Goal: Use online tool/utility: Utilize a website feature to perform a specific function

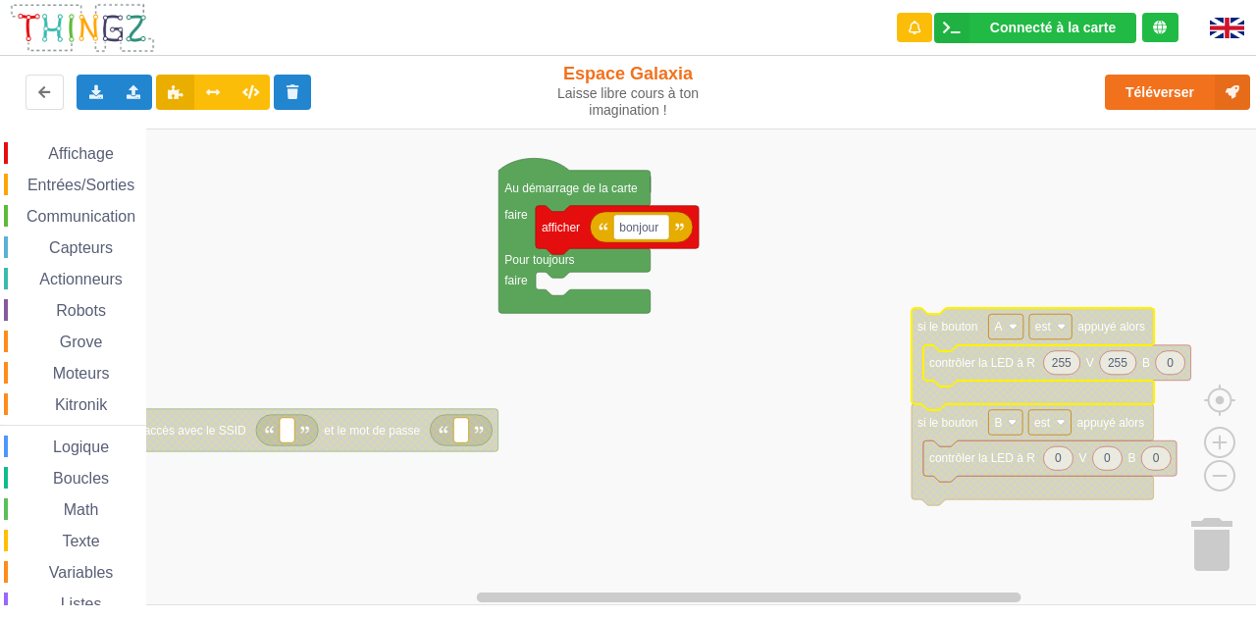
click at [88, 145] on span "Affichage" at bounding box center [80, 153] width 71 height 17
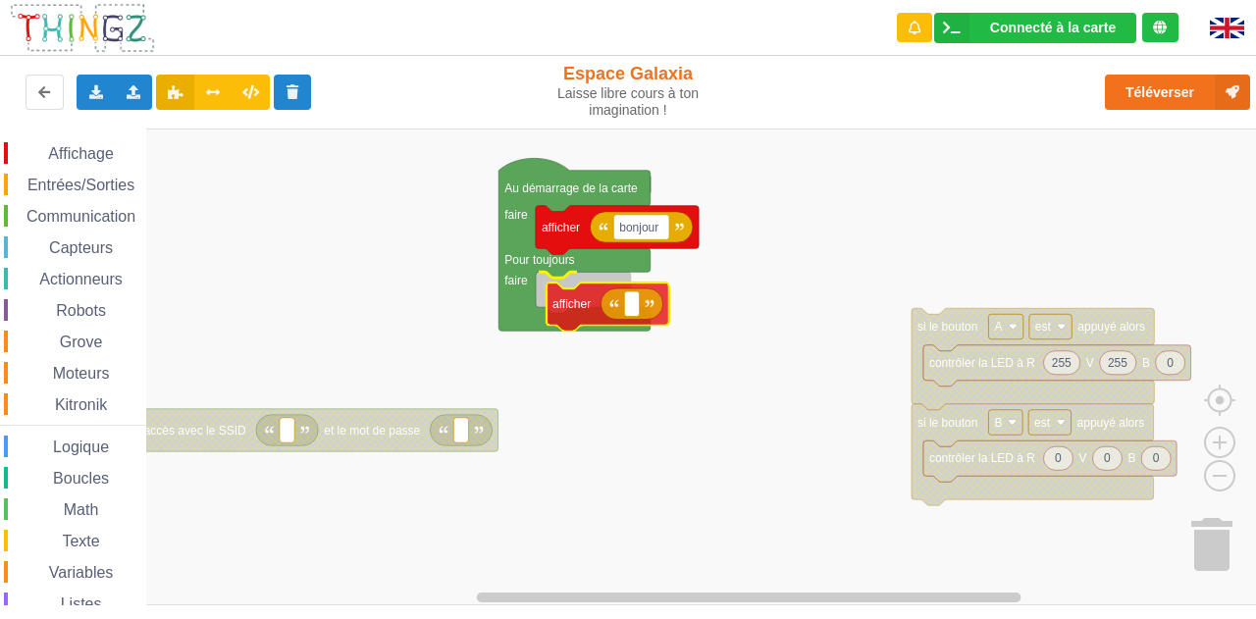
click at [565, 293] on div "Affichage Entrées/Sorties Communication Capteurs Actionneurs Robots Grove Moteu…" at bounding box center [635, 367] width 1270 height 477
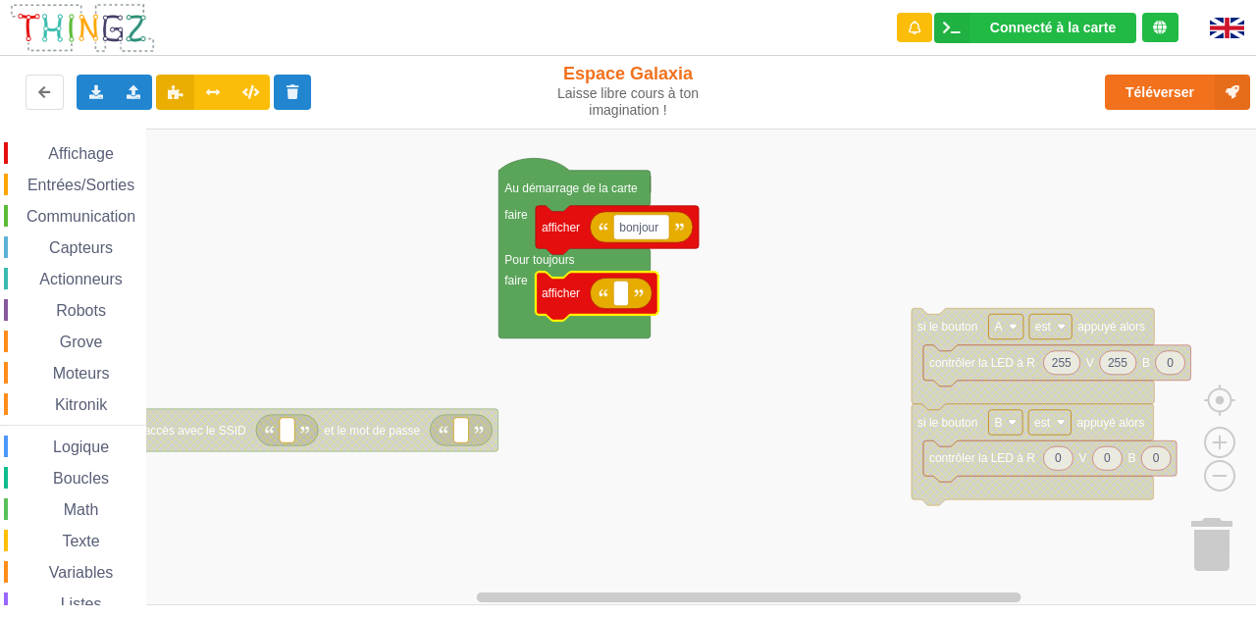
click at [74, 187] on span "Entrées/Sorties" at bounding box center [81, 185] width 113 height 17
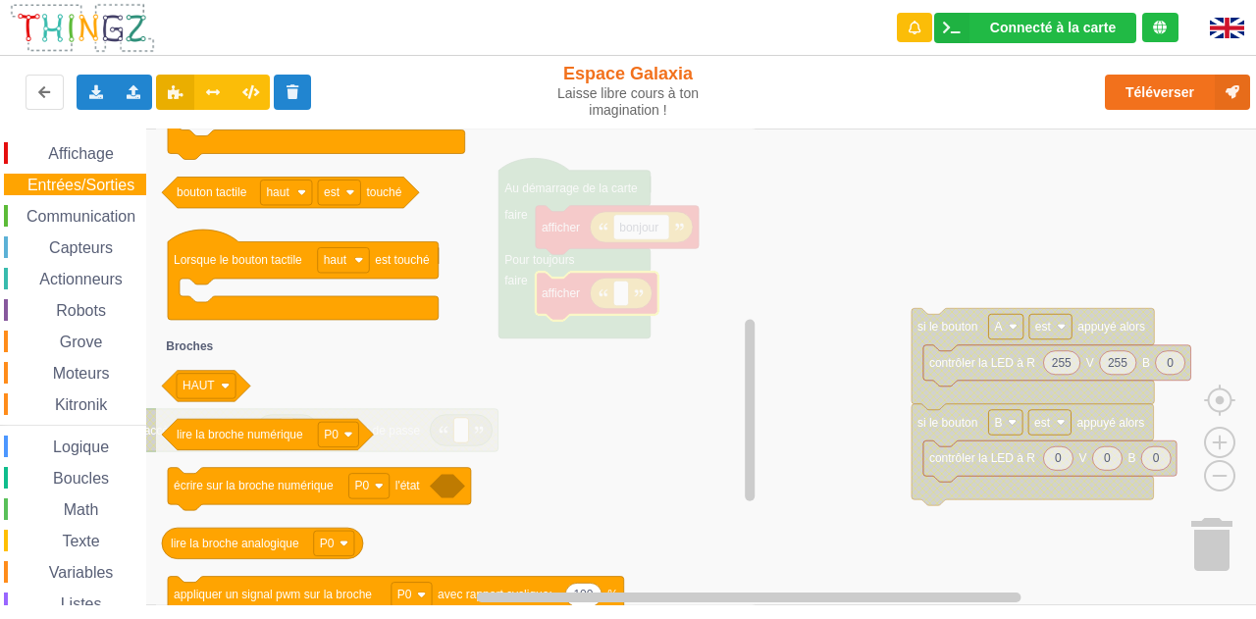
click at [110, 250] on span "Capteurs" at bounding box center [81, 247] width 70 height 17
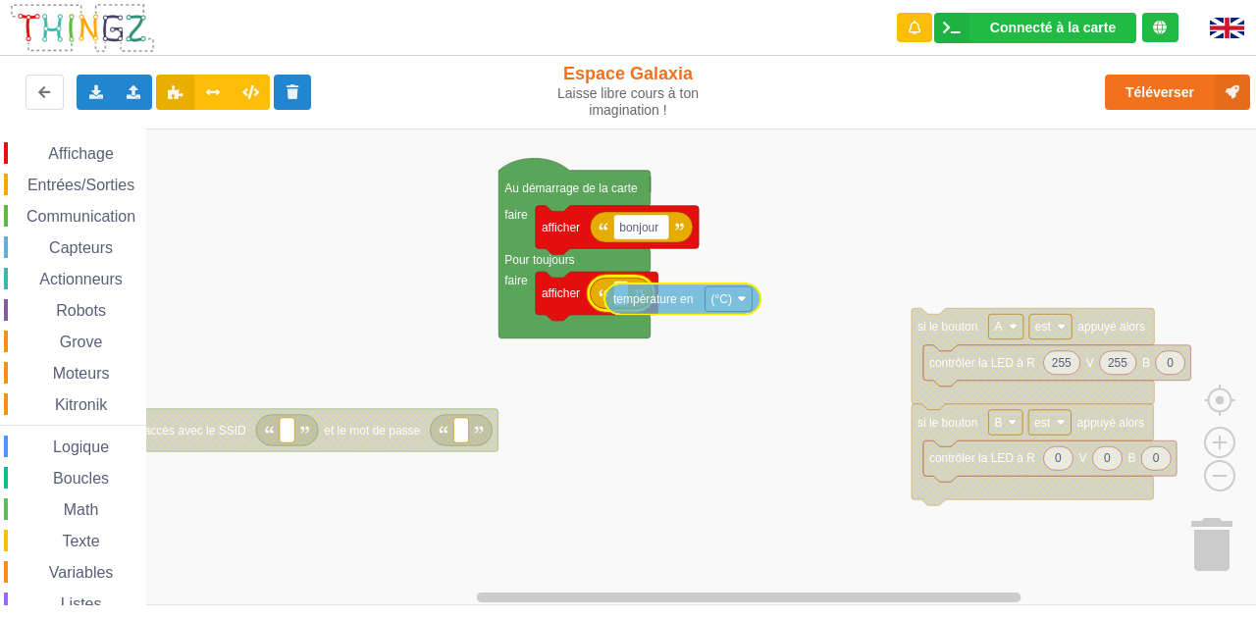
click at [625, 296] on div "Affichage Entrées/Sorties Communication Capteurs Actionneurs Robots Grove Moteu…" at bounding box center [635, 367] width 1270 height 477
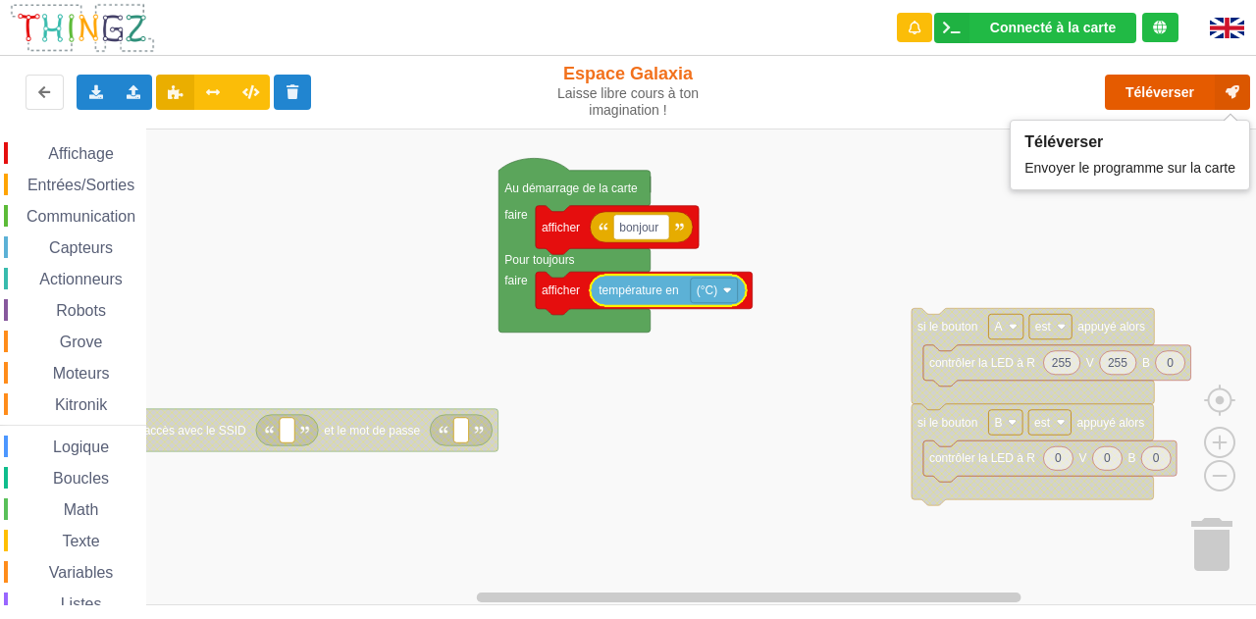
click at [625, 92] on button "Téléverser" at bounding box center [1177, 92] width 145 height 35
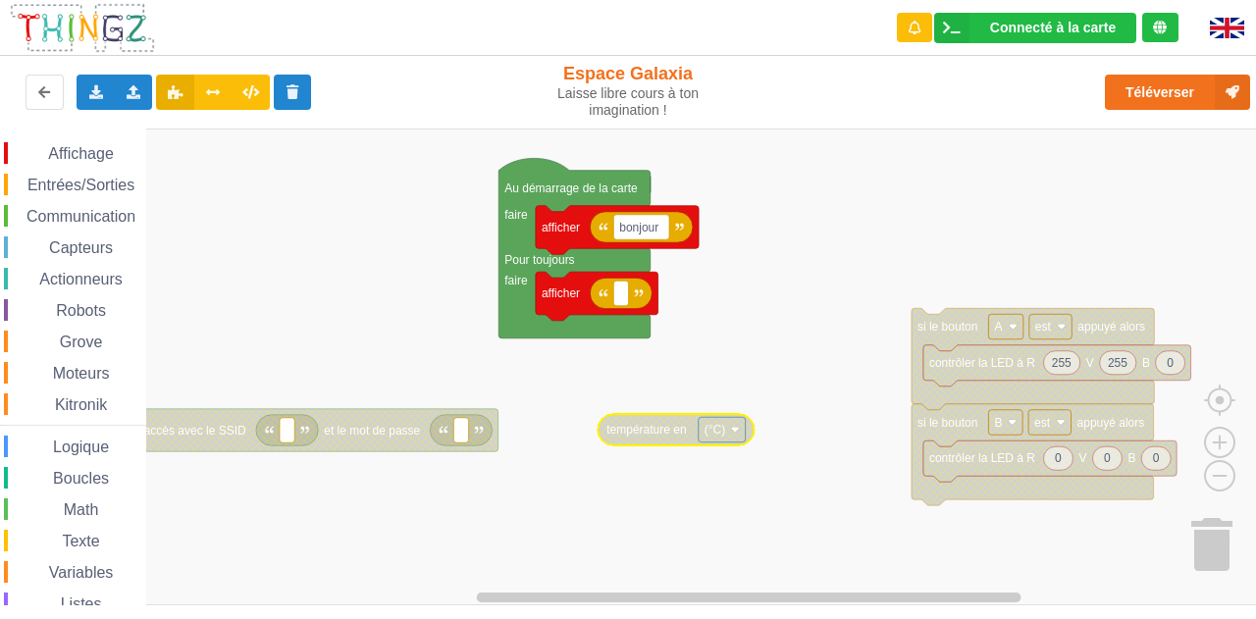
click at [89, 208] on span "Communication" at bounding box center [81, 216] width 115 height 17
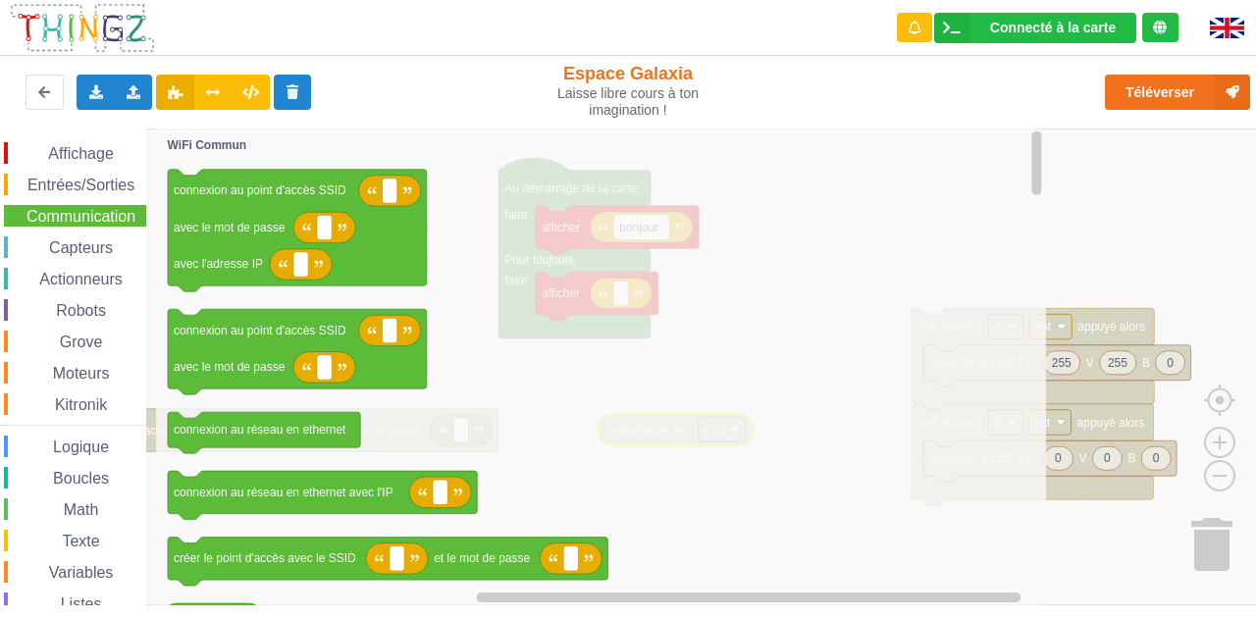
click at [91, 232] on div "Affichage Entrées/Sorties Communication Capteurs Actionneurs Robots Grove Moteu…" at bounding box center [73, 420] width 146 height 556
click at [94, 247] on span "Capteurs" at bounding box center [81, 247] width 70 height 17
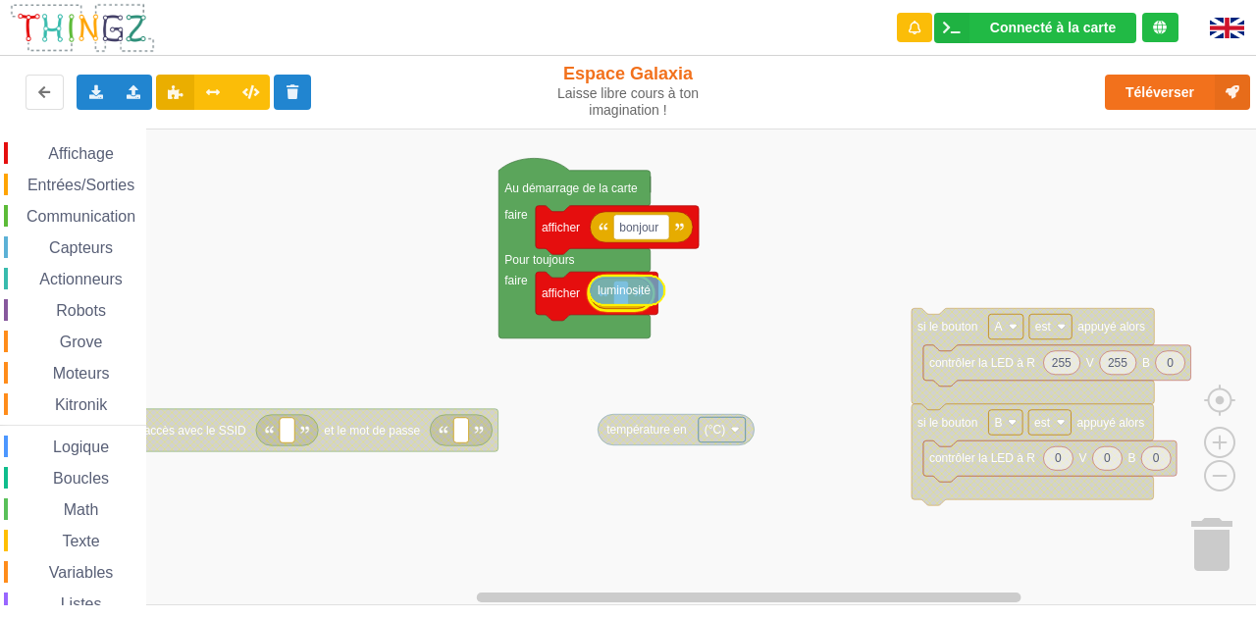
click at [625, 286] on div "Affichage Entrées/Sorties Communication Capteurs Actionneurs Robots Grove Moteu…" at bounding box center [635, 367] width 1270 height 477
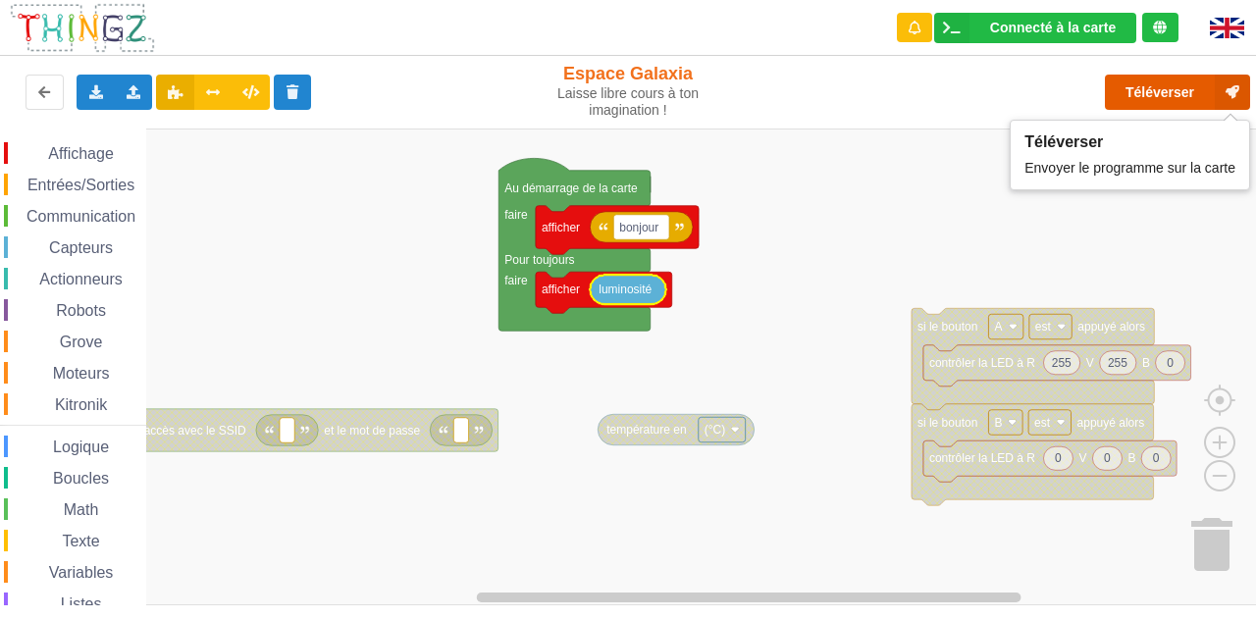
click at [625, 94] on button "Téléverser" at bounding box center [1177, 92] width 145 height 35
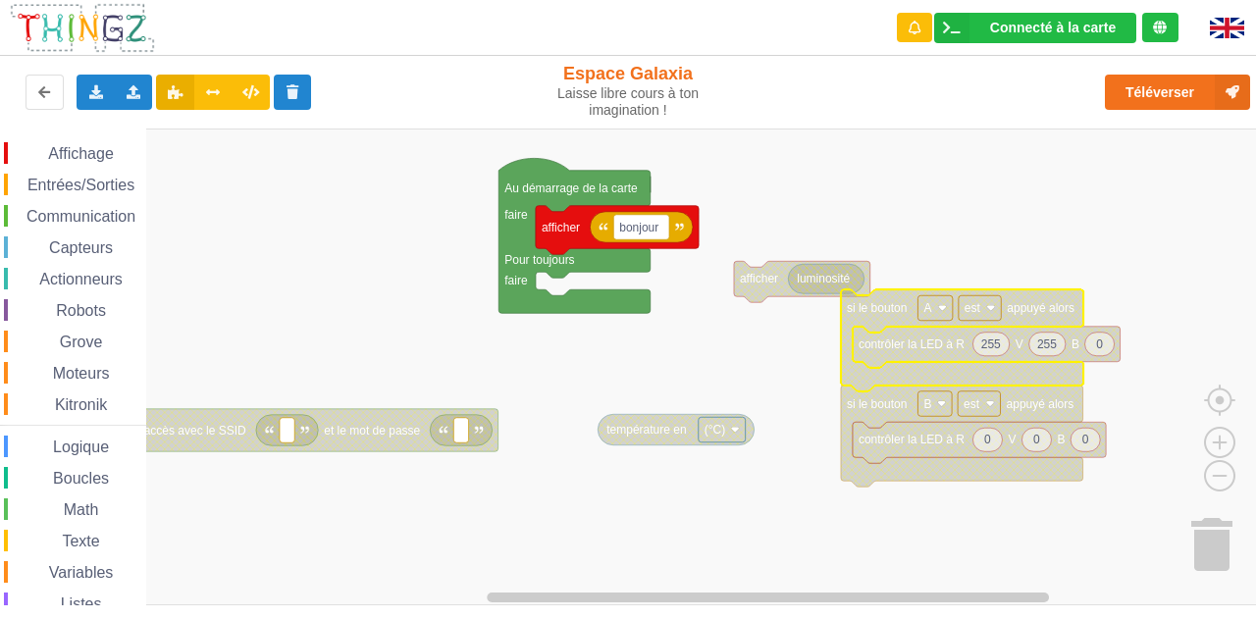
click at [100, 338] on span "Grove" at bounding box center [81, 342] width 49 height 17
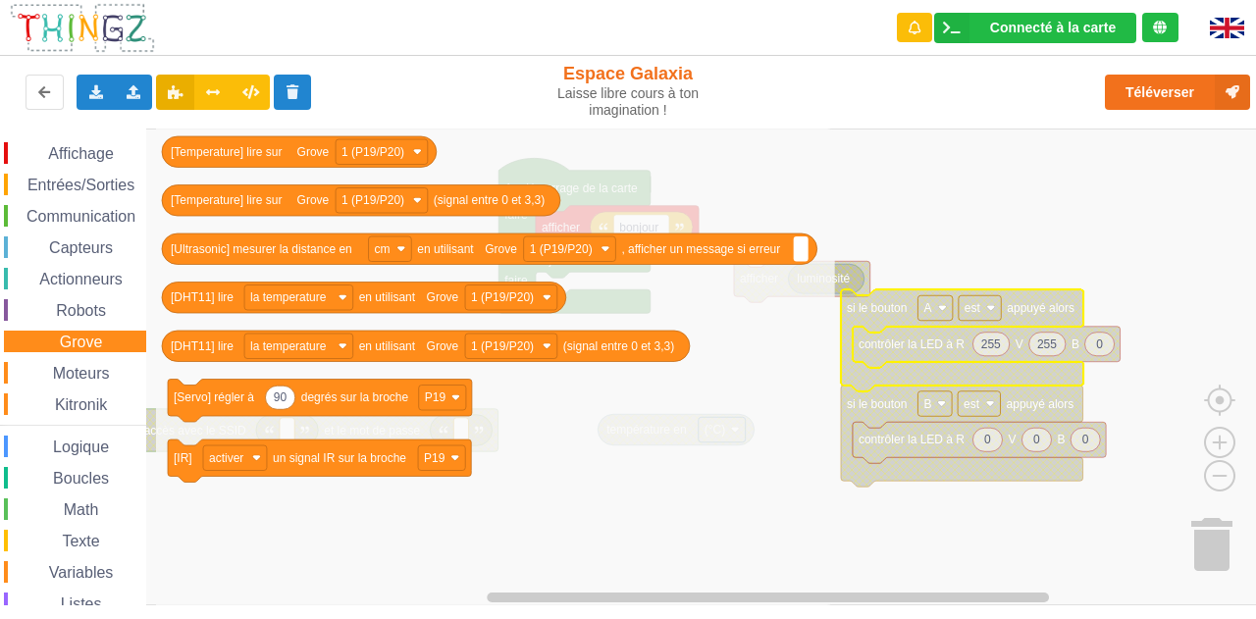
click at [103, 372] on span "Moteurs" at bounding box center [81, 373] width 63 height 17
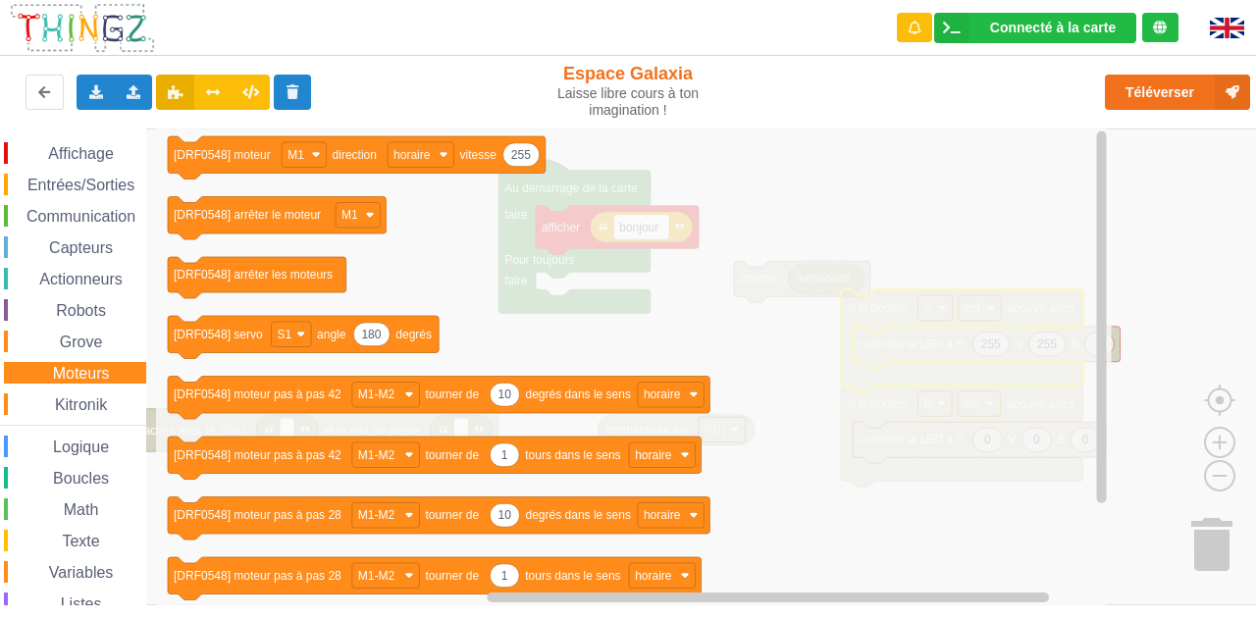
click at [625, 171] on rect "Espace de travail de Blocky" at bounding box center [635, 367] width 1270 height 477
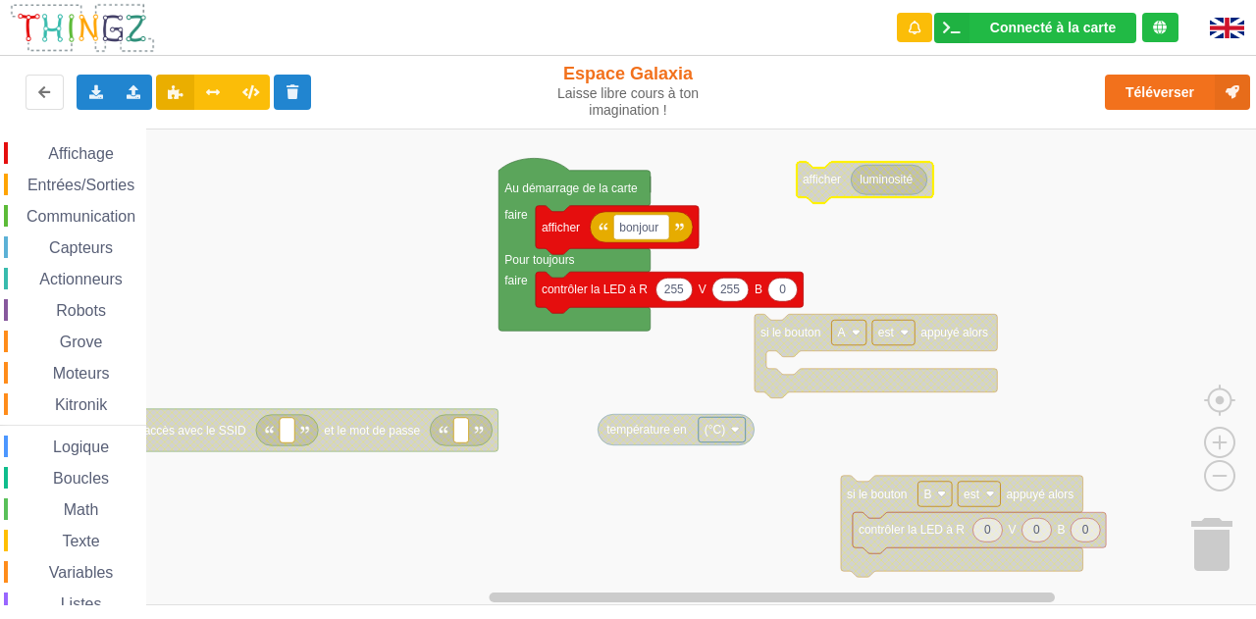
click at [104, 240] on span "Capteurs" at bounding box center [81, 247] width 70 height 17
click at [625, 298] on div "Affichage Entrées/Sorties Communication Capteurs Actionneurs Robots Grove Moteu…" at bounding box center [635, 367] width 1270 height 477
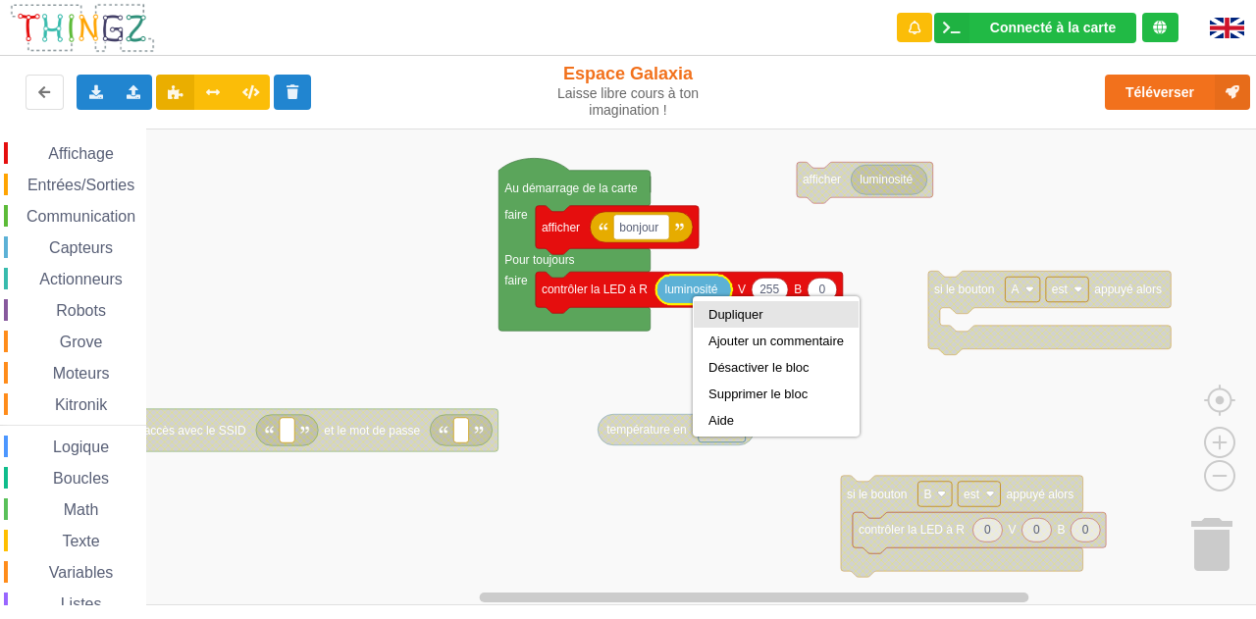
click at [625, 312] on div "Dupliquer" at bounding box center [775, 314] width 135 height 15
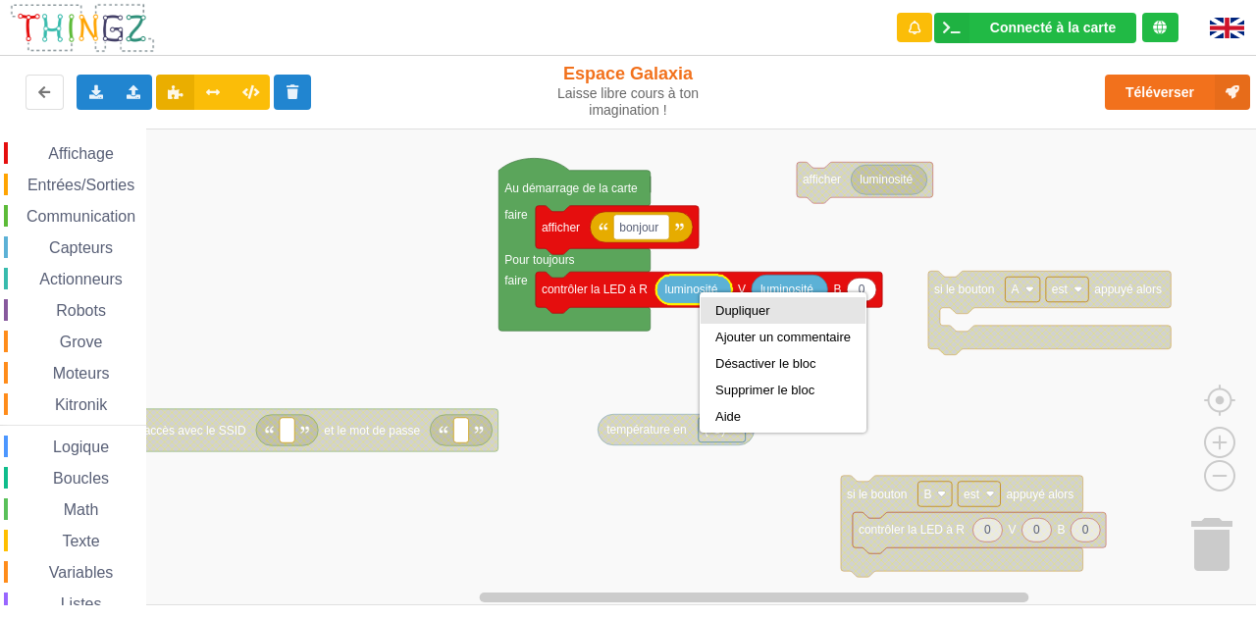
click at [625, 306] on div "Dupliquer" at bounding box center [782, 310] width 135 height 15
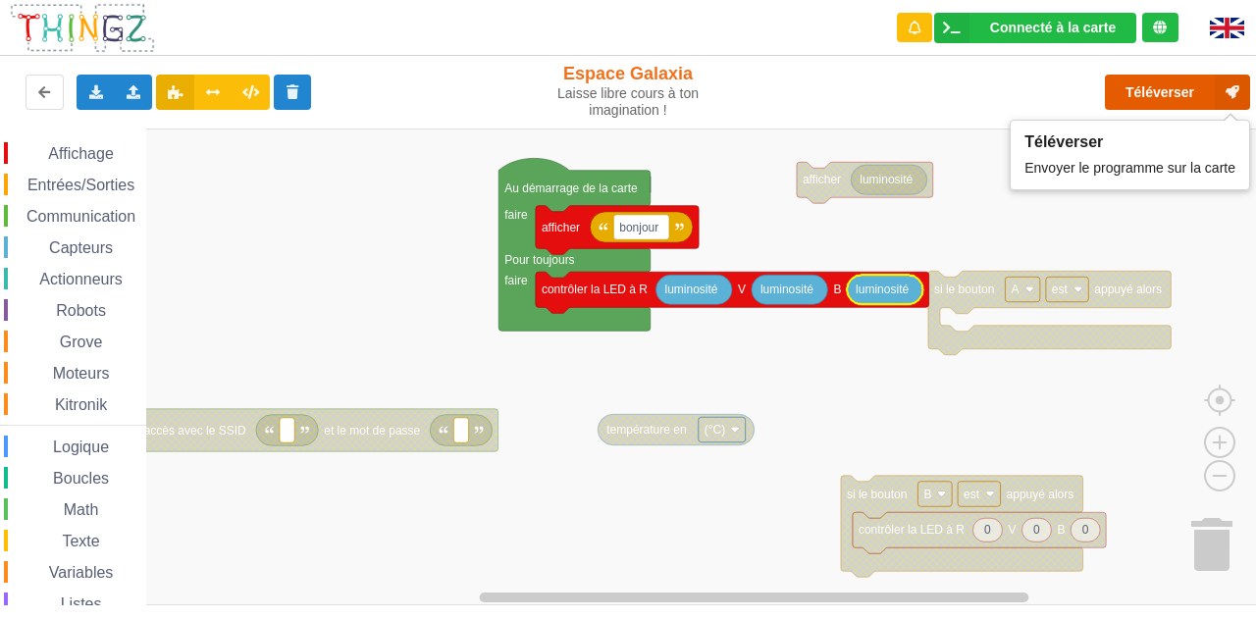
click at [625, 89] on button "Téléverser" at bounding box center [1177, 92] width 145 height 35
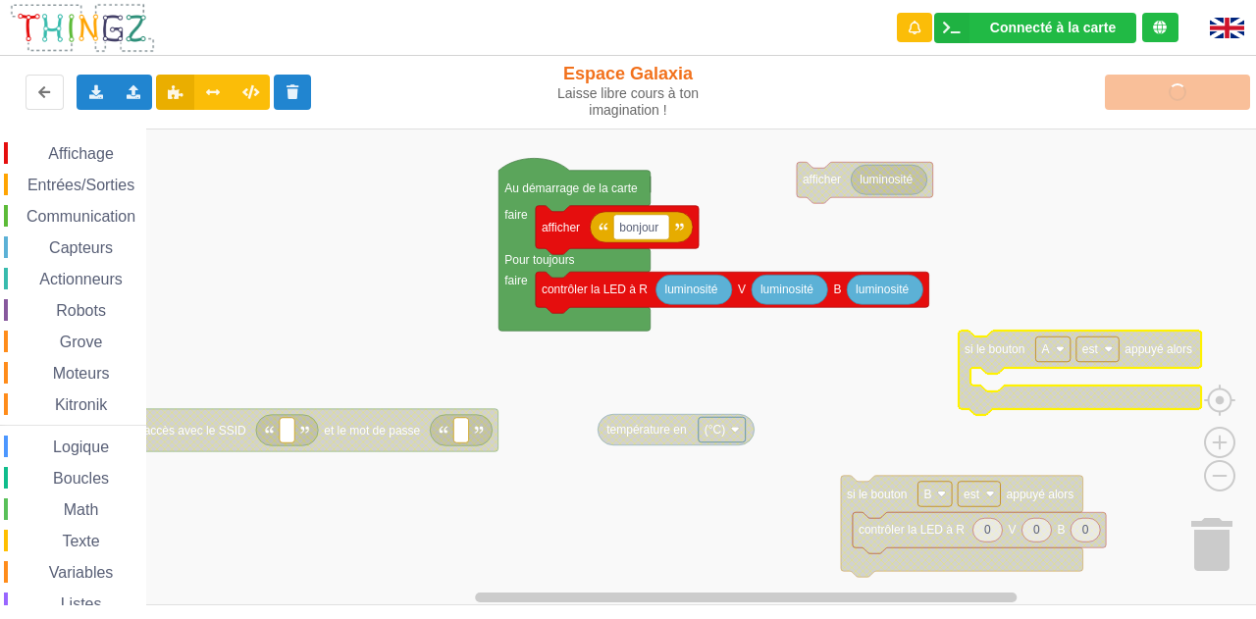
click at [78, 414] on div "Kitronik" at bounding box center [75, 404] width 142 height 22
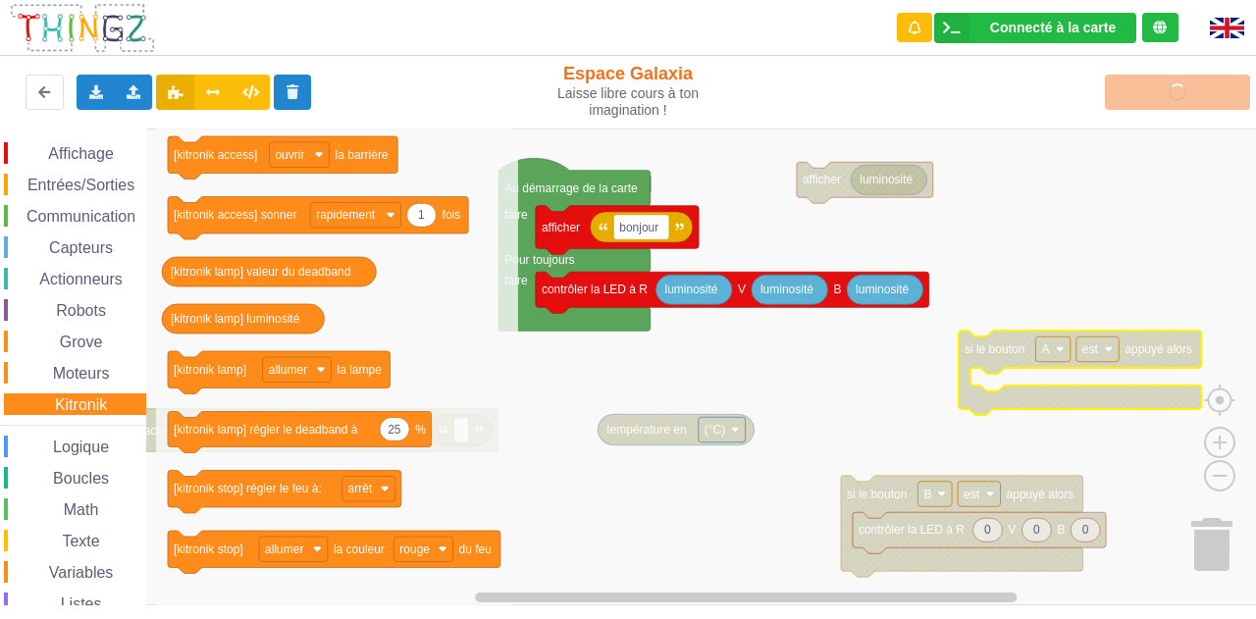
click at [102, 386] on div "Affichage Entrées/Sorties Communication Capteurs Actionneurs Robots Grove Moteu…" at bounding box center [73, 420] width 146 height 556
click at [103, 376] on span "Moteurs" at bounding box center [81, 373] width 63 height 17
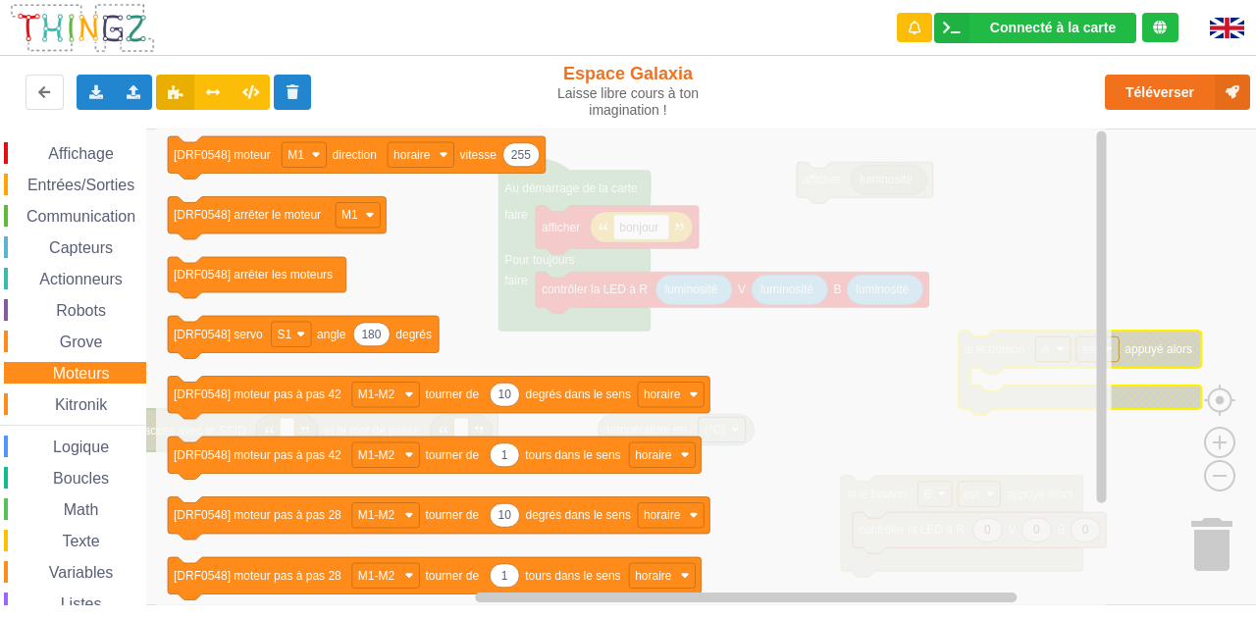
click at [625, 385] on icon "Espace de travail de Blocky" at bounding box center [634, 367] width 956 height 477
click at [625, 371] on icon "Espace de travail de Blocky" at bounding box center [634, 367] width 956 height 477
click at [625, 168] on rect "Espace de travail de Blocky" at bounding box center [635, 367] width 1270 height 477
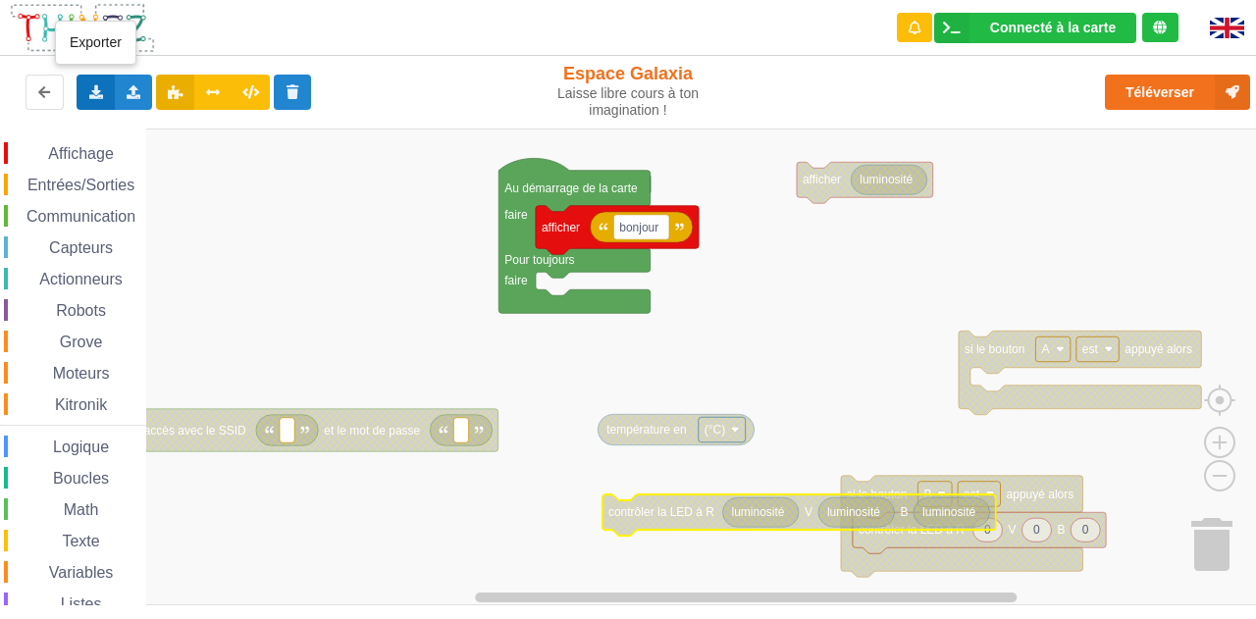
click at [90, 75] on div "Exporter l'assemblage de blocs Exporter l'assemblage de blocs au format Python" at bounding box center [96, 92] width 38 height 35
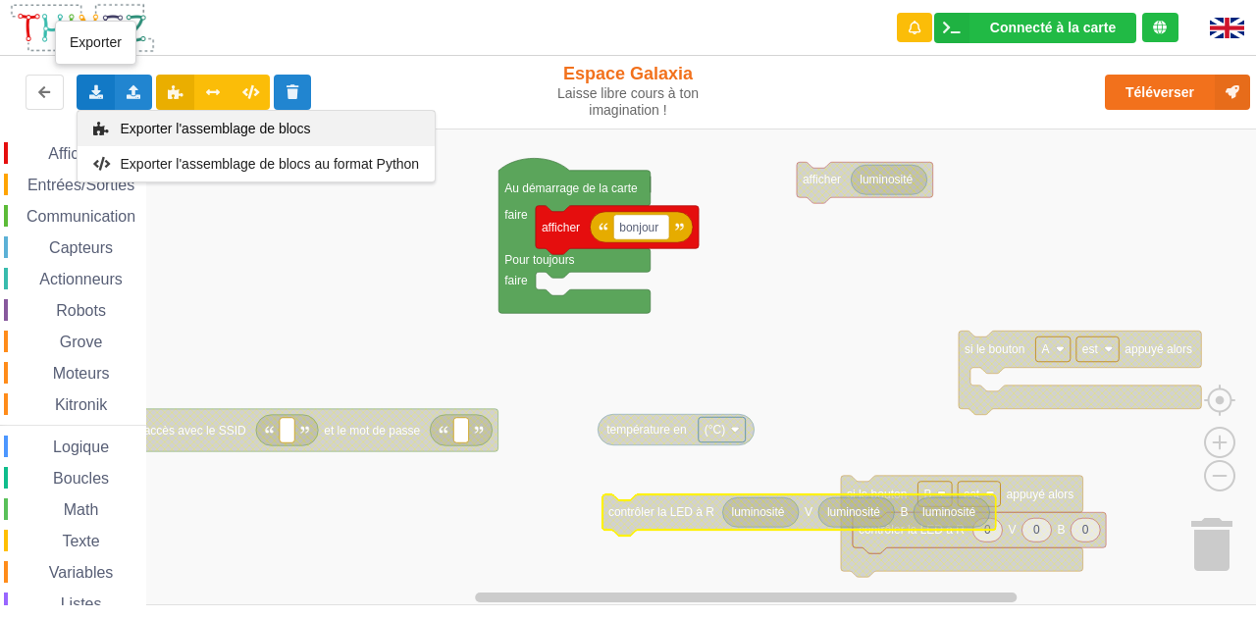
click at [244, 122] on span "Exporter l'assemblage de blocs" at bounding box center [216, 129] width 190 height 16
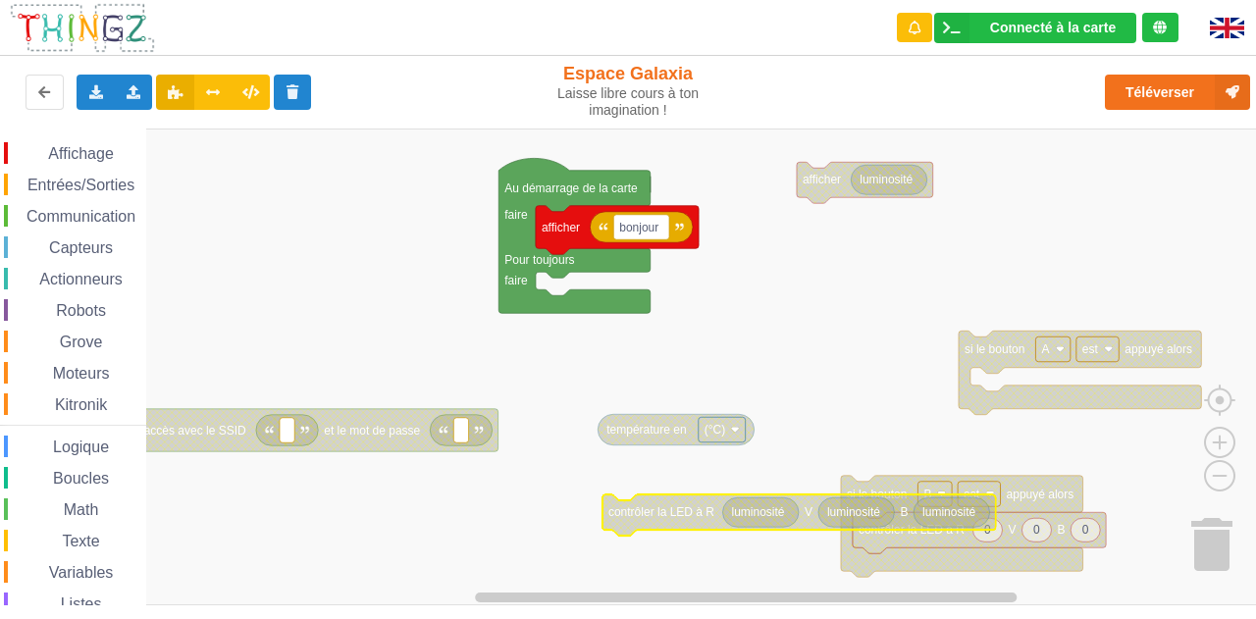
click at [98, 315] on span "Robots" at bounding box center [81, 310] width 56 height 17
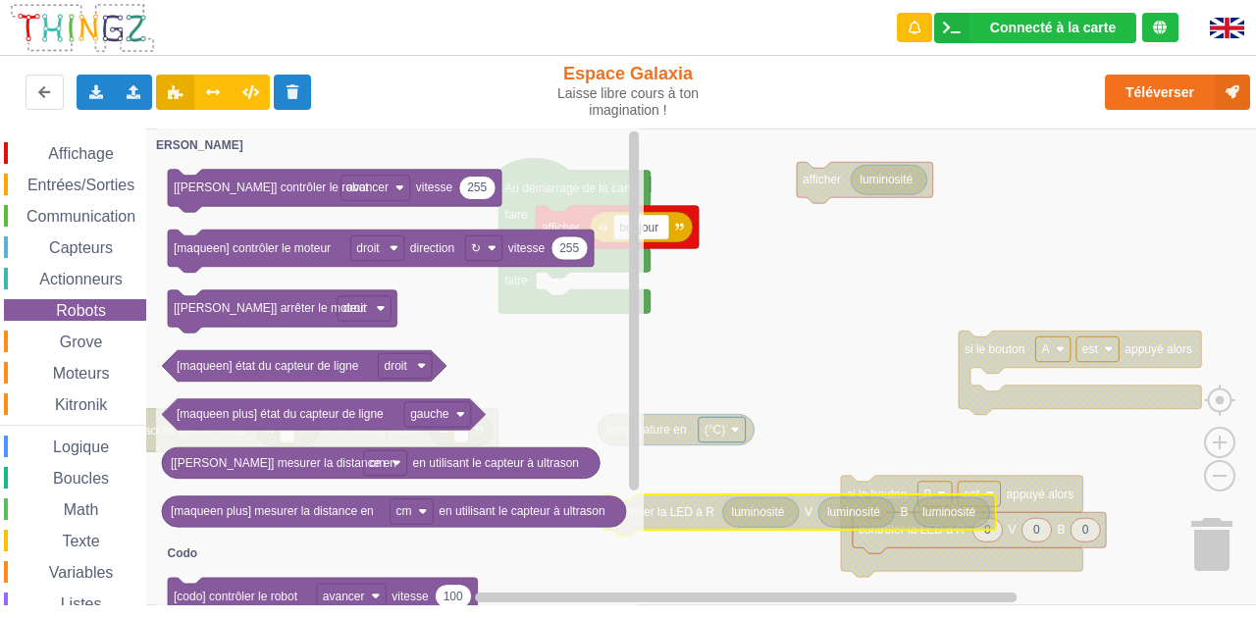
click at [98, 315] on span "Robots" at bounding box center [81, 310] width 56 height 17
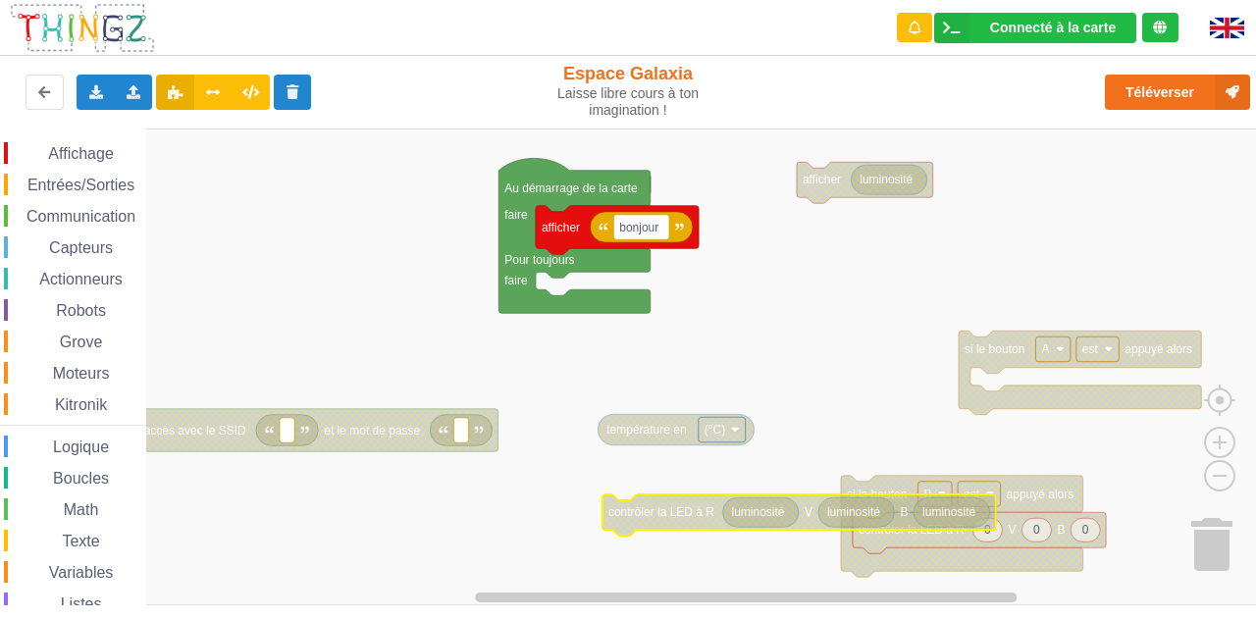
click at [80, 154] on span "Affichage" at bounding box center [80, 153] width 71 height 17
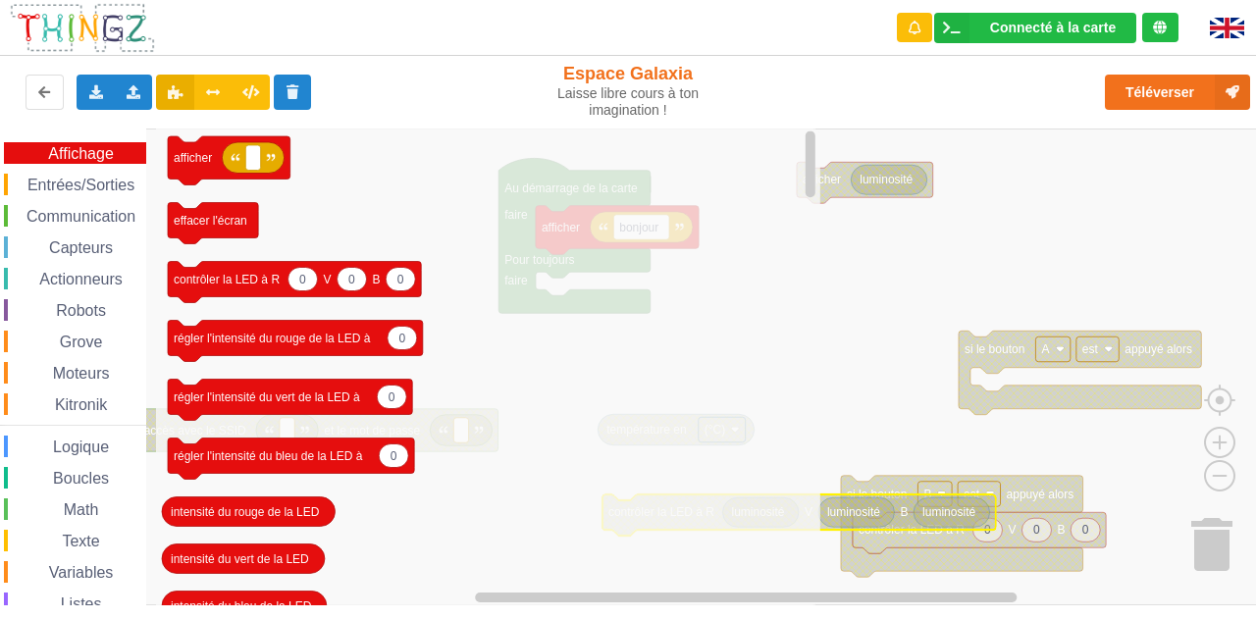
click at [88, 189] on span "Entrées/Sorties" at bounding box center [81, 185] width 113 height 17
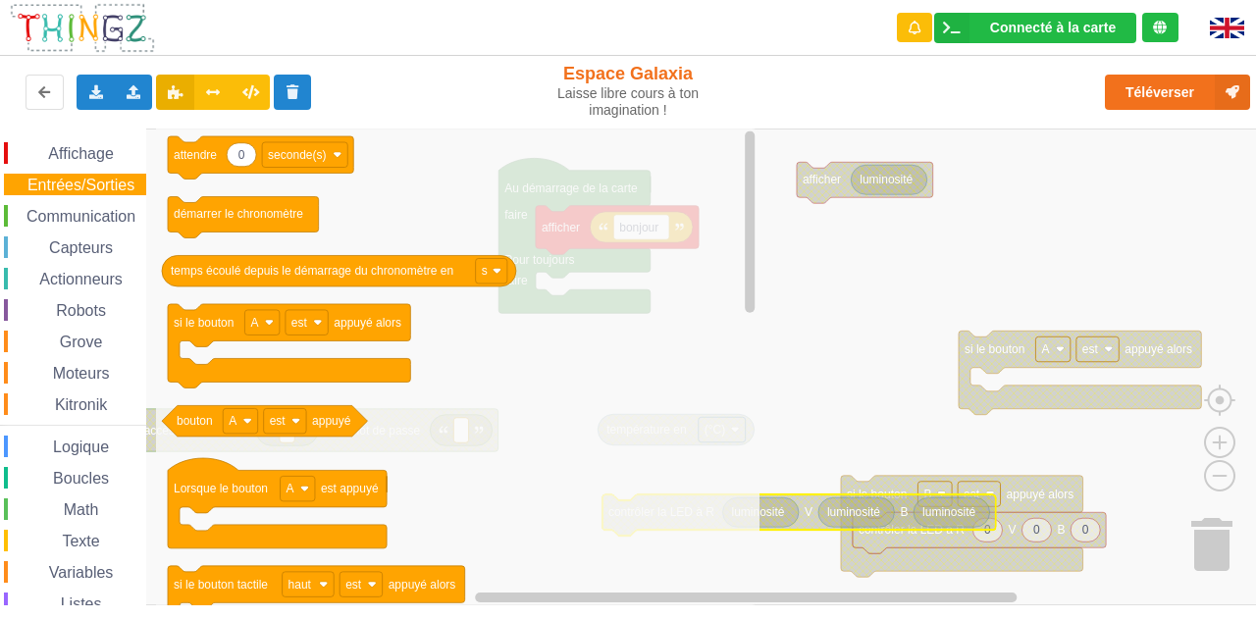
click at [100, 220] on span "Communication" at bounding box center [81, 216] width 115 height 17
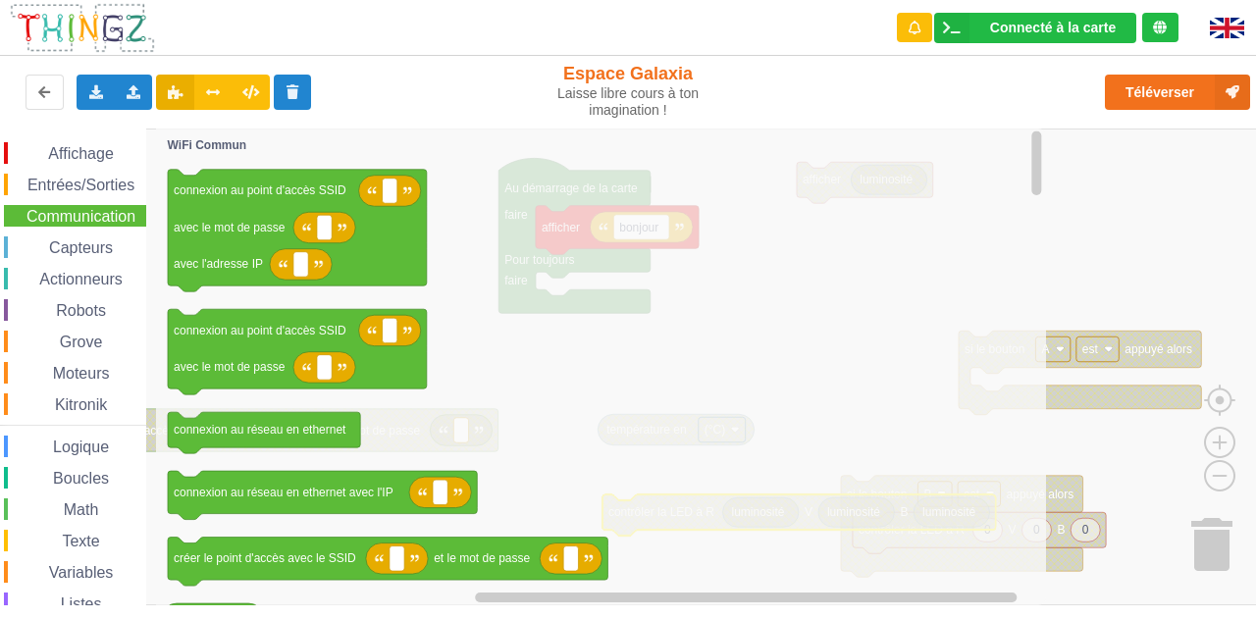
click at [78, 434] on div "Affichage Entrées/Sorties Communication Capteurs Actionneurs Robots Grove Moteu…" at bounding box center [73, 420] width 146 height 556
click at [78, 441] on span "Logique" at bounding box center [81, 447] width 62 height 17
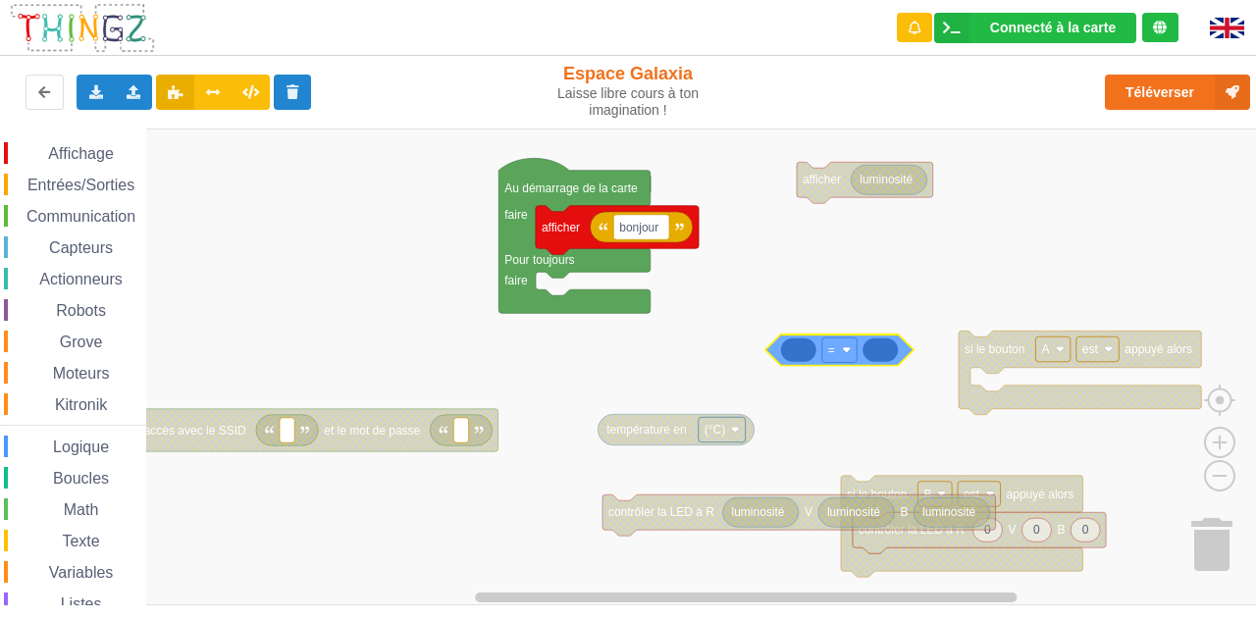
click at [625, 351] on div "Affichage Entrées/Sorties Communication Capteurs Actionneurs Robots Grove Moteu…" at bounding box center [635, 367] width 1270 height 477
click at [96, 449] on span "Logique" at bounding box center [81, 447] width 62 height 17
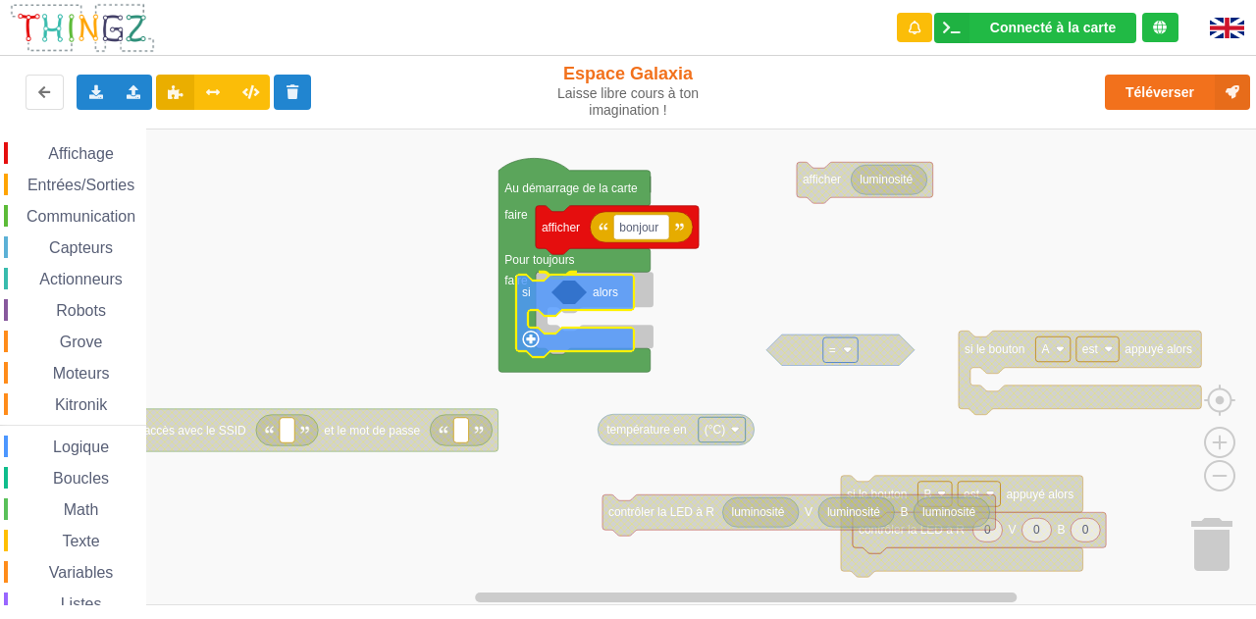
click at [538, 306] on div "Affichage Entrées/Sorties Communication Capteurs Actionneurs Robots Grove Moteu…" at bounding box center [635, 367] width 1270 height 477
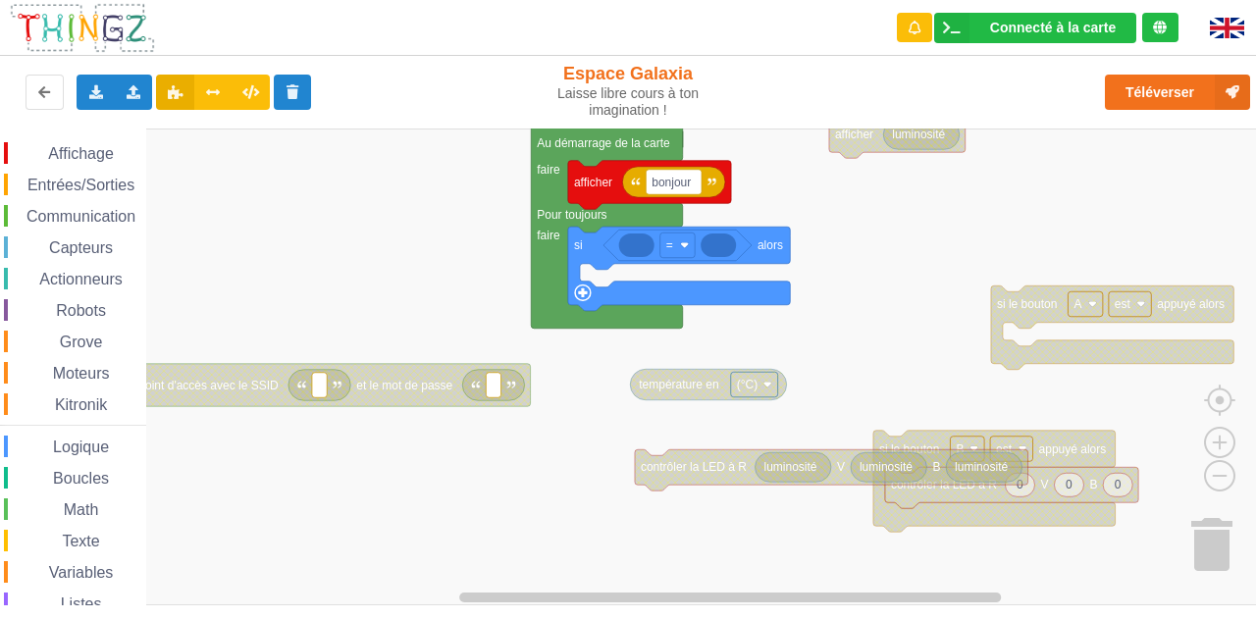
click at [625, 312] on div "Affichage Entrées/Sorties Communication Capteurs Actionneurs Robots Grove Moteu…" at bounding box center [635, 367] width 1270 height 477
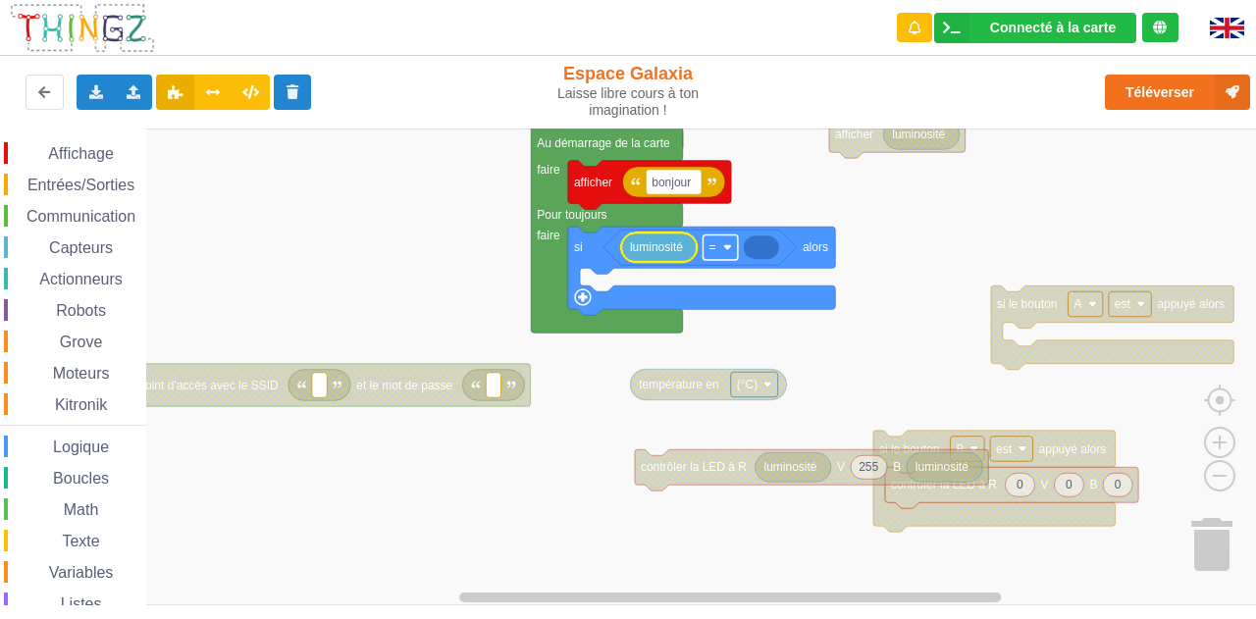
click at [625, 255] on rect "Espace de travail de Blocky" at bounding box center [719, 247] width 34 height 26
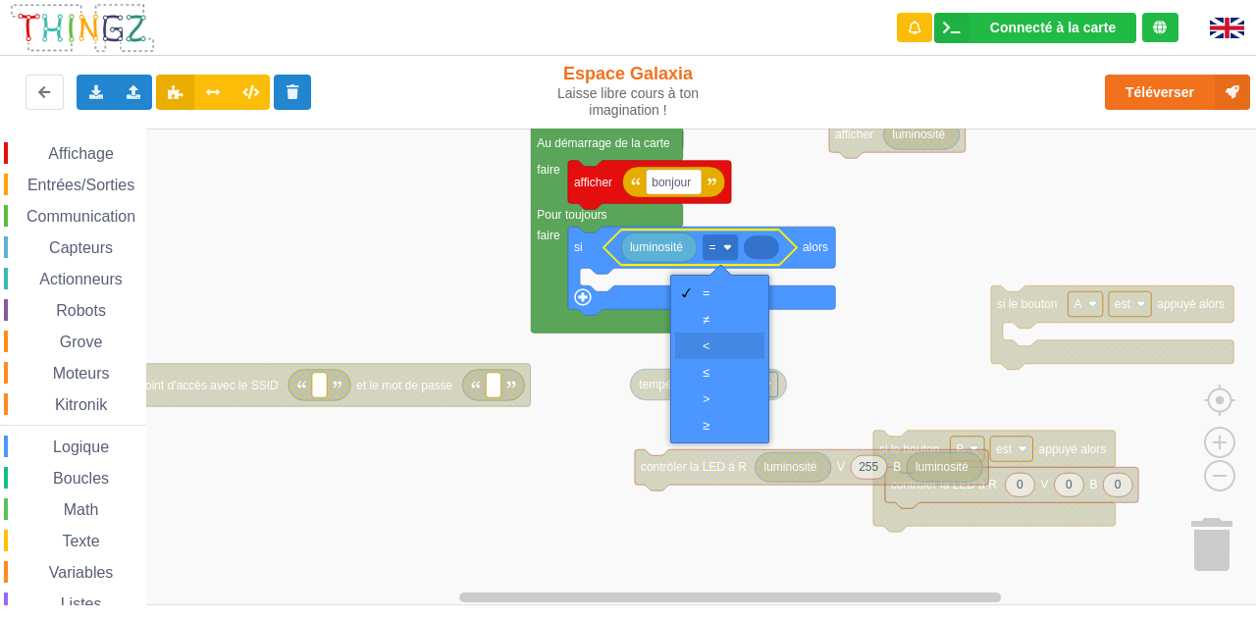
click at [625, 340] on div "‏<" at bounding box center [725, 345] width 47 height 15
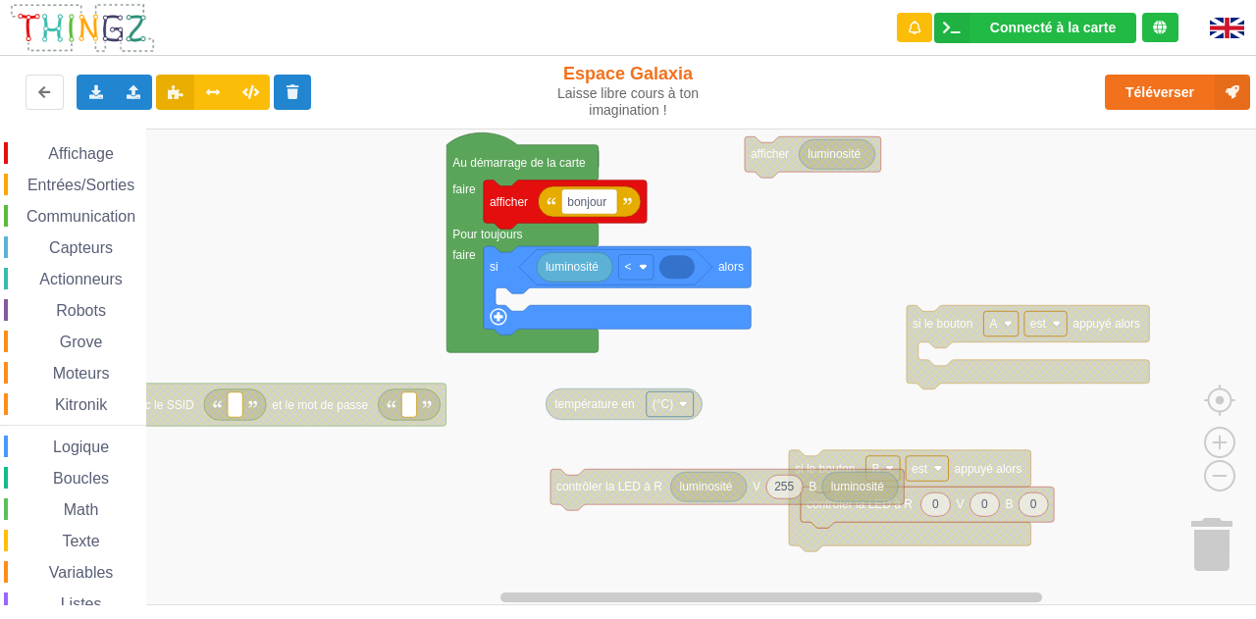
click at [625, 399] on div "Affichage Entrées/Sorties Communication Capteurs Actionneurs Robots Grove Moteu…" at bounding box center [635, 367] width 1270 height 477
click at [73, 508] on span "Math" at bounding box center [81, 509] width 41 height 17
click at [625, 269] on div "Affichage Entrées/Sorties Communication Capteurs Actionneurs Robots Grove Moteu…" at bounding box center [635, 367] width 1270 height 477
click at [625, 269] on icon "Espace de travail de Blocky" at bounding box center [677, 266] width 36 height 29
click at [625, 358] on rect "Espace de travail de Blocky" at bounding box center [635, 367] width 1270 height 477
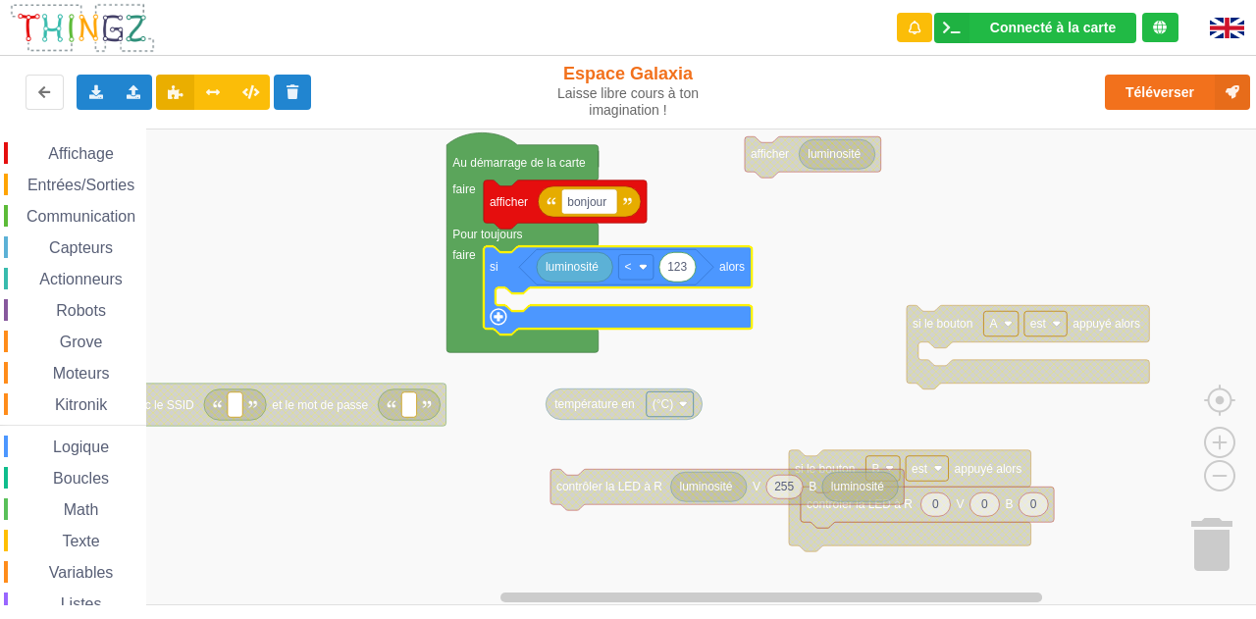
click at [506, 327] on icon "Espace de travail de Blocky" at bounding box center [618, 290] width 268 height 88
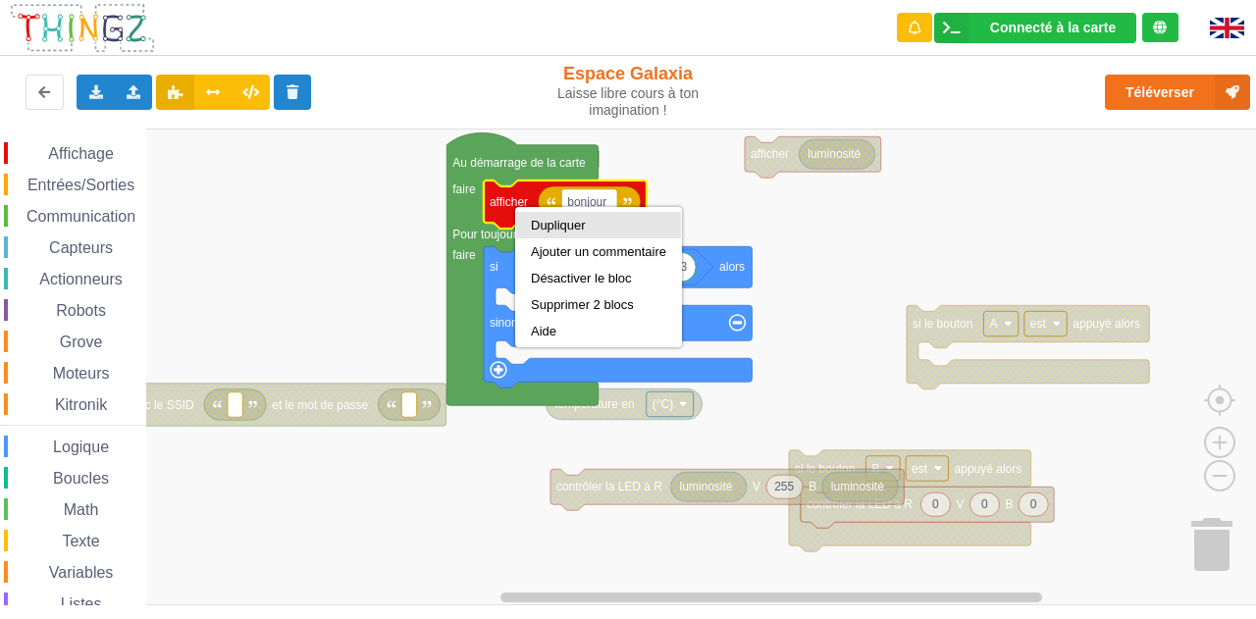
click at [550, 221] on div "Dupliquer" at bounding box center [598, 225] width 135 height 15
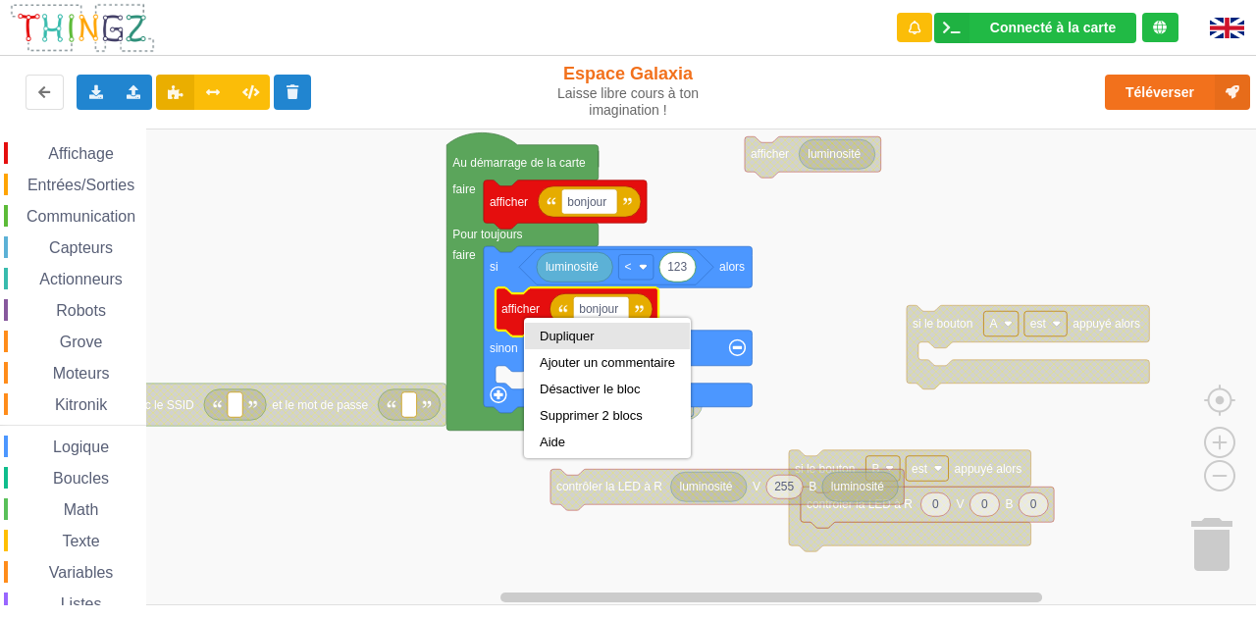
click at [570, 339] on div "Dupliquer" at bounding box center [607, 336] width 135 height 15
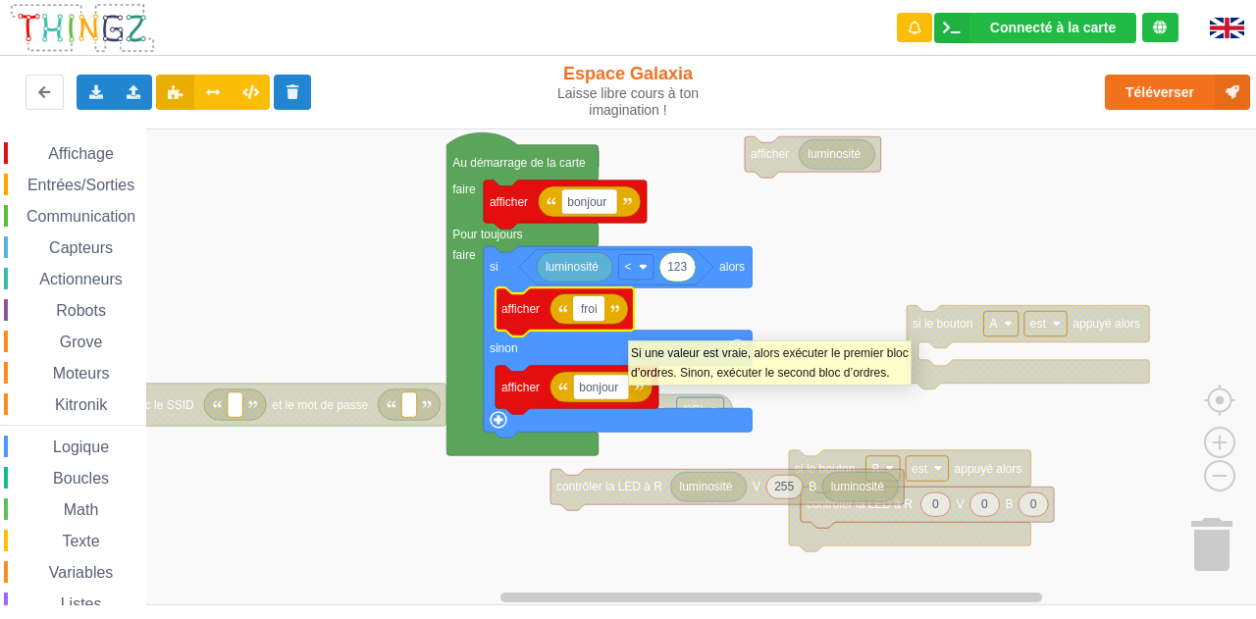
type input "froid"
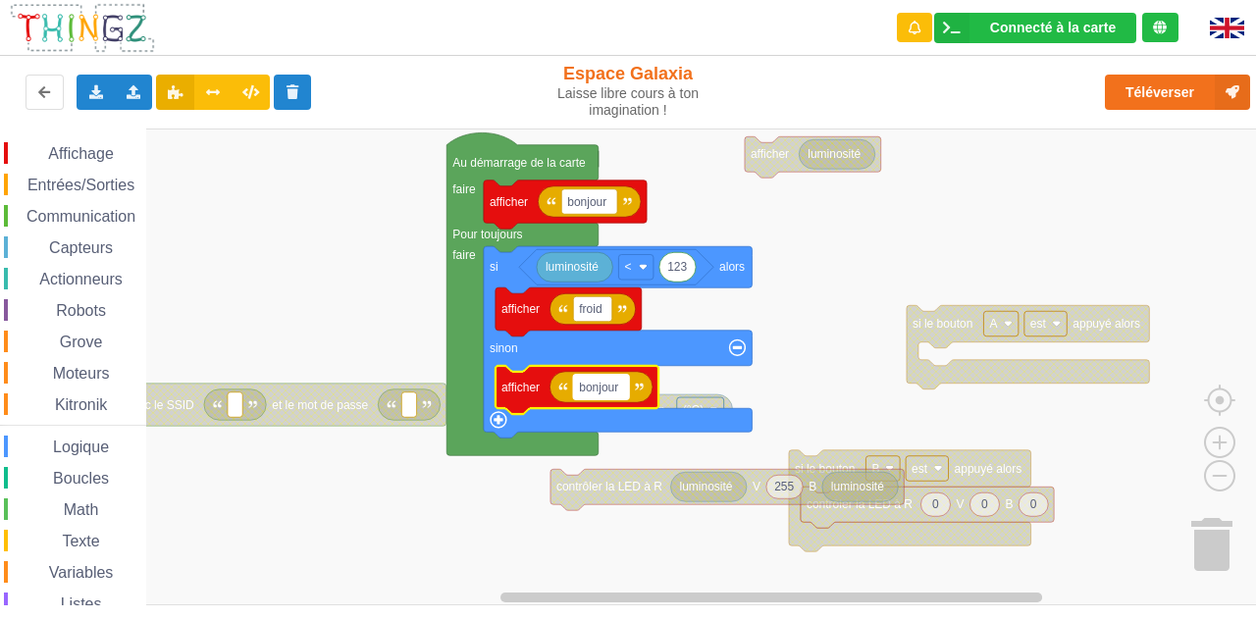
click at [616, 397] on rect "Espace de travail de Blocky" at bounding box center [601, 387] width 56 height 26
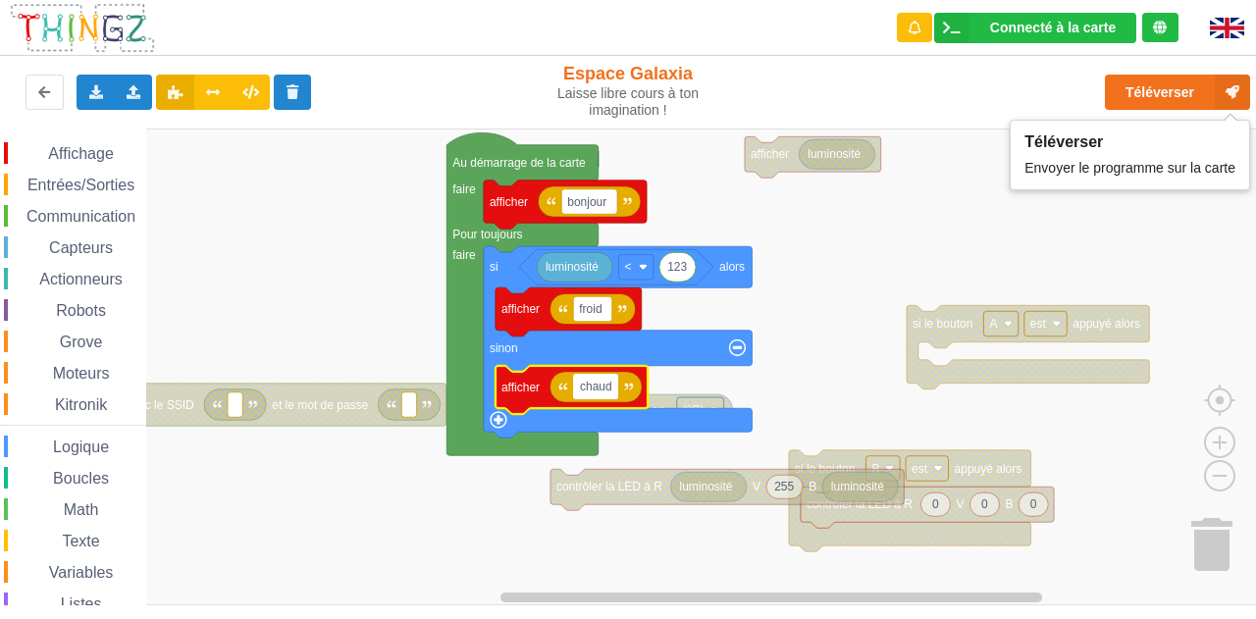
type input "chaud"
click at [625, 90] on button "Téléverser" at bounding box center [1177, 92] width 145 height 35
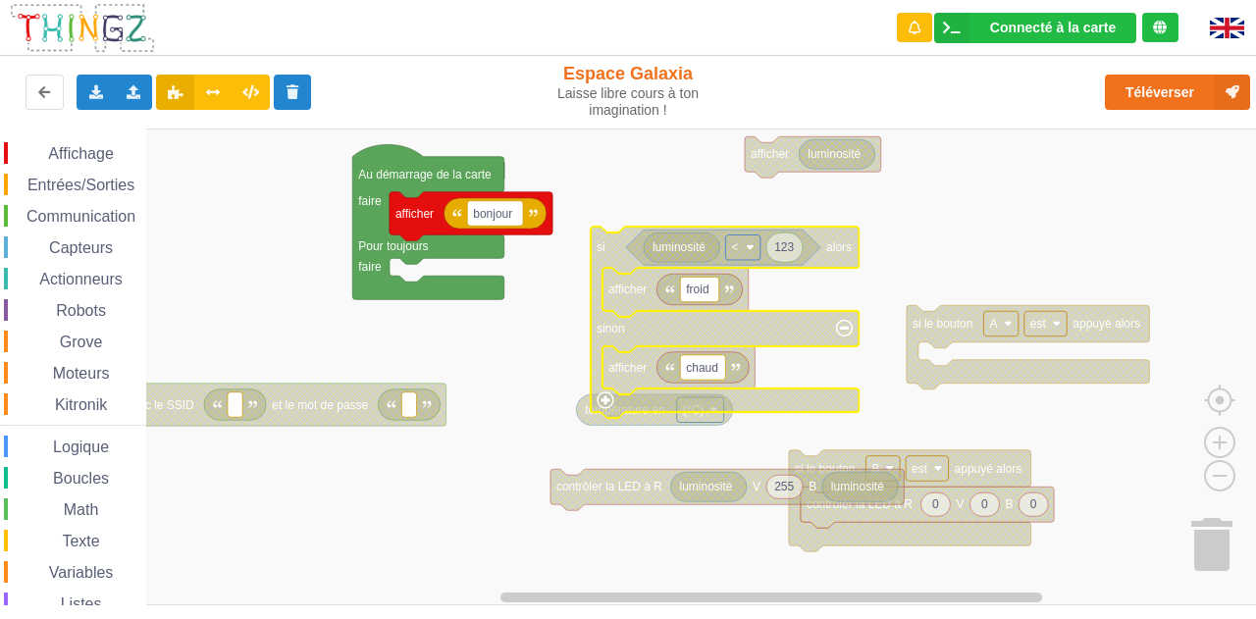
click at [93, 154] on span "Affichage" at bounding box center [80, 153] width 71 height 17
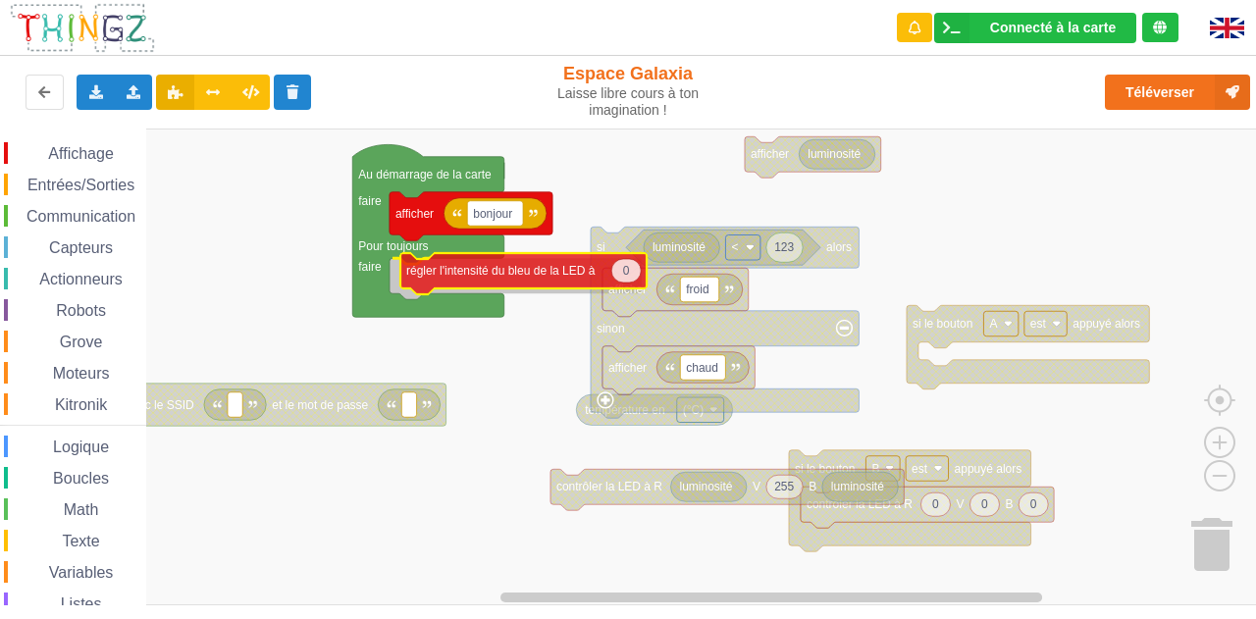
click at [459, 270] on div "Affichage Entrées/Sorties Communication Capteurs Actionneurs Robots Grove Moteu…" at bounding box center [635, 367] width 1270 height 477
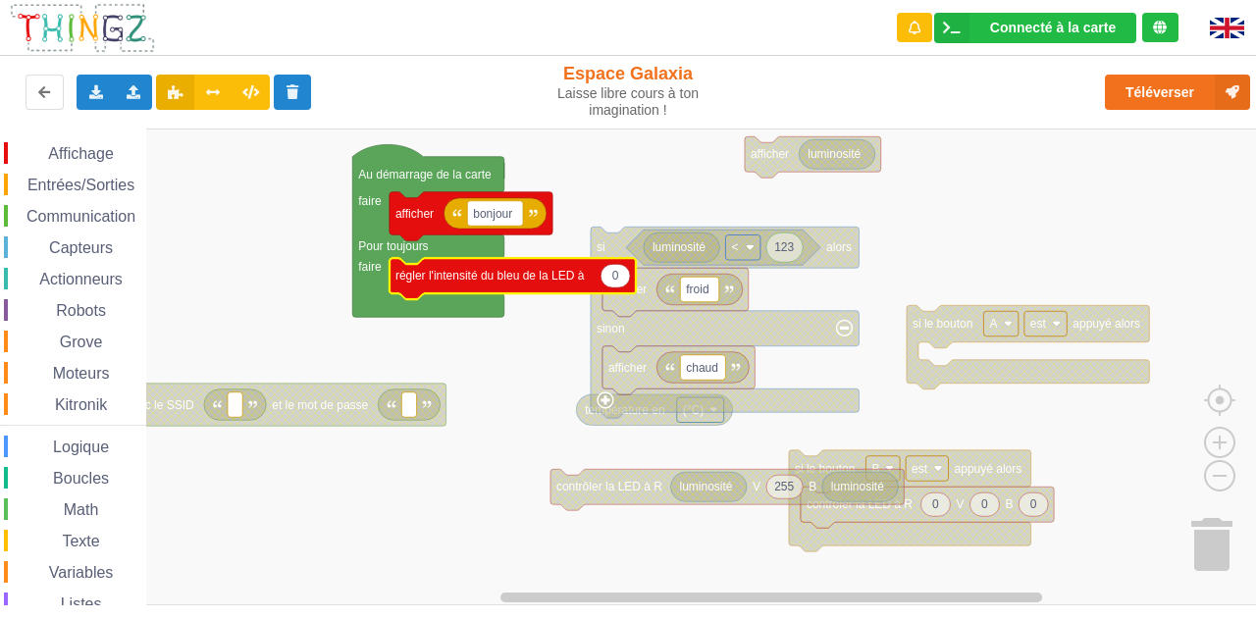
click at [91, 158] on span "Affichage" at bounding box center [80, 153] width 71 height 17
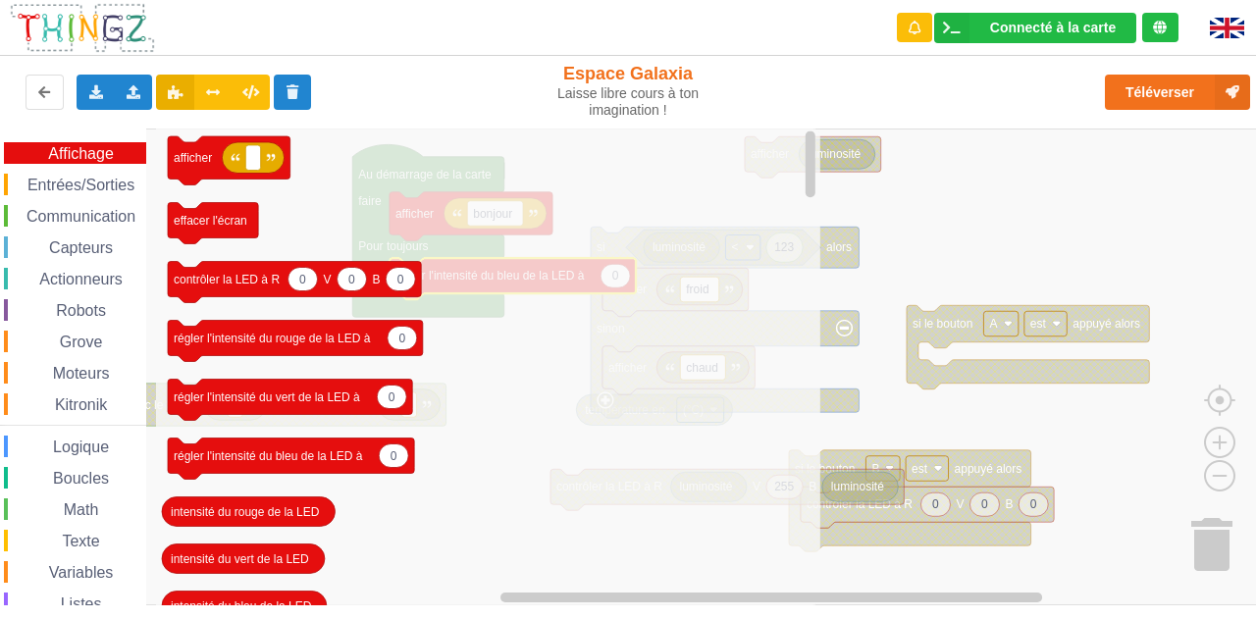
click at [98, 195] on div "Entrées/Sorties" at bounding box center [75, 185] width 142 height 22
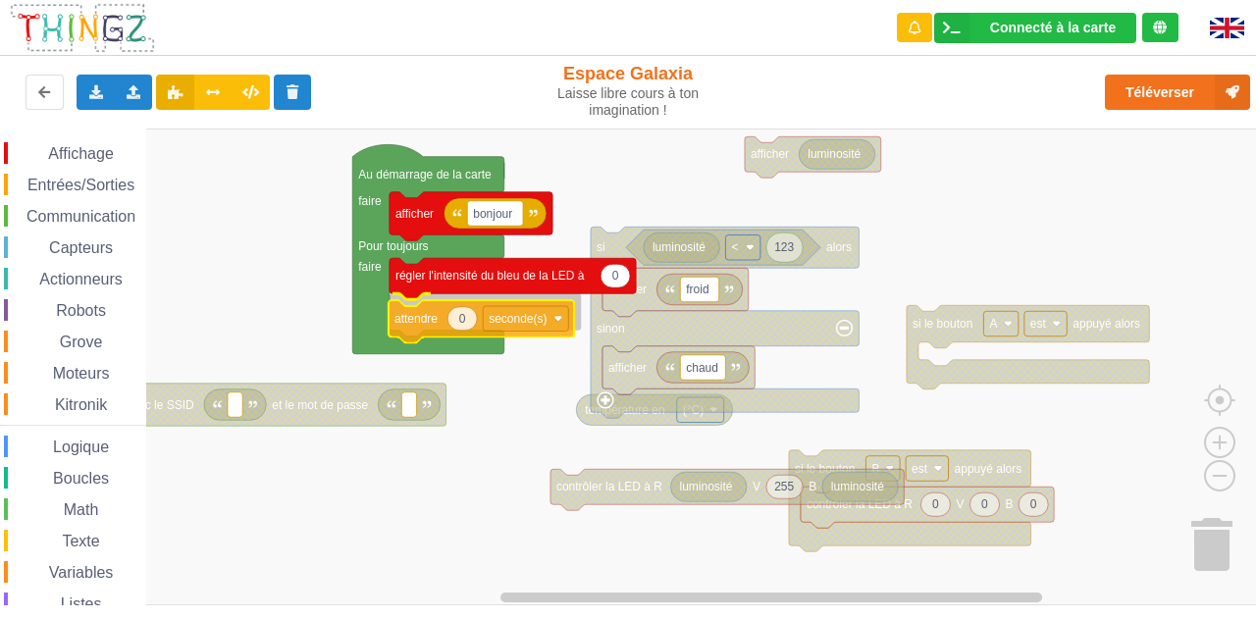
click at [433, 325] on div "Affichage Entrées/Sorties Communication Capteurs Actionneurs Robots Grove Moteu…" at bounding box center [635, 367] width 1270 height 477
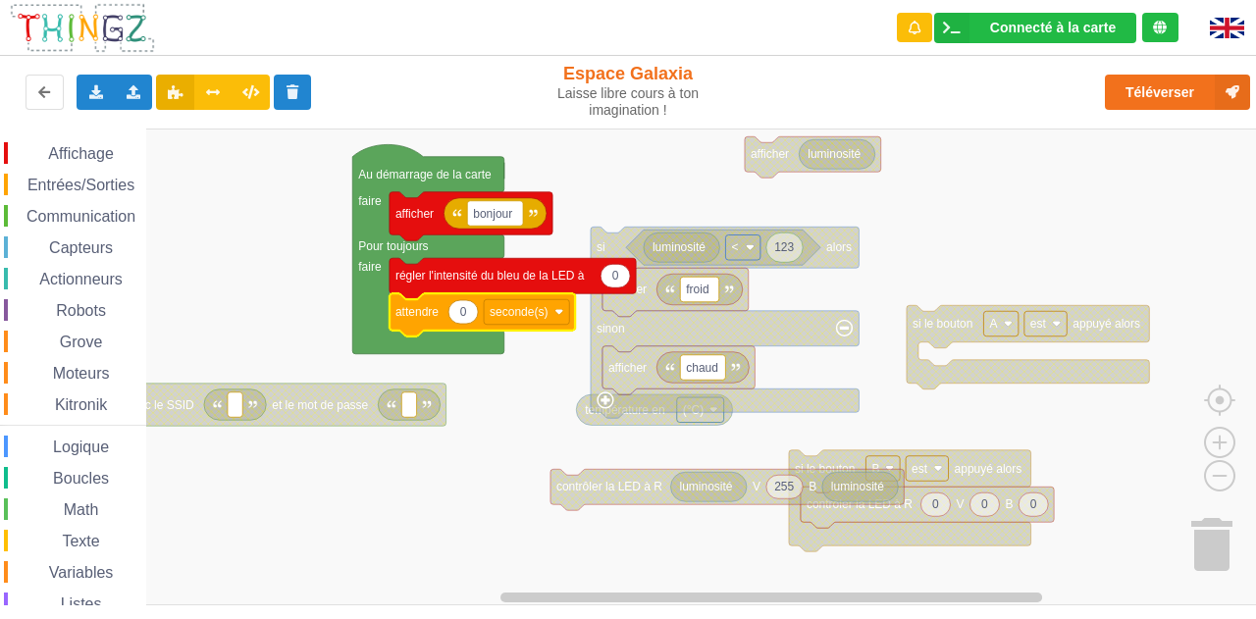
click at [467, 317] on icon "Espace de travail de Blocky" at bounding box center [462, 312] width 29 height 24
click at [518, 312] on text "seconde(s)" at bounding box center [519, 312] width 58 height 14
click at [463, 315] on text "0" at bounding box center [463, 312] width 7 height 14
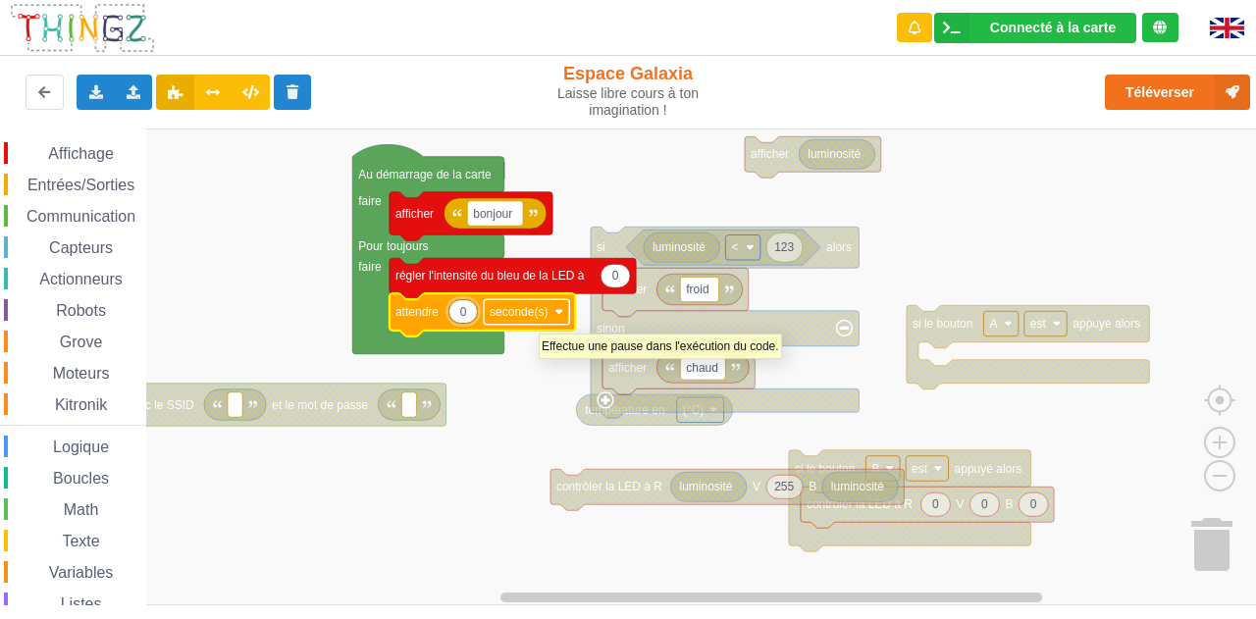
type input "1"
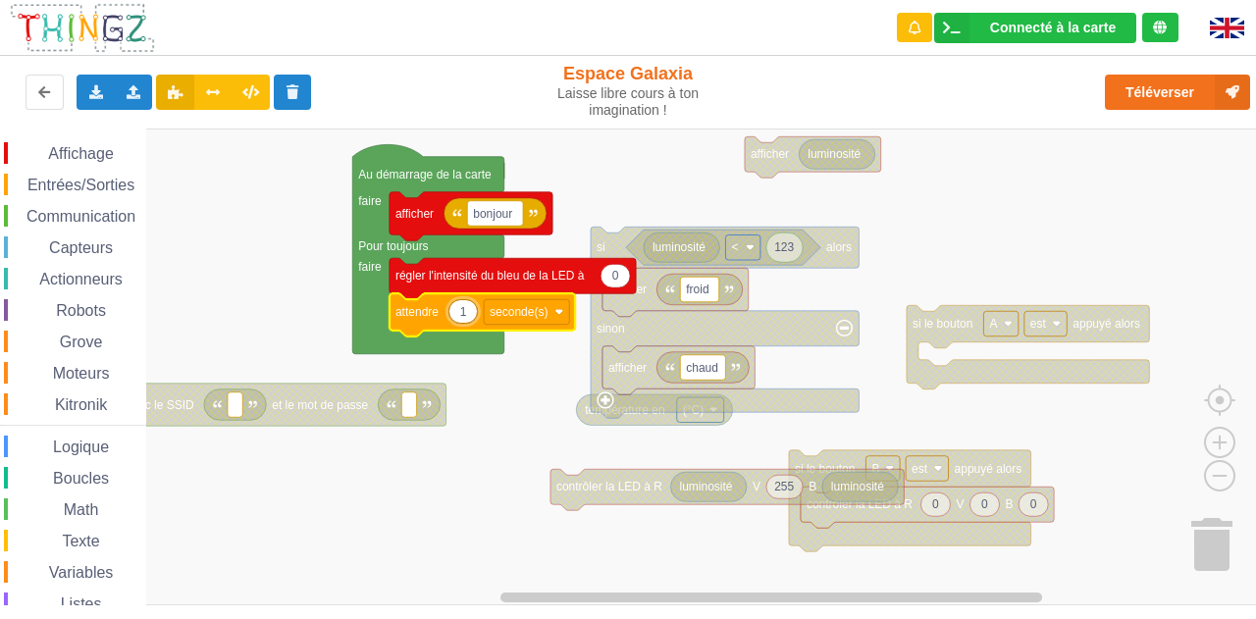
click at [518, 380] on rect "Espace de travail de Blocky" at bounding box center [635, 367] width 1270 height 477
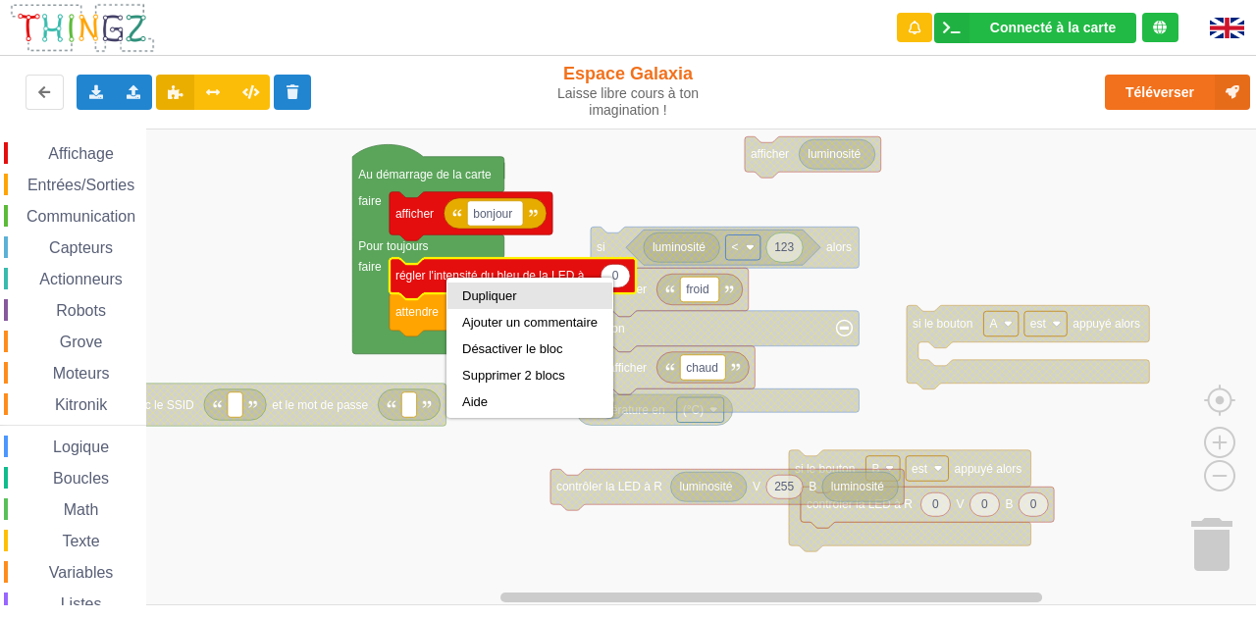
click at [487, 291] on div "Dupliquer" at bounding box center [529, 295] width 135 height 15
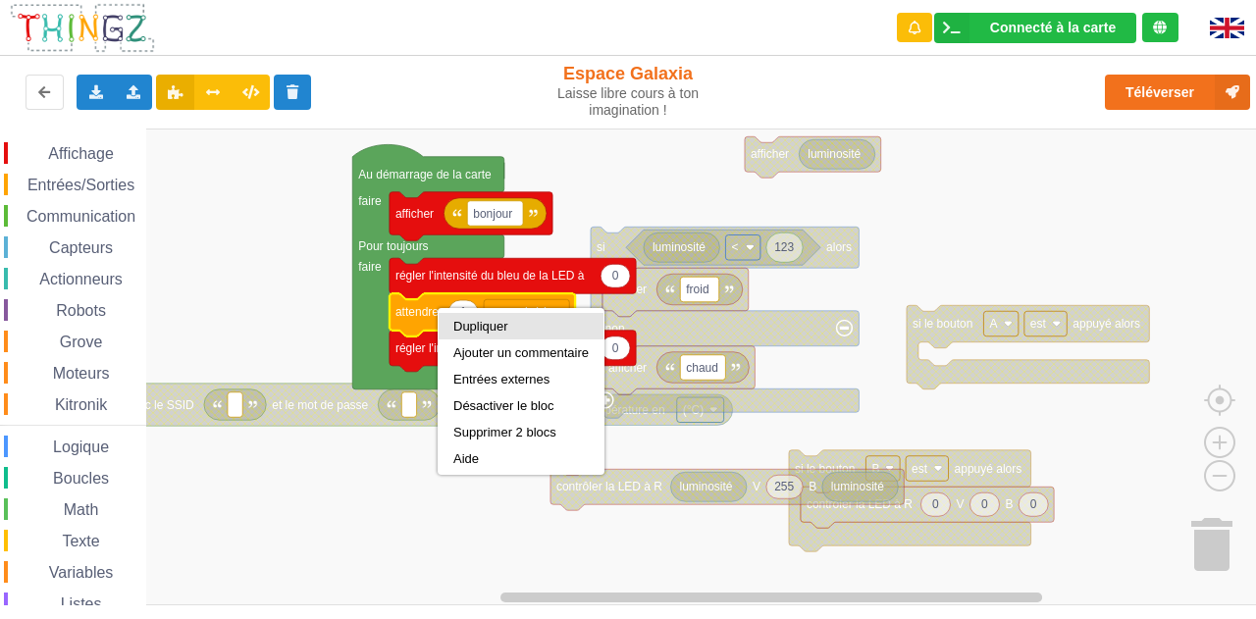
click at [480, 329] on div "Dupliquer" at bounding box center [520, 326] width 135 height 15
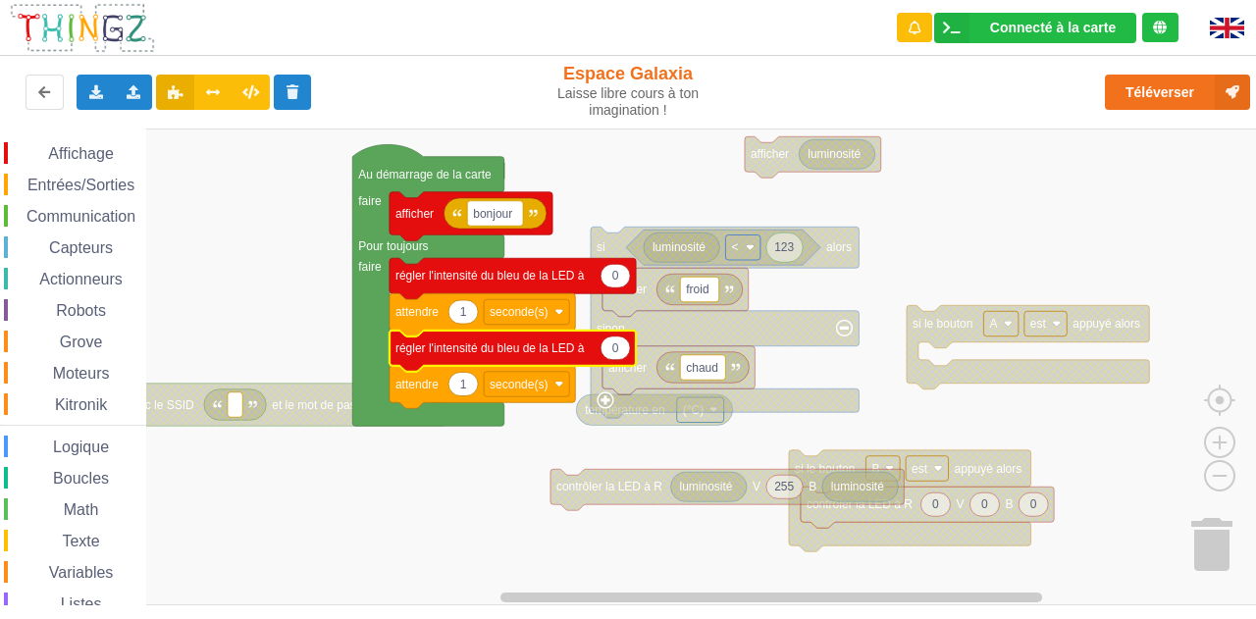
click at [609, 346] on icon "Espace de travail de Blocky" at bounding box center [614, 348] width 29 height 24
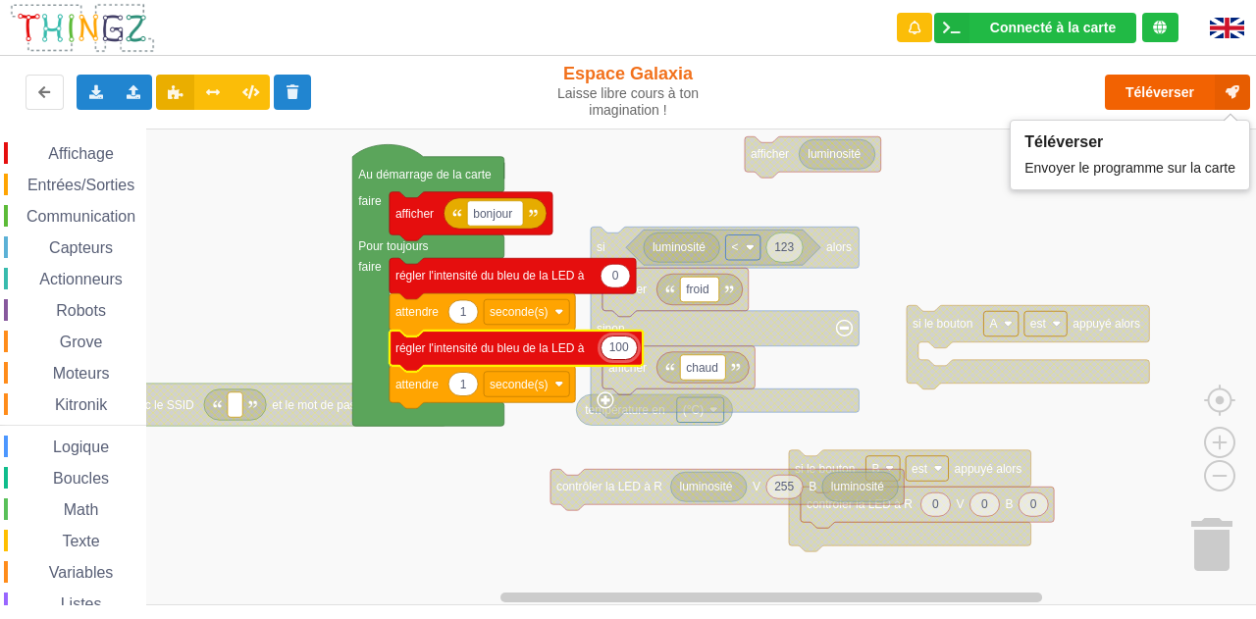
type input "100"
click at [625, 100] on button "Téléverser" at bounding box center [1177, 92] width 145 height 35
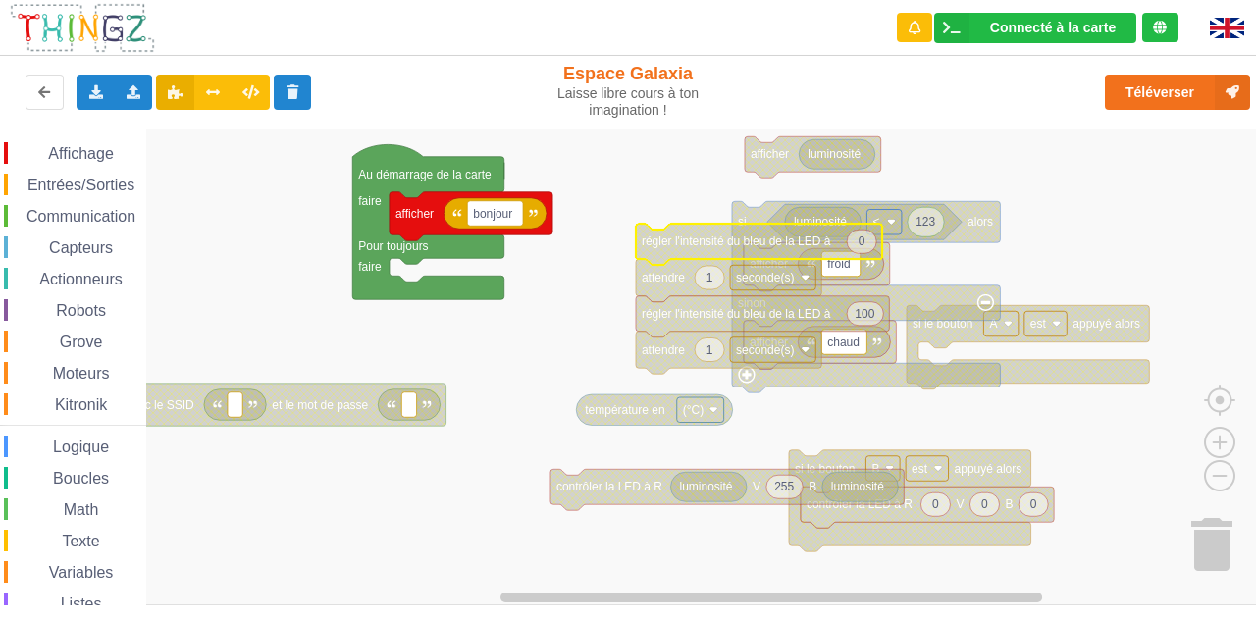
click at [84, 190] on span "Entrées/Sorties" at bounding box center [81, 185] width 113 height 17
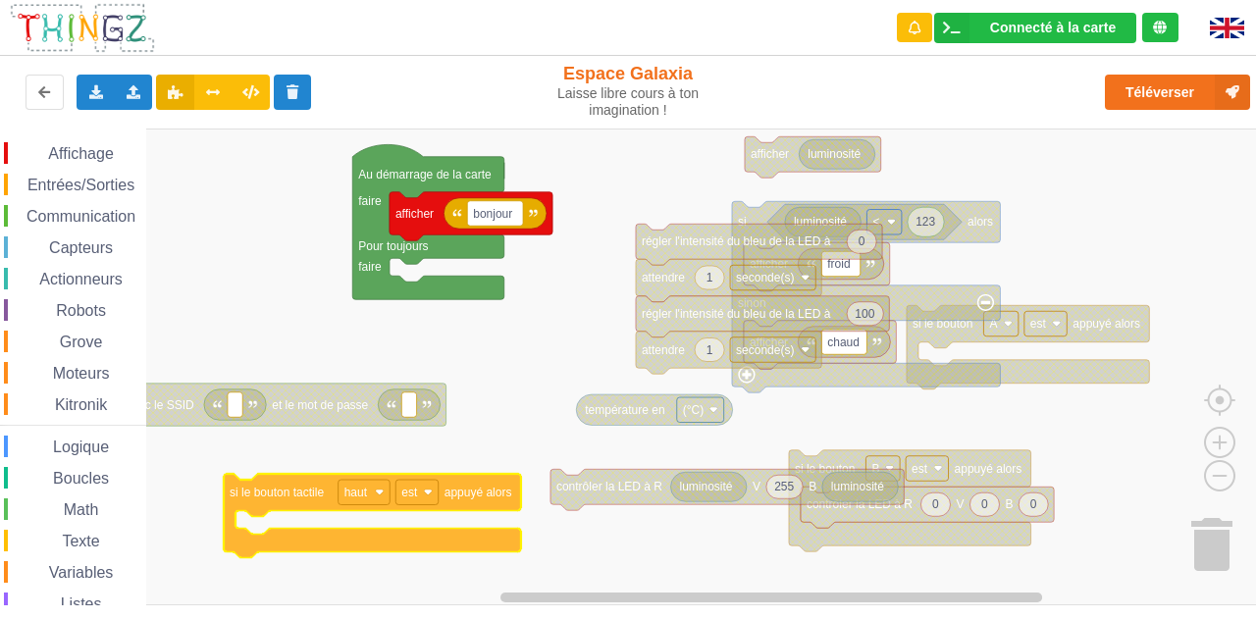
click at [260, 499] on div "Affichage Entrées/Sorties Communication Capteurs Actionneurs Robots Grove Moteu…" at bounding box center [635, 367] width 1270 height 477
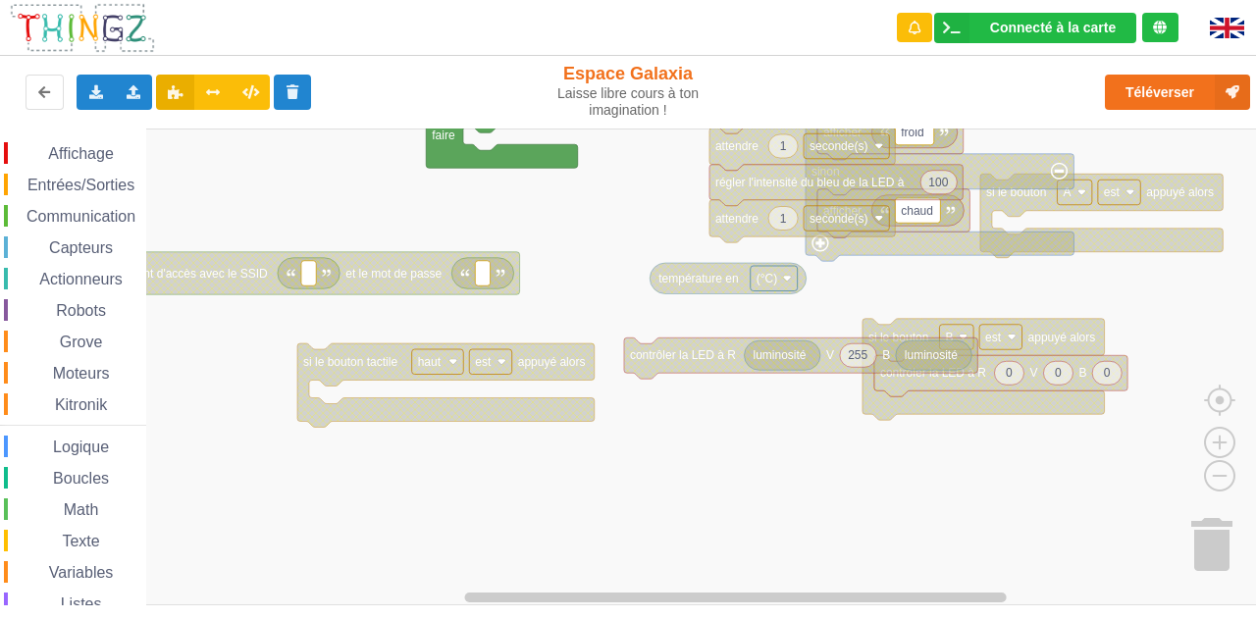
click at [424, 304] on rect "Espace de travail de Blocky" at bounding box center [635, 367] width 1270 height 477
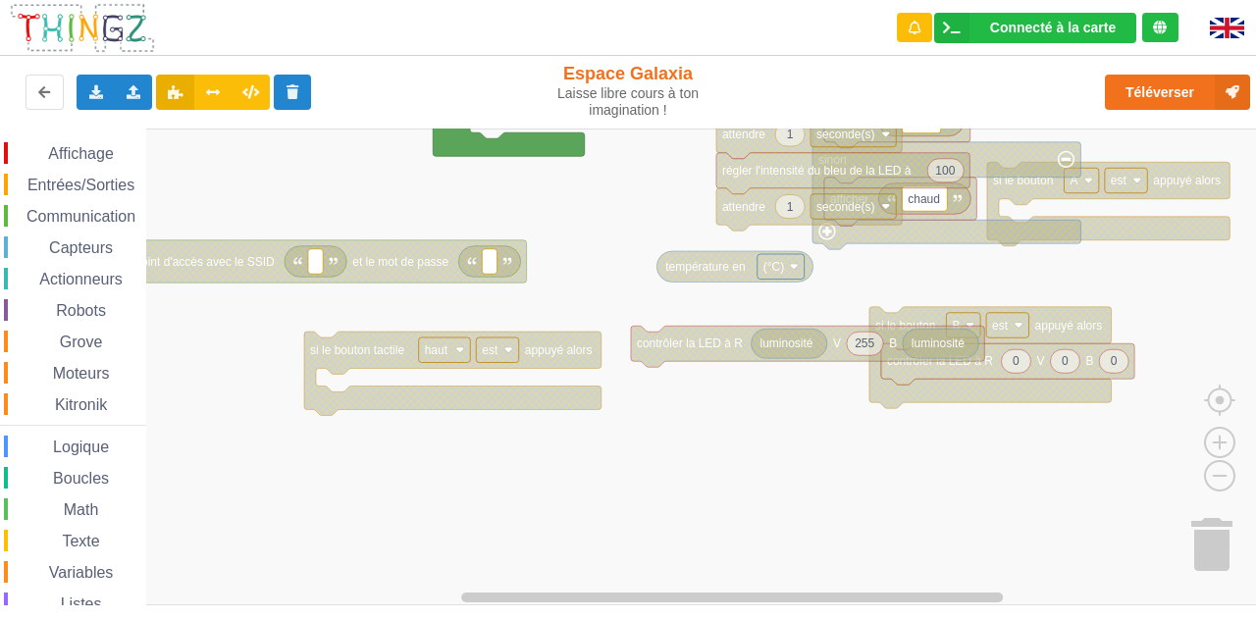
click at [492, 337] on icon "Espace de travail de Blocky" at bounding box center [452, 374] width 297 height 84
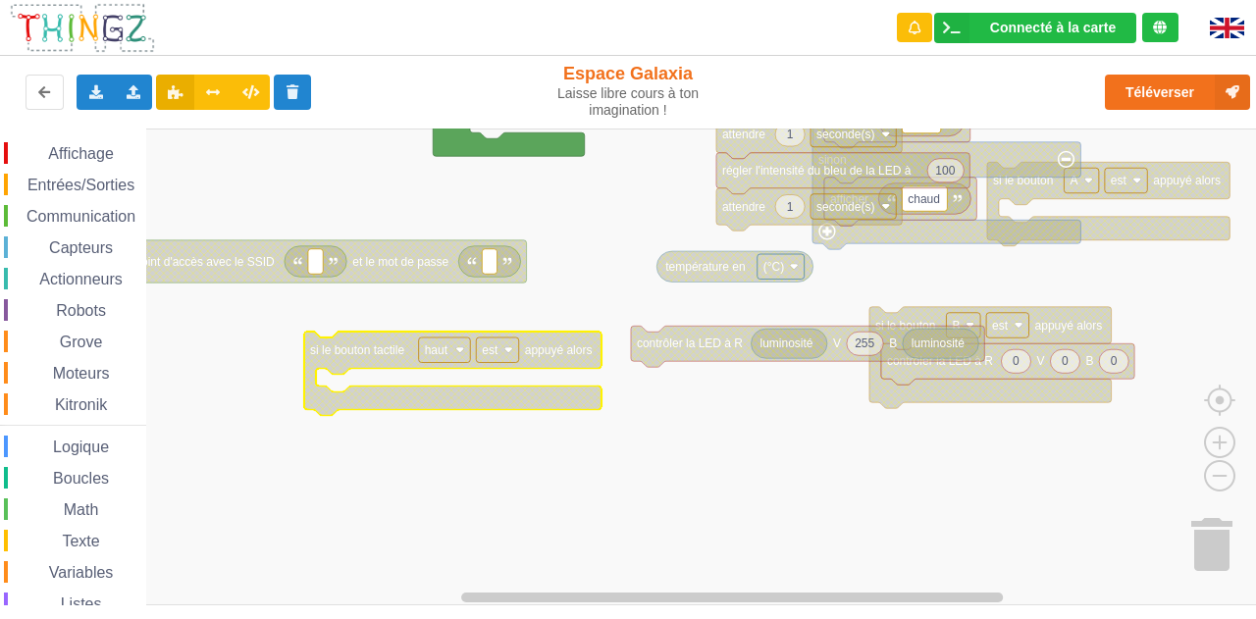
click at [504, 359] on rect "Espace de travail de Blocky" at bounding box center [497, 351] width 42 height 26
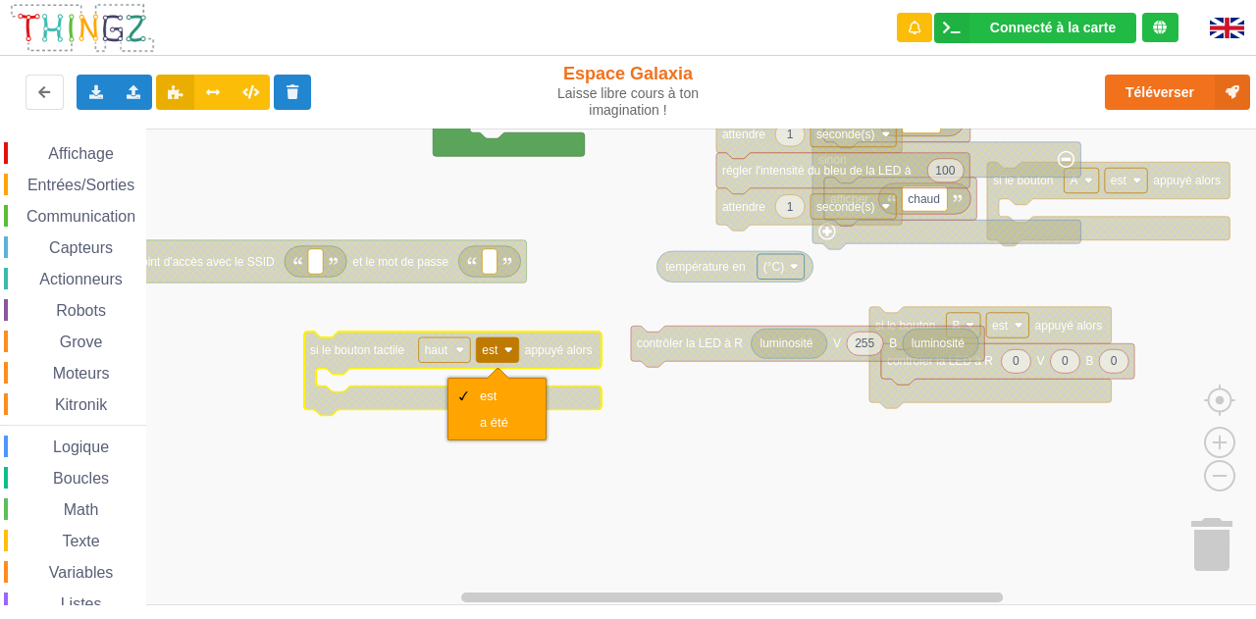
click at [584, 466] on rect "Espace de travail de Blocky" at bounding box center [635, 367] width 1270 height 477
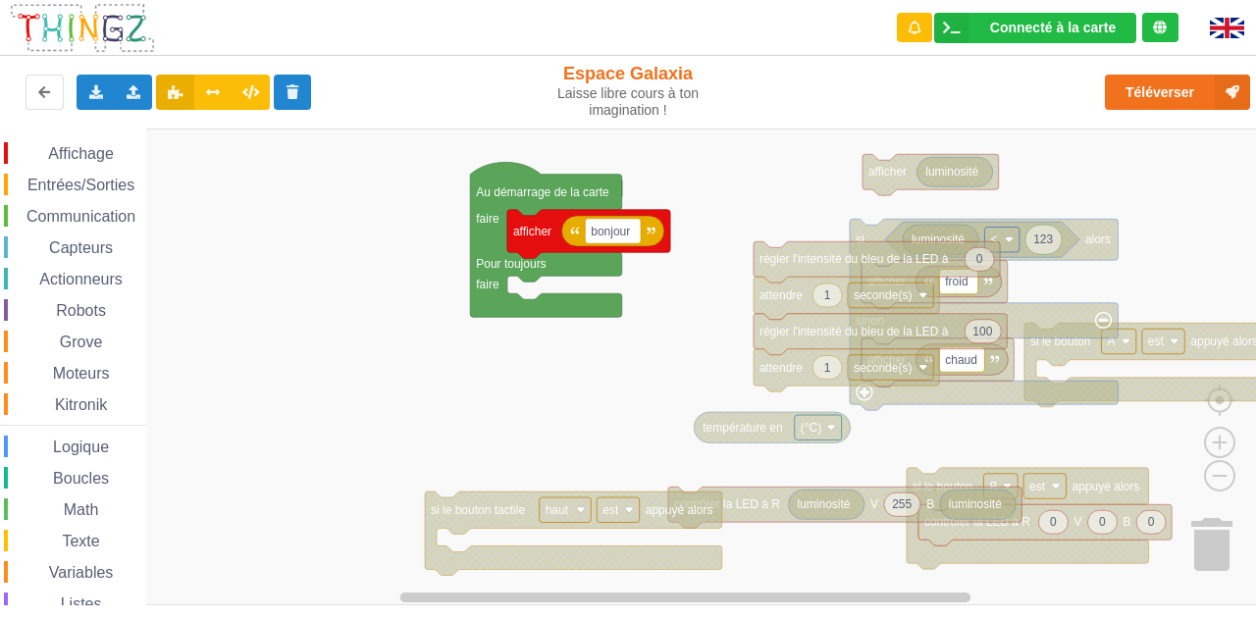
click at [498, 436] on div "Affichage Entrées/Sorties Communication Capteurs Actionneurs Robots Grove Moteu…" at bounding box center [635, 367] width 1270 height 477
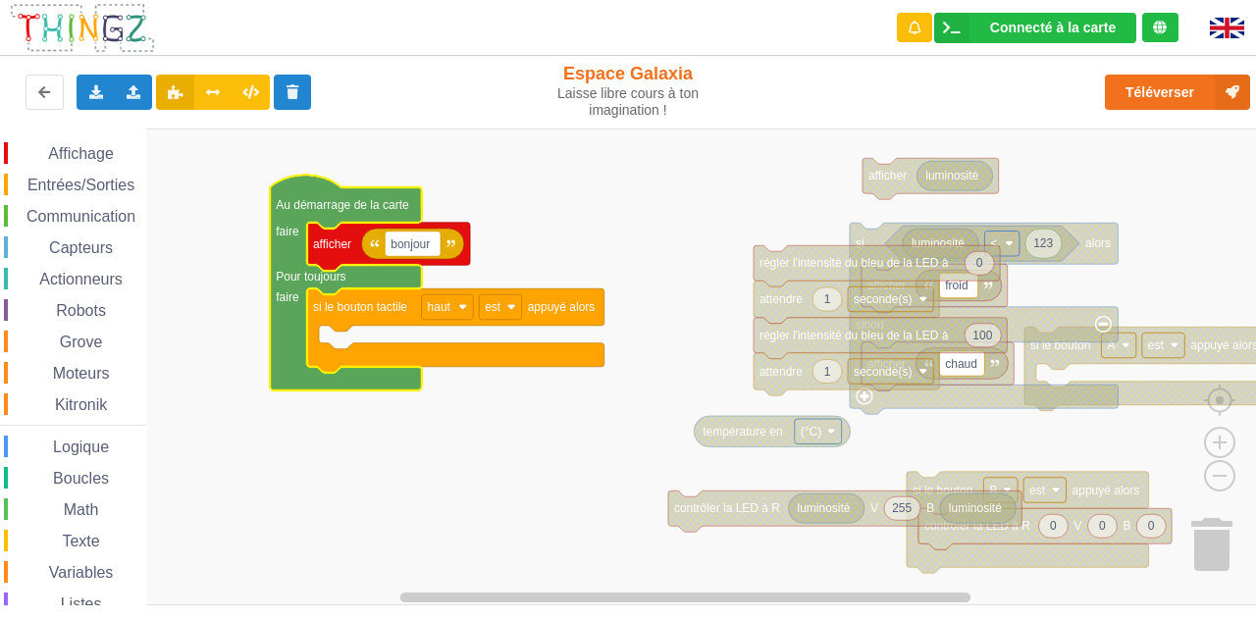
click at [243, 408] on rect "Espace de travail de Blocky" at bounding box center [635, 367] width 1270 height 477
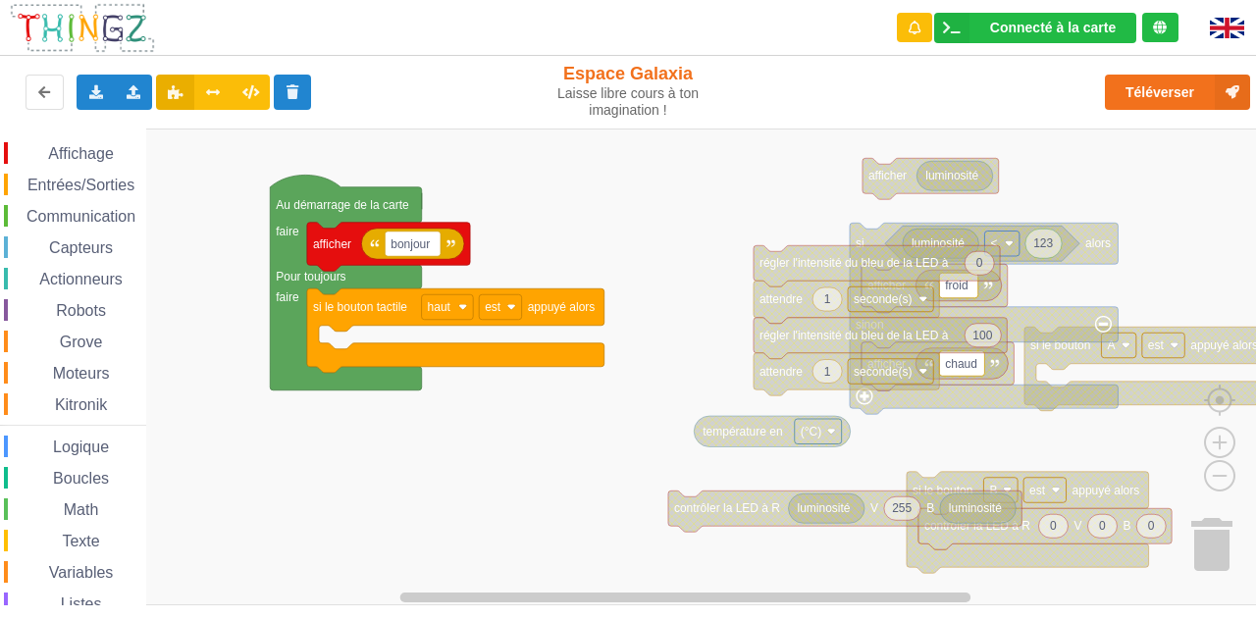
click at [107, 192] on span "Entrées/Sorties" at bounding box center [81, 185] width 113 height 17
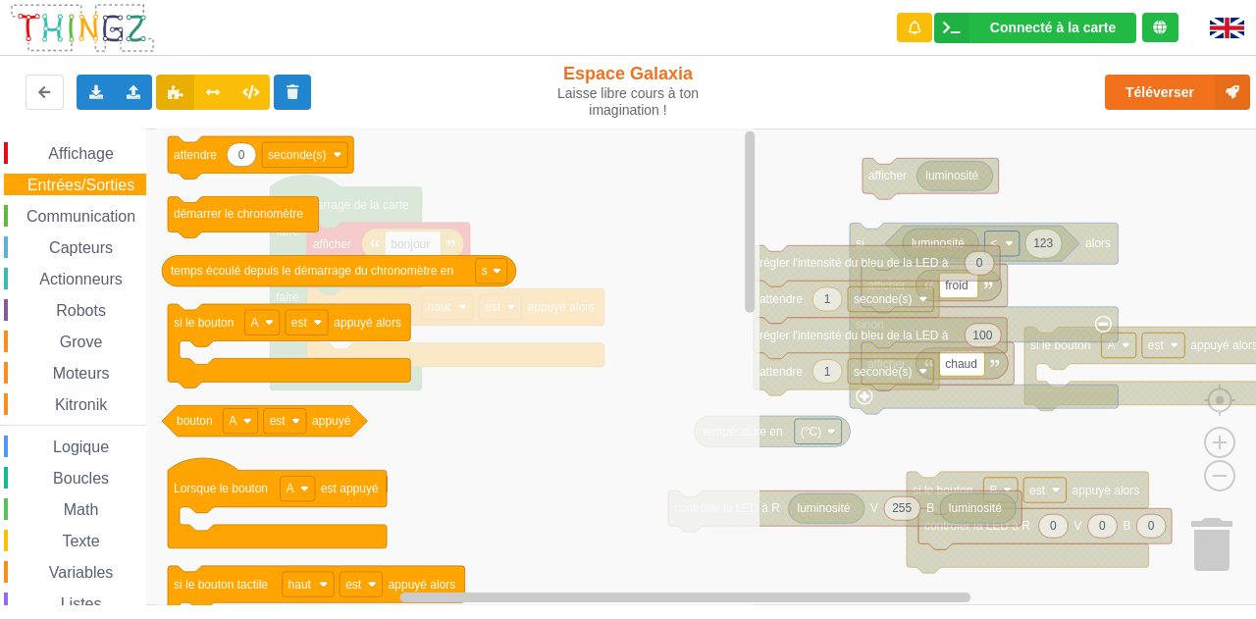
click at [94, 480] on span "Boucles" at bounding box center [81, 478] width 62 height 17
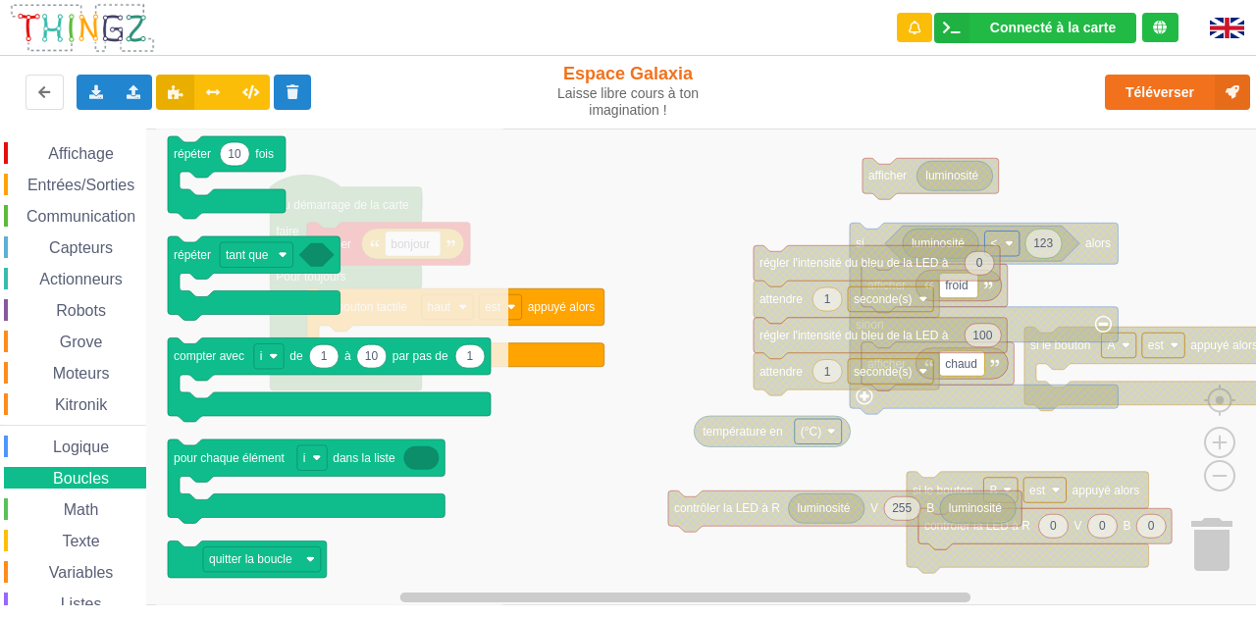
click at [104, 157] on span "Affichage" at bounding box center [80, 153] width 71 height 17
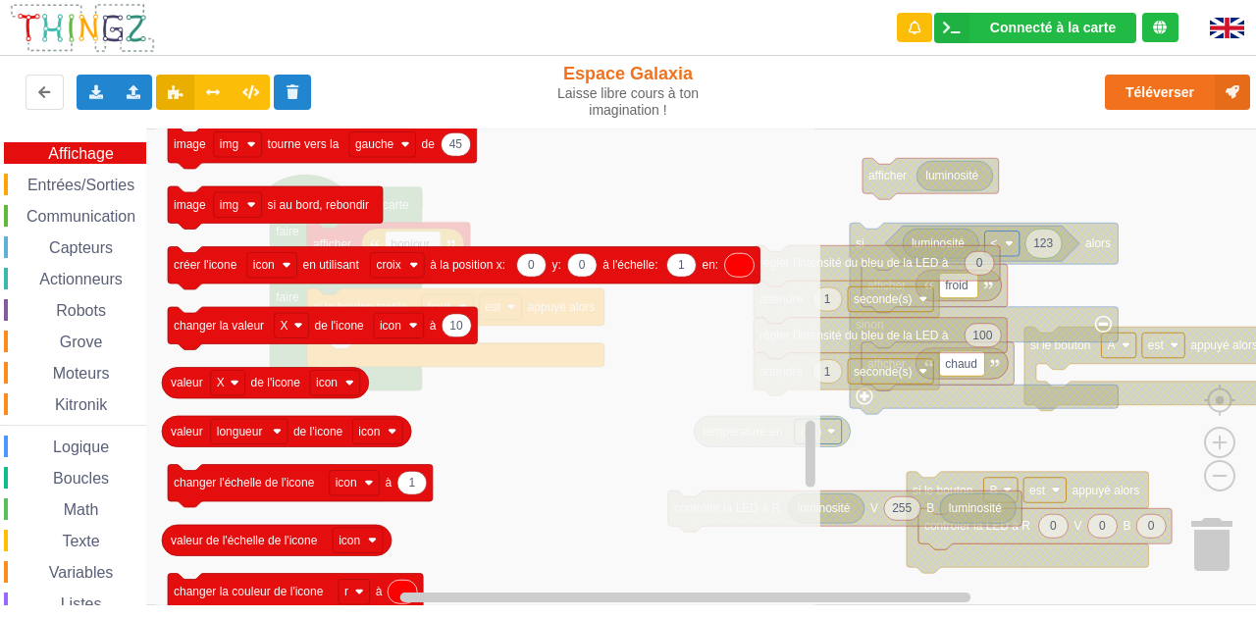
click at [93, 193] on div "Entrées/Sorties" at bounding box center [75, 185] width 142 height 22
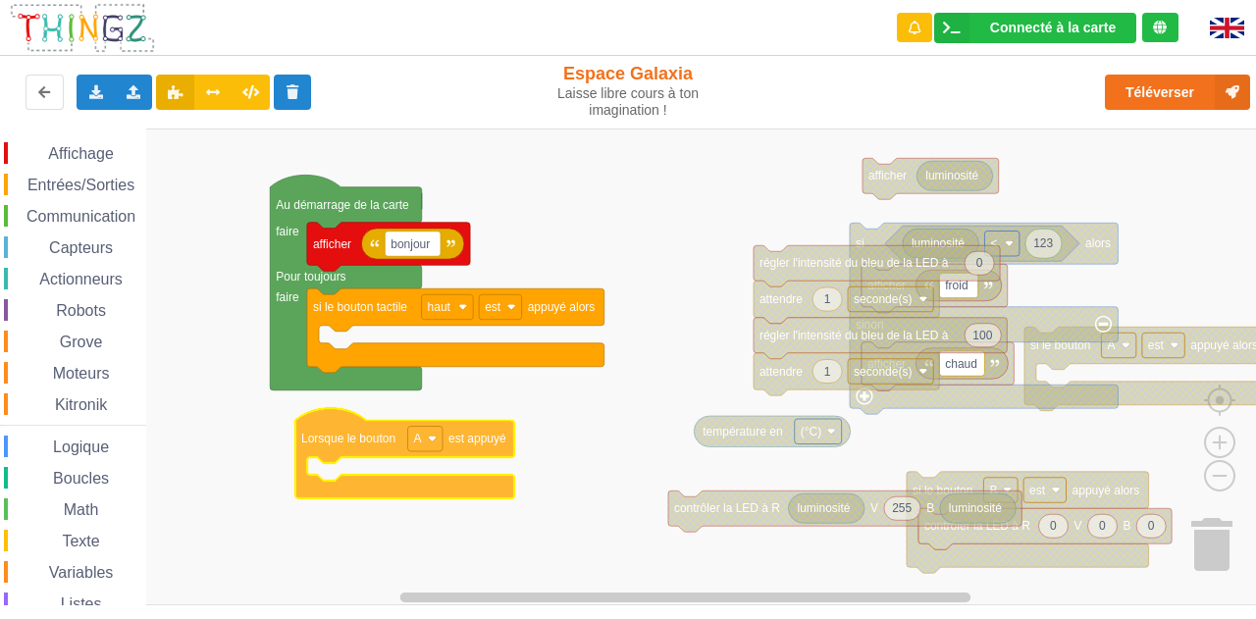
click at [364, 441] on div "Affichage Entrées/Sorties Communication Capteurs Actionneurs Robots Grove Moteu…" at bounding box center [635, 367] width 1270 height 477
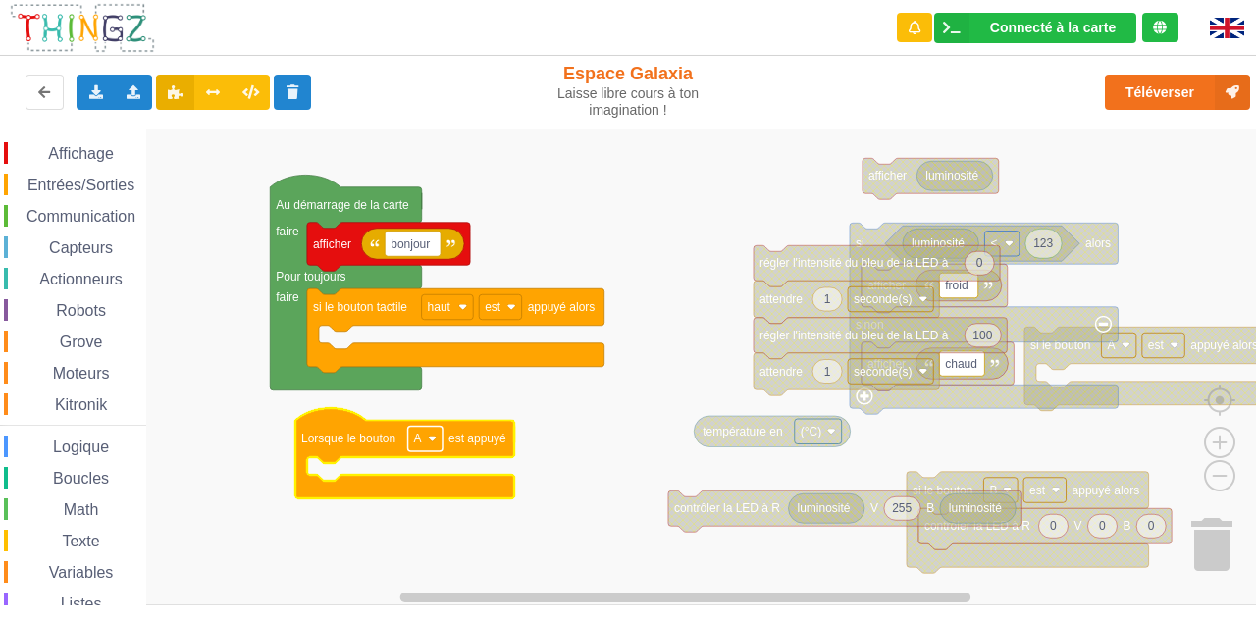
click at [426, 441] on rect "Espace de travail de Blocky" at bounding box center [425, 439] width 34 height 26
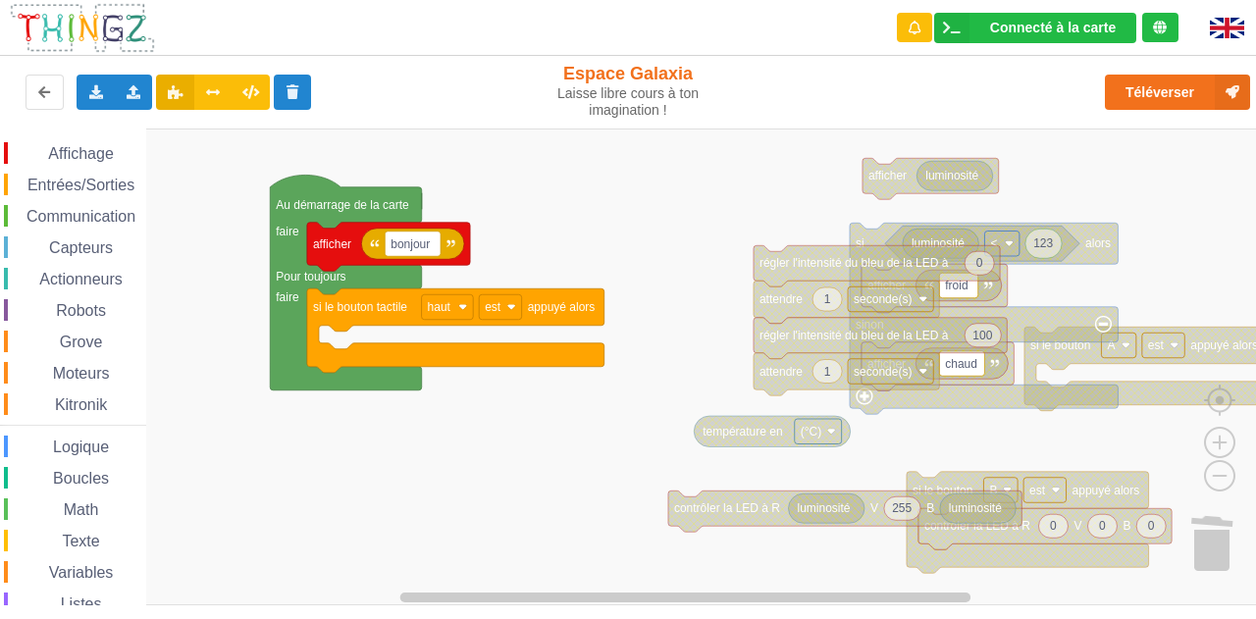
click at [109, 247] on span "Capteurs" at bounding box center [81, 247] width 70 height 17
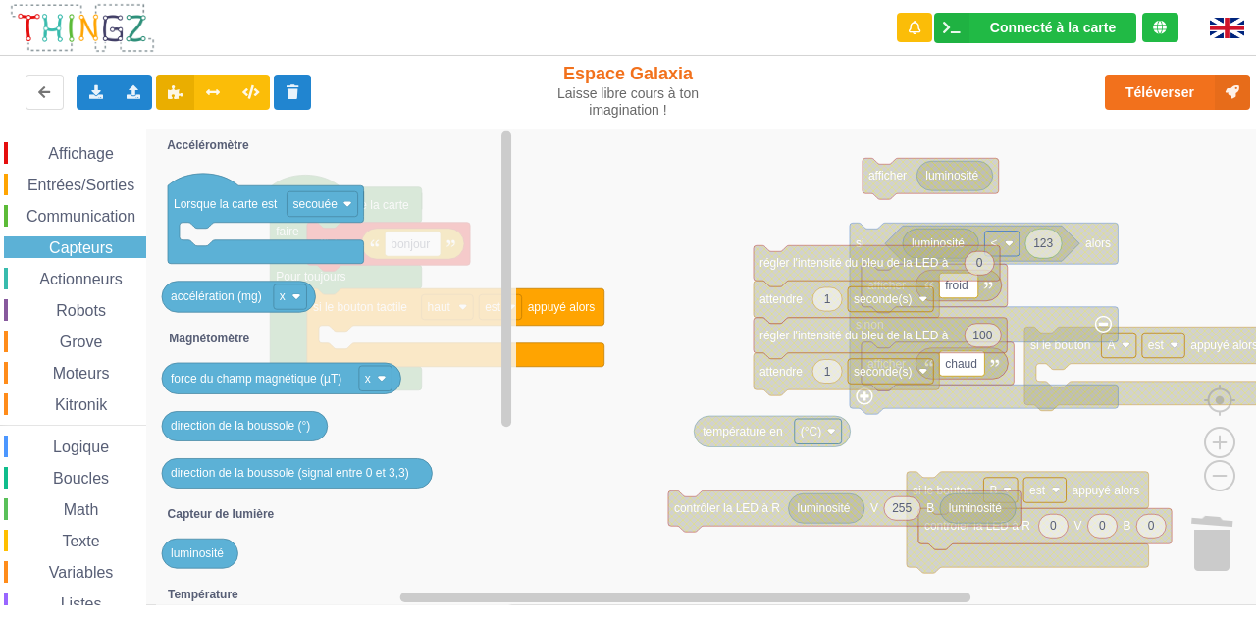
click at [103, 232] on div "Affichage Entrées/Sorties Communication Capteurs Actionneurs Robots Grove Moteu…" at bounding box center [73, 420] width 146 height 556
click at [123, 224] on span "Communication" at bounding box center [81, 216] width 115 height 17
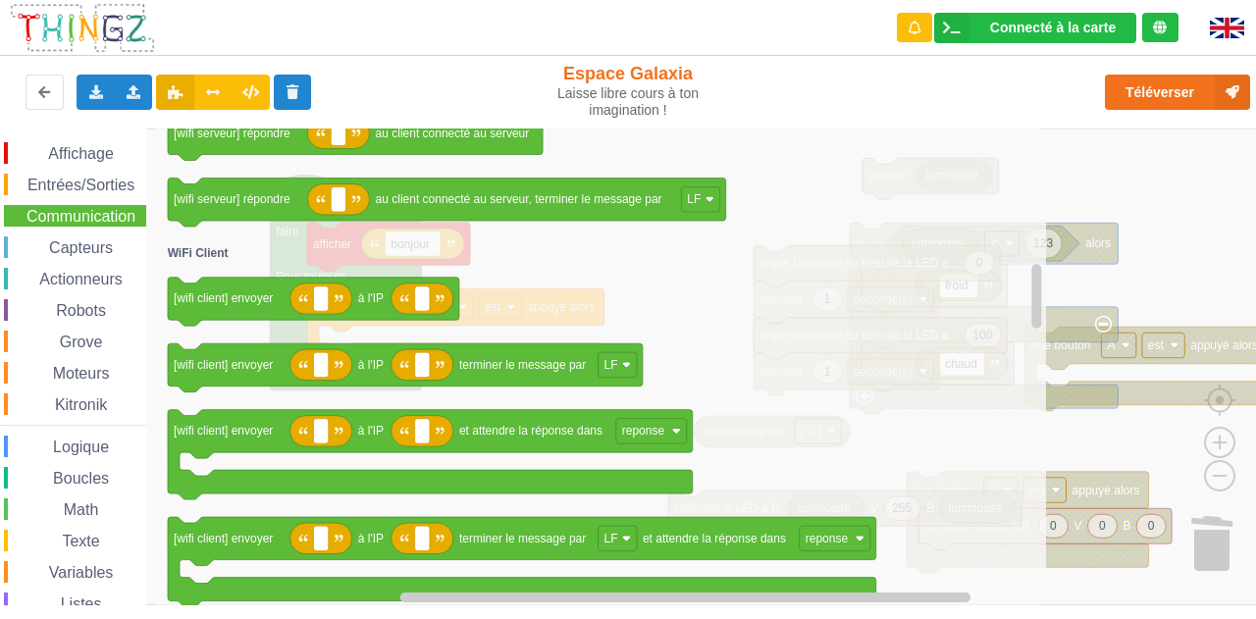
click at [94, 192] on span "Entrées/Sorties" at bounding box center [81, 185] width 113 height 17
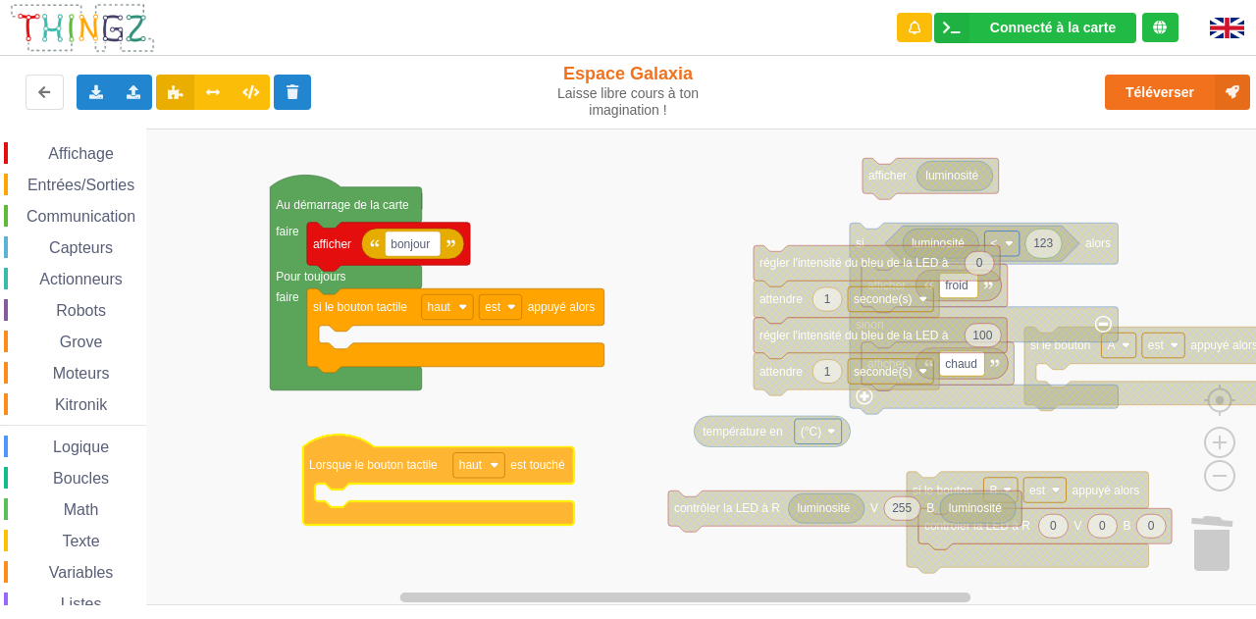
click at [392, 468] on div "Affichage Entrées/Sorties Communication Capteurs Actionneurs Robots Grove Moteu…" at bounding box center [635, 367] width 1270 height 477
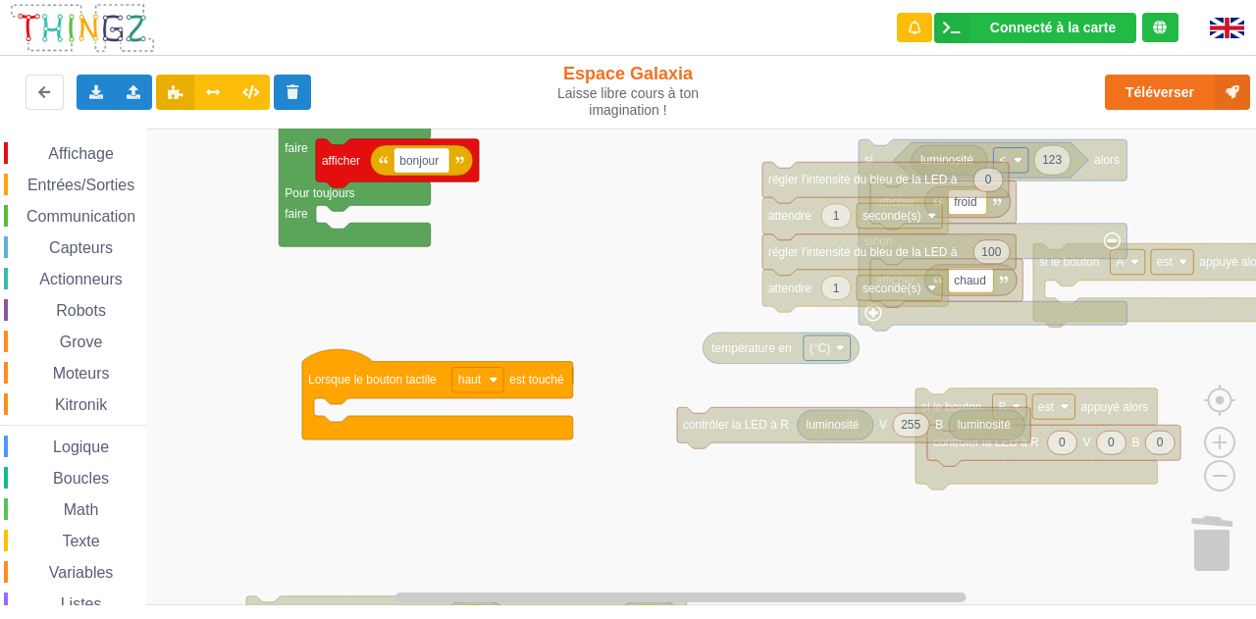
click at [586, 246] on div "Affichage Entrées/Sorties Communication Capteurs Actionneurs Robots Grove Moteu…" at bounding box center [635, 367] width 1270 height 477
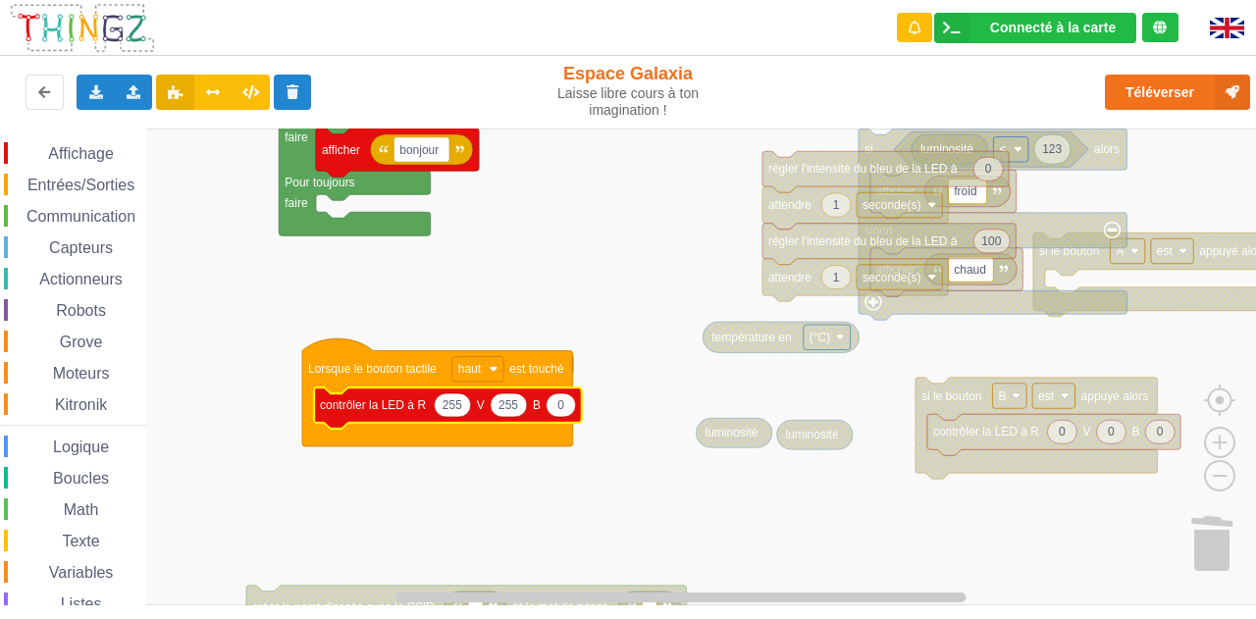
click at [452, 413] on icon "Espace de travail de Blocky" at bounding box center [453, 405] width 36 height 24
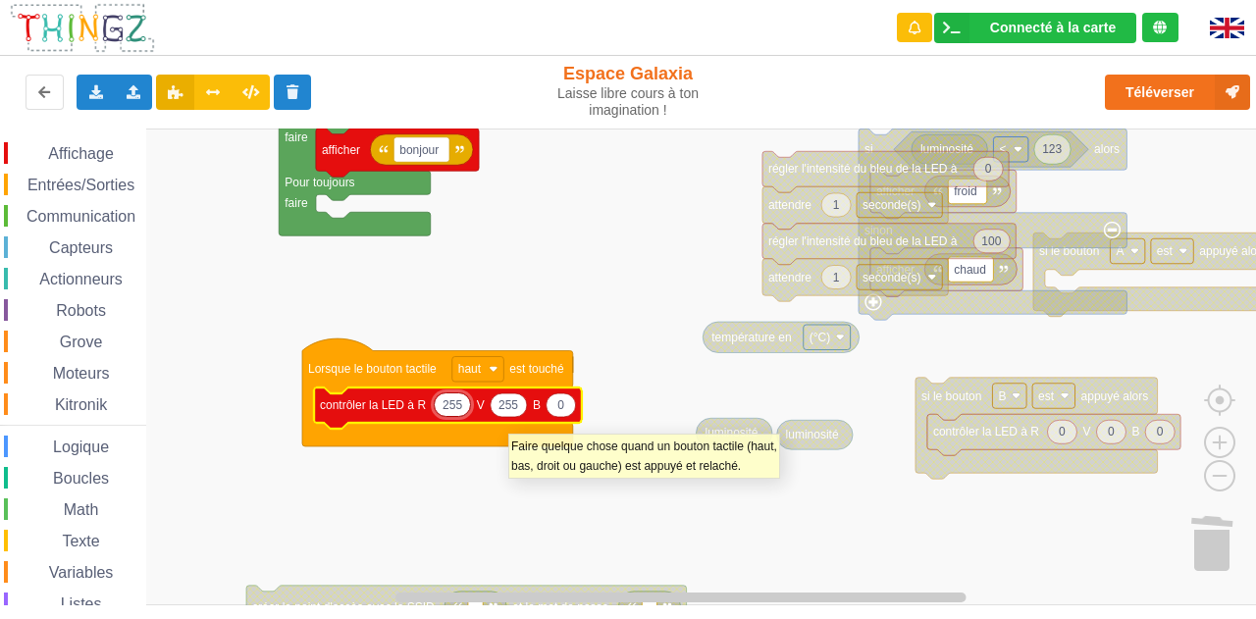
type input "0"
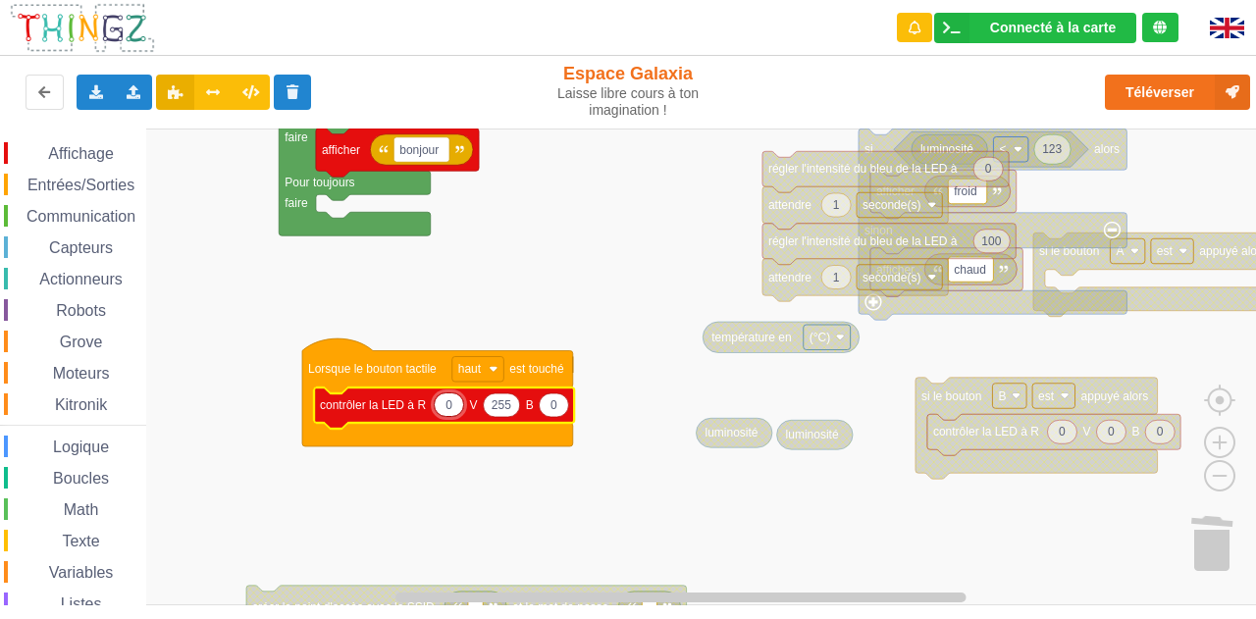
click at [505, 408] on text "255" at bounding box center [502, 405] width 20 height 14
type input "0"
click at [451, 400] on text "0" at bounding box center [448, 405] width 7 height 14
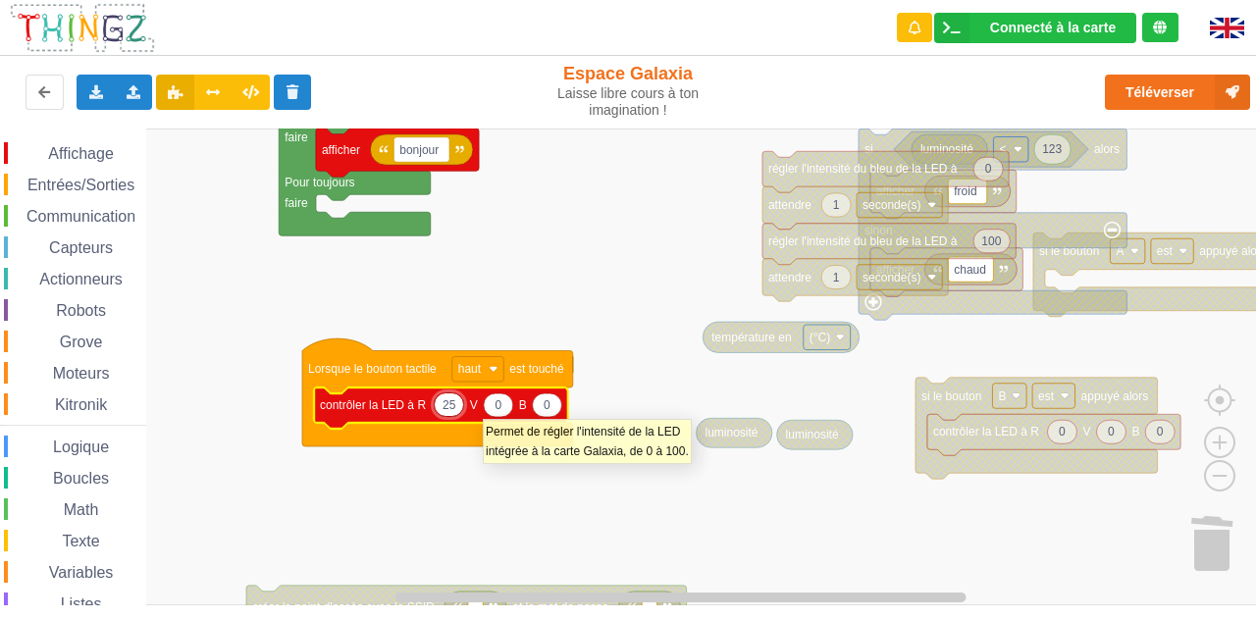
type input "255"
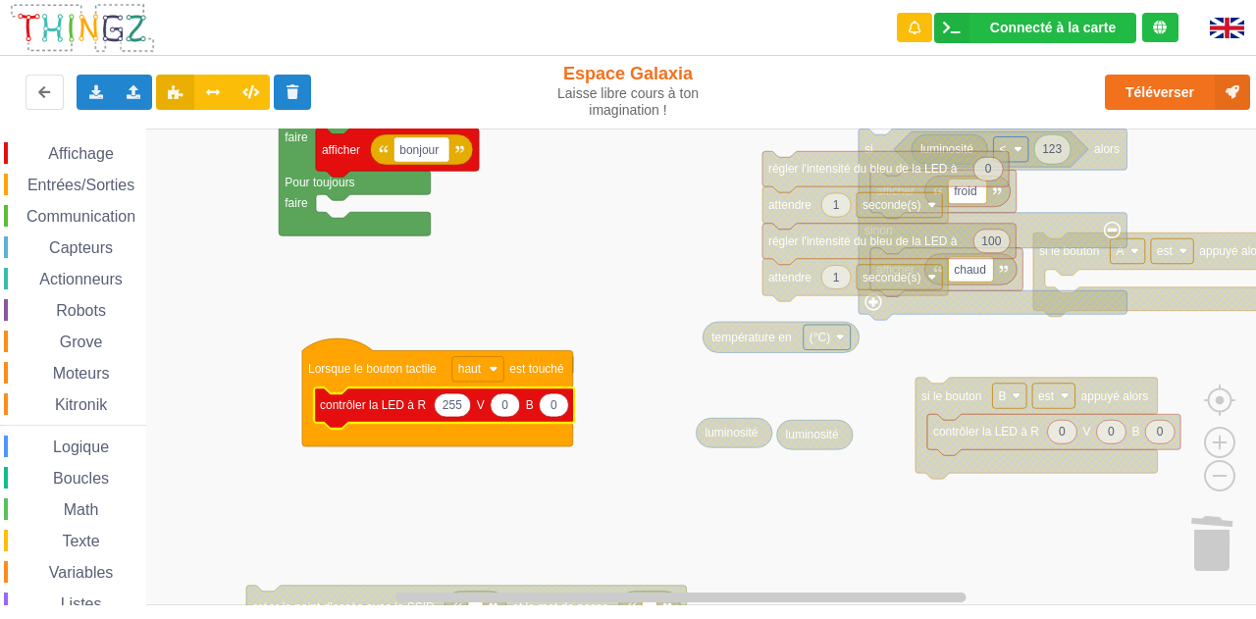
click at [479, 501] on rect "Espace de travail de Blocky" at bounding box center [635, 367] width 1270 height 477
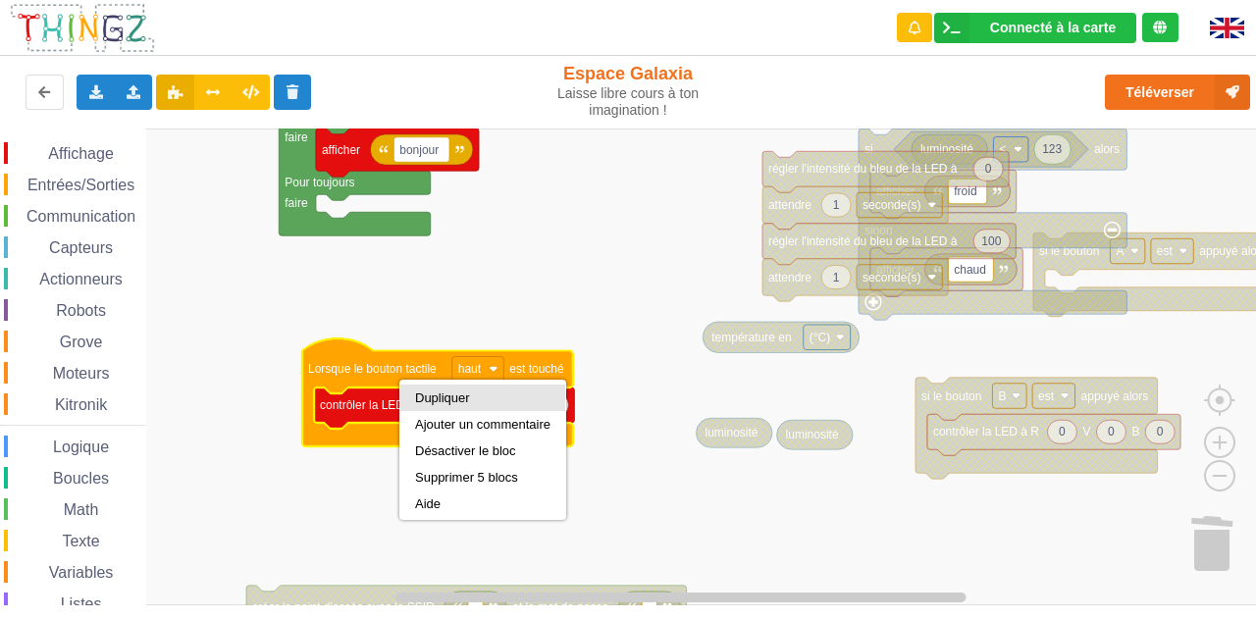
click at [441, 395] on div "Dupliquer" at bounding box center [482, 397] width 135 height 15
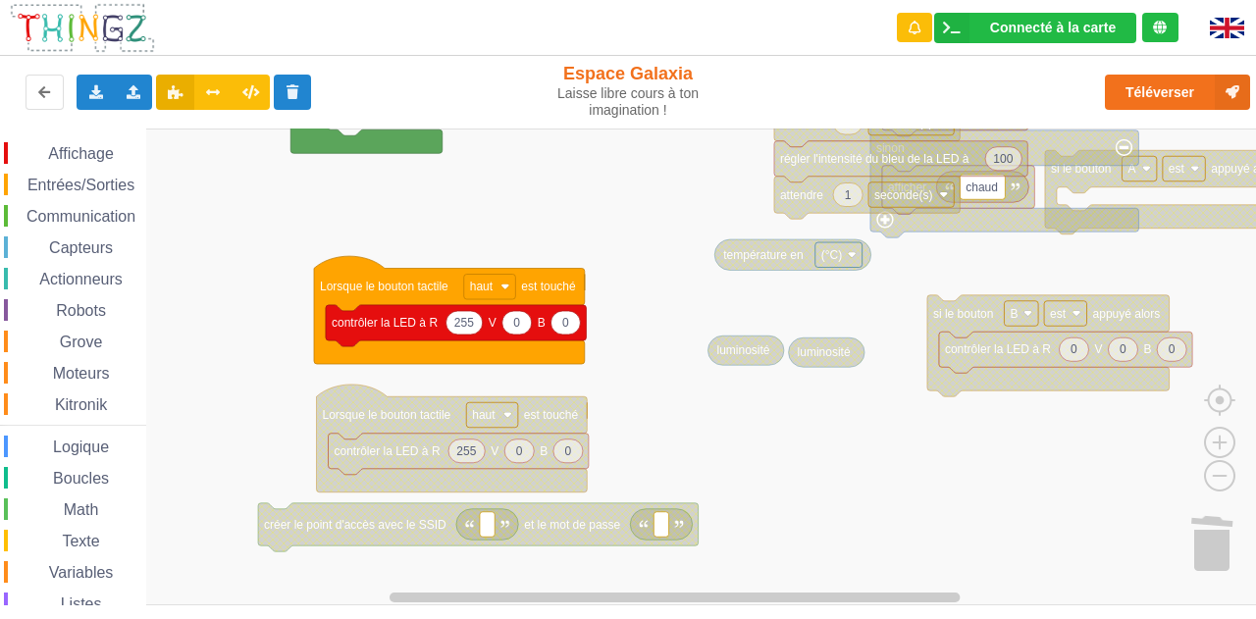
click at [208, 258] on rect "Espace de travail de Blocky" at bounding box center [635, 367] width 1270 height 477
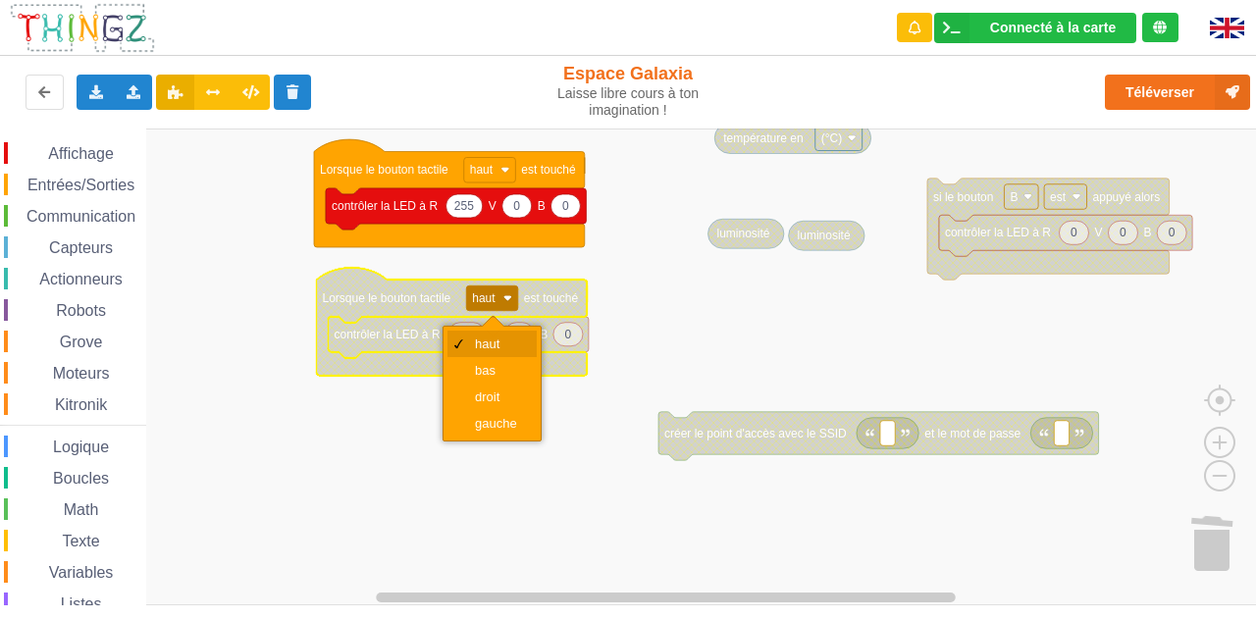
click at [493, 368] on div "bas" at bounding box center [498, 370] width 47 height 15
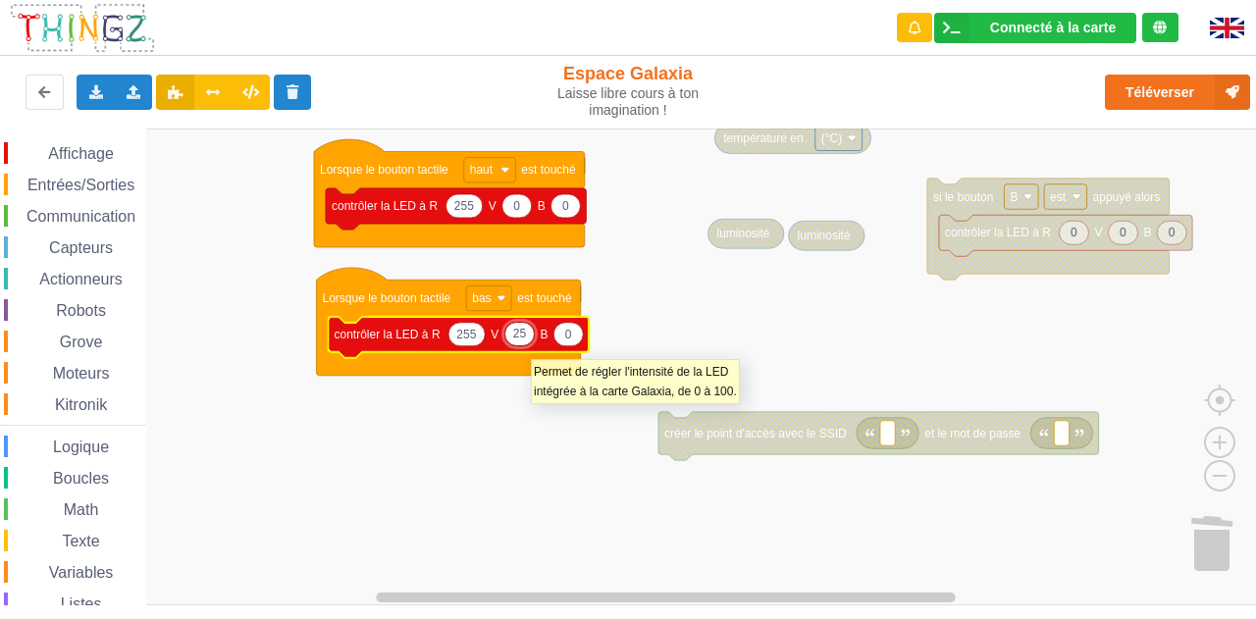
type input "255"
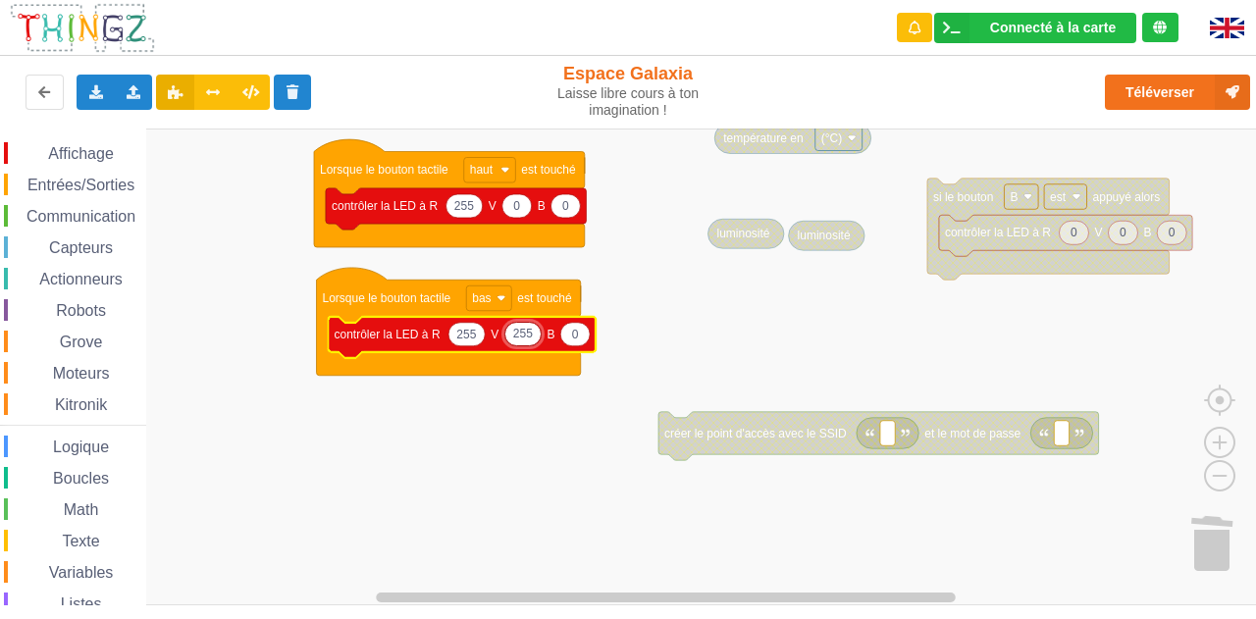
click at [493, 428] on rect "Espace de travail de Blocky" at bounding box center [635, 367] width 1270 height 477
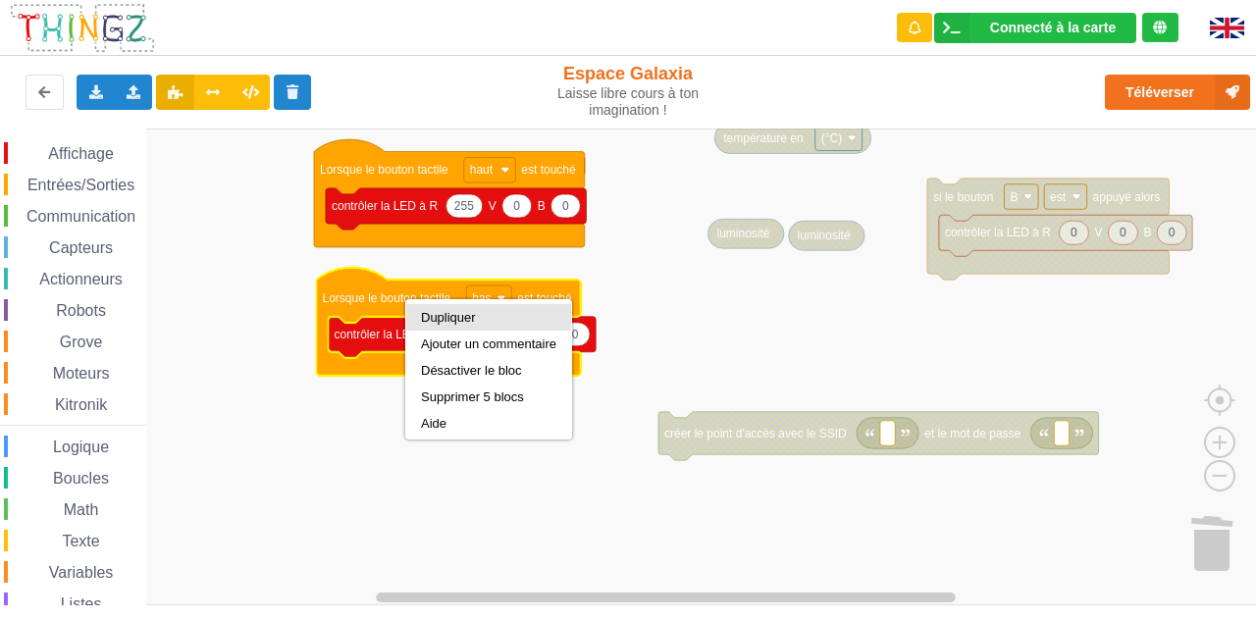
click at [447, 324] on div "Dupliquer" at bounding box center [488, 317] width 135 height 15
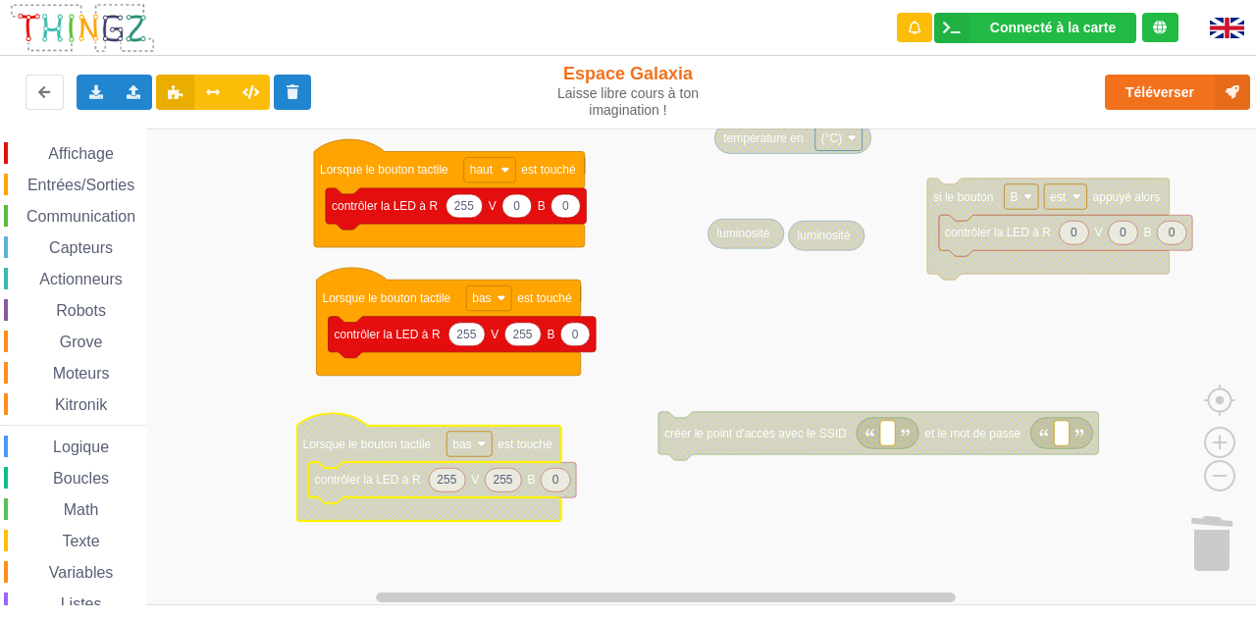
click at [471, 443] on rect "Espace de travail de Blocky" at bounding box center [468, 444] width 45 height 26
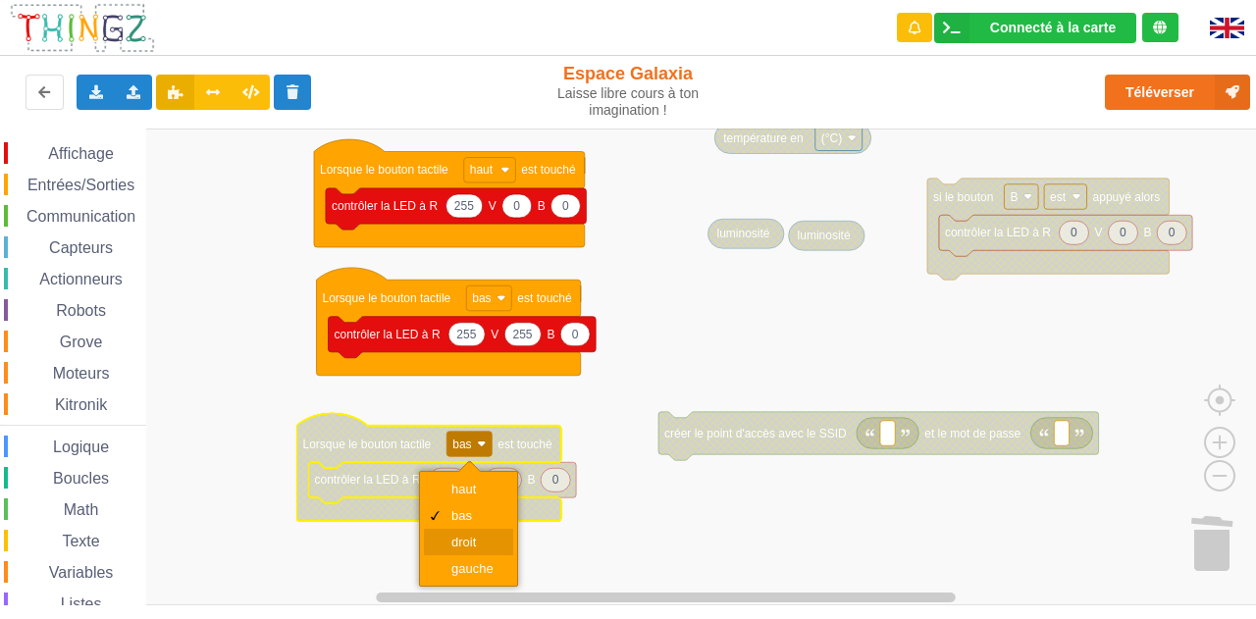
click at [467, 535] on div "droit" at bounding box center [474, 542] width 47 height 15
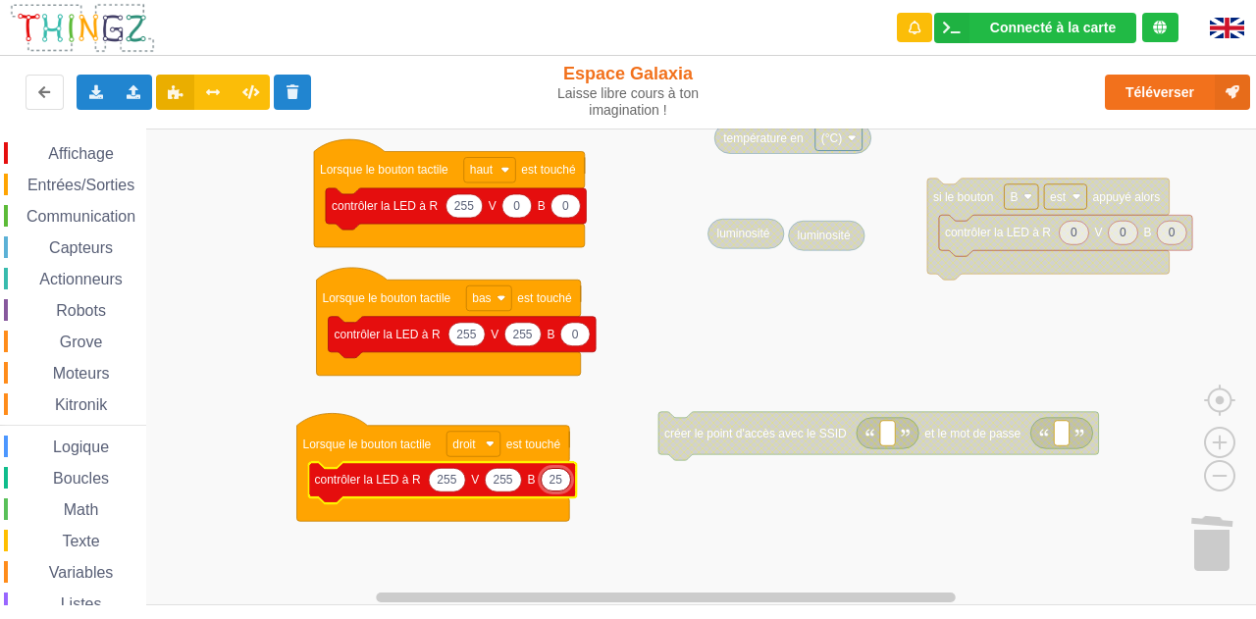
type input "255"
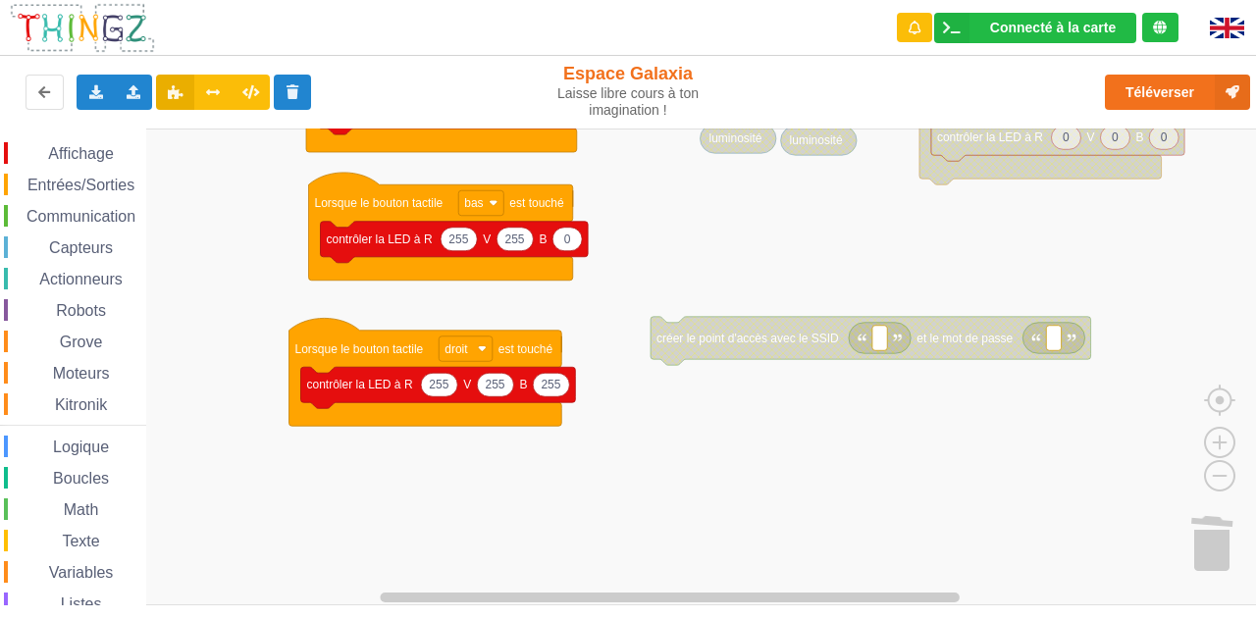
click at [592, 316] on rect "Espace de travail de Blocky" at bounding box center [635, 367] width 1270 height 477
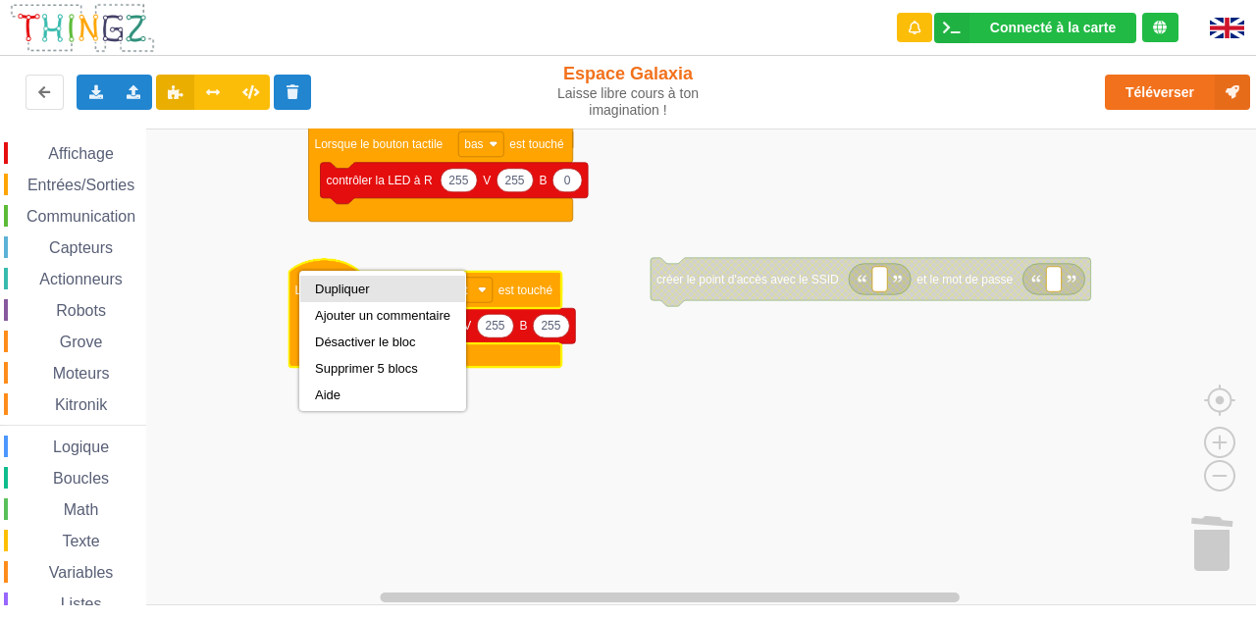
click at [335, 292] on div "Dupliquer" at bounding box center [382, 289] width 135 height 15
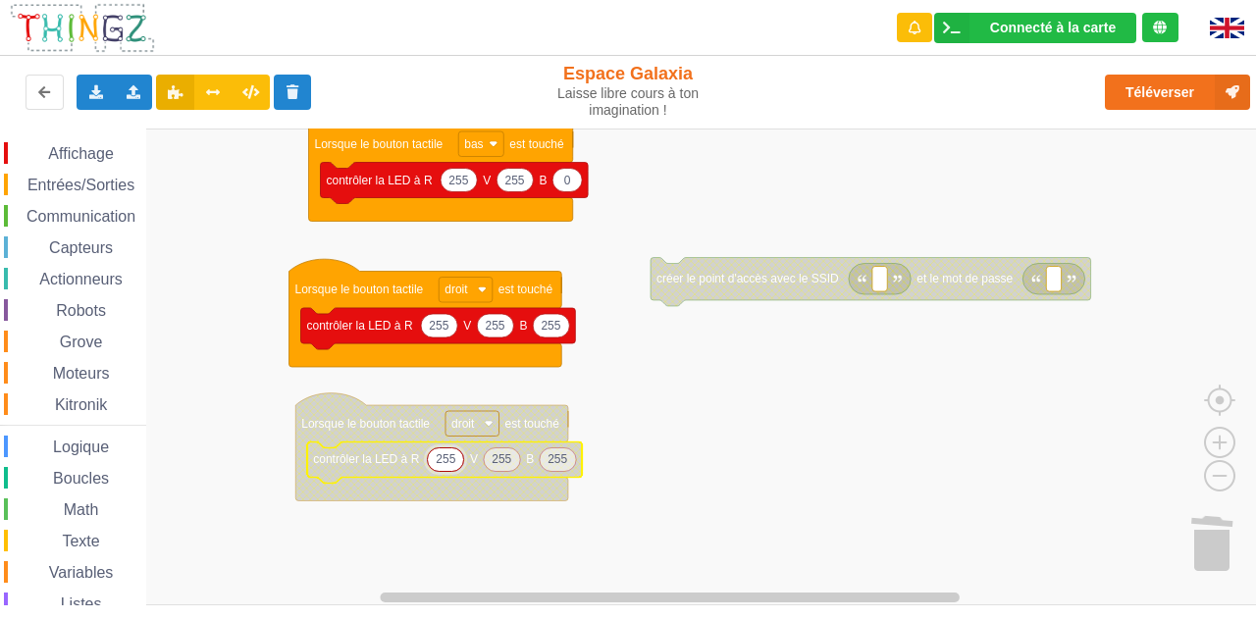
type input "0"
click at [625, 488] on rect "Espace de travail de Blocky" at bounding box center [635, 367] width 1270 height 477
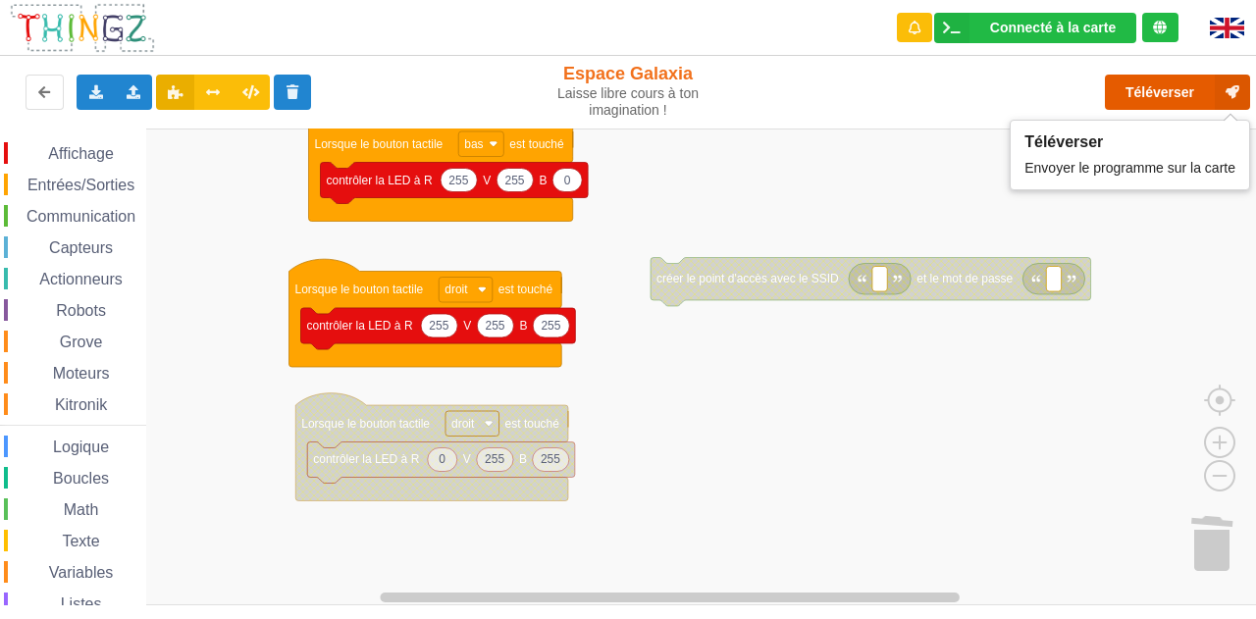
click at [625, 94] on button "Téléverser" at bounding box center [1177, 92] width 145 height 35
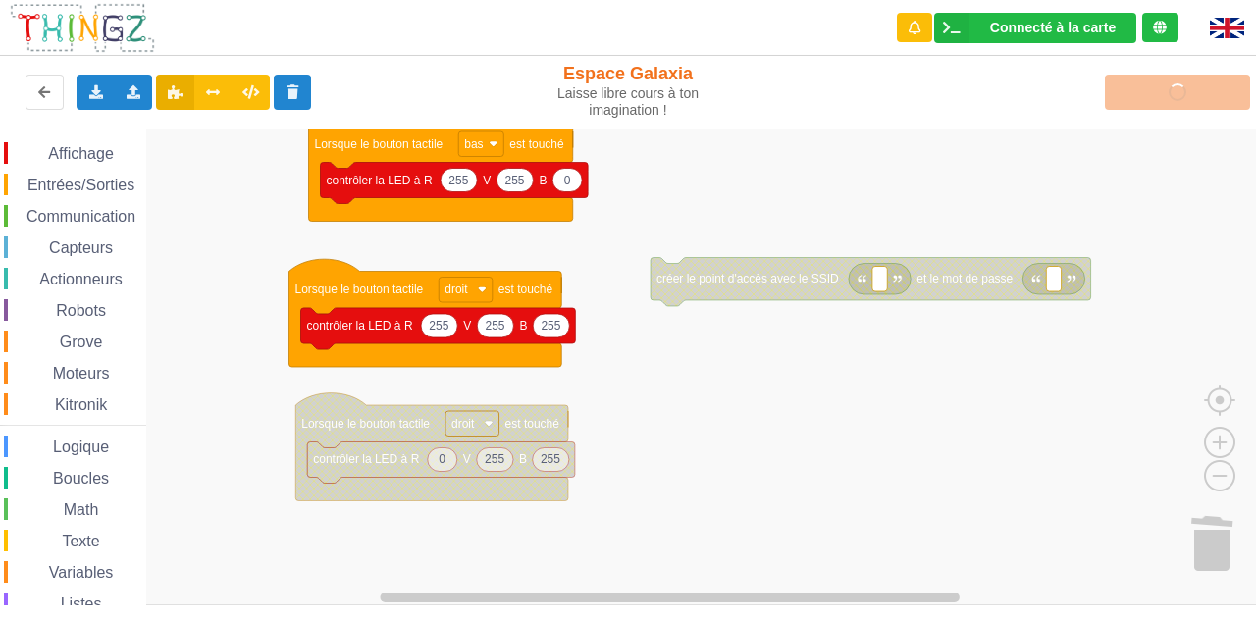
click at [625, 32] on img at bounding box center [1227, 28] width 34 height 21
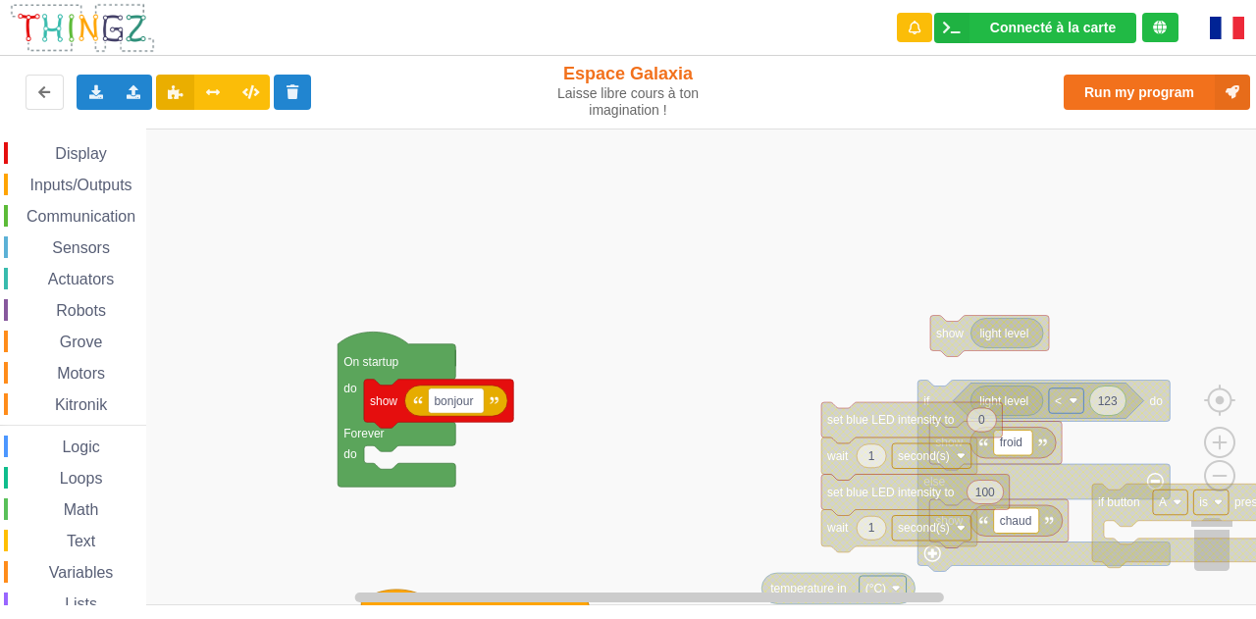
click at [1241, 26] on img at bounding box center [1227, 28] width 34 height 23
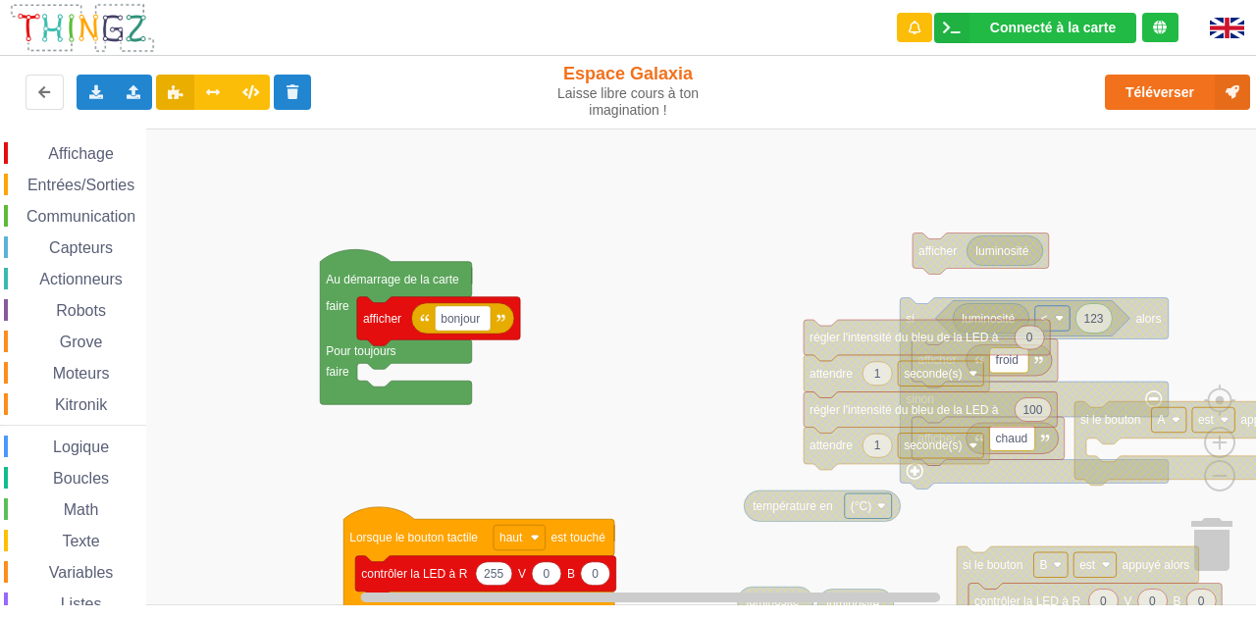
click at [829, 201] on div "Affichage Entrées/Sorties Communication Capteurs Actionneurs Robots Grove Moteu…" at bounding box center [635, 367] width 1270 height 477
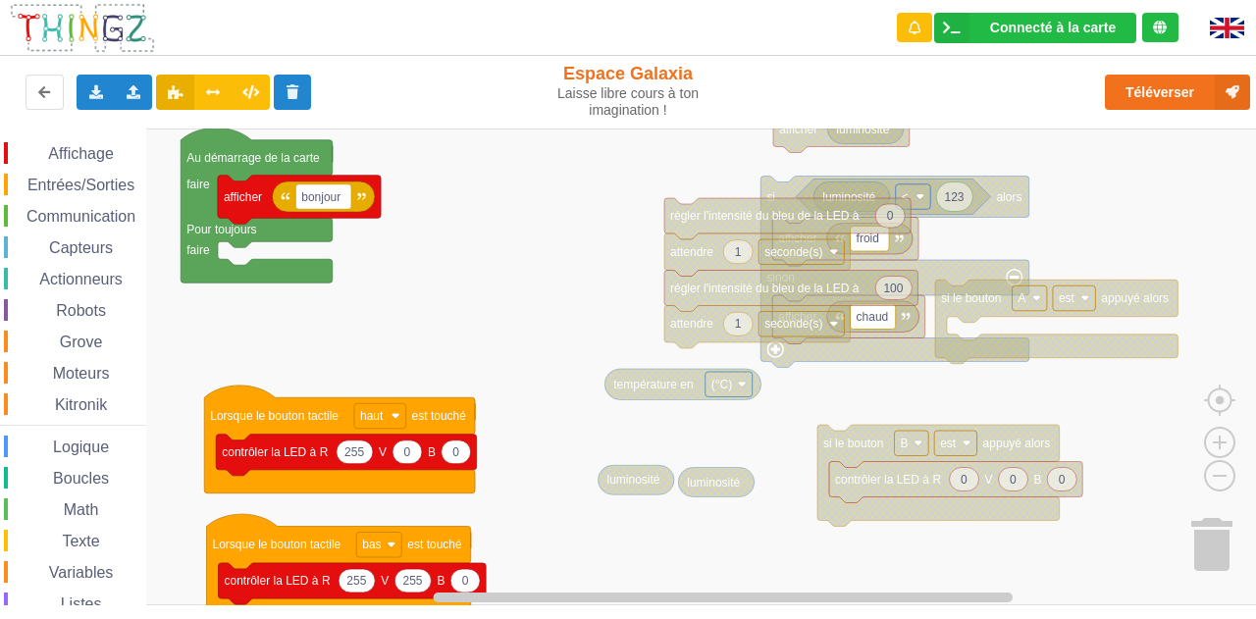
click at [593, 195] on div "Affichage Entrées/Sorties Communication Capteurs Actionneurs Robots Grove Moteu…" at bounding box center [635, 367] width 1270 height 477
click at [1142, 85] on button "Téléverser" at bounding box center [1177, 92] width 145 height 35
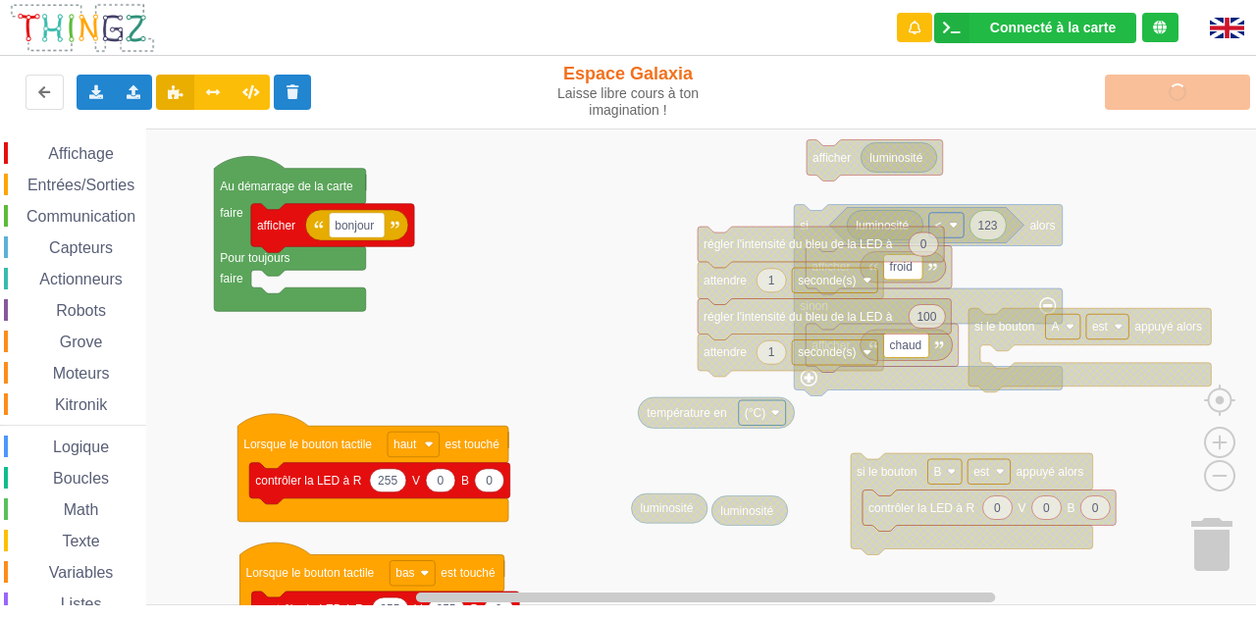
click at [968, 461] on div "Affichage Entrées/Sorties Communication Capteurs Actionneurs Robots Grove Moteu…" at bounding box center [635, 367] width 1270 height 477
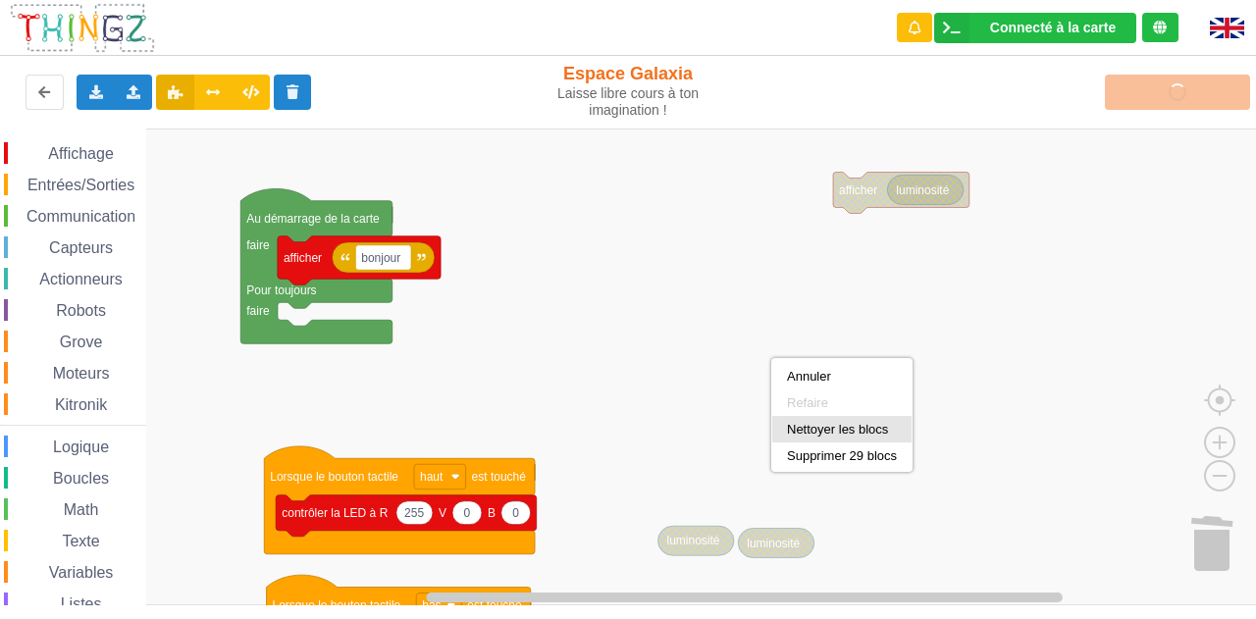
click at [800, 420] on div "Nettoyer les blocs" at bounding box center [841, 429] width 139 height 26
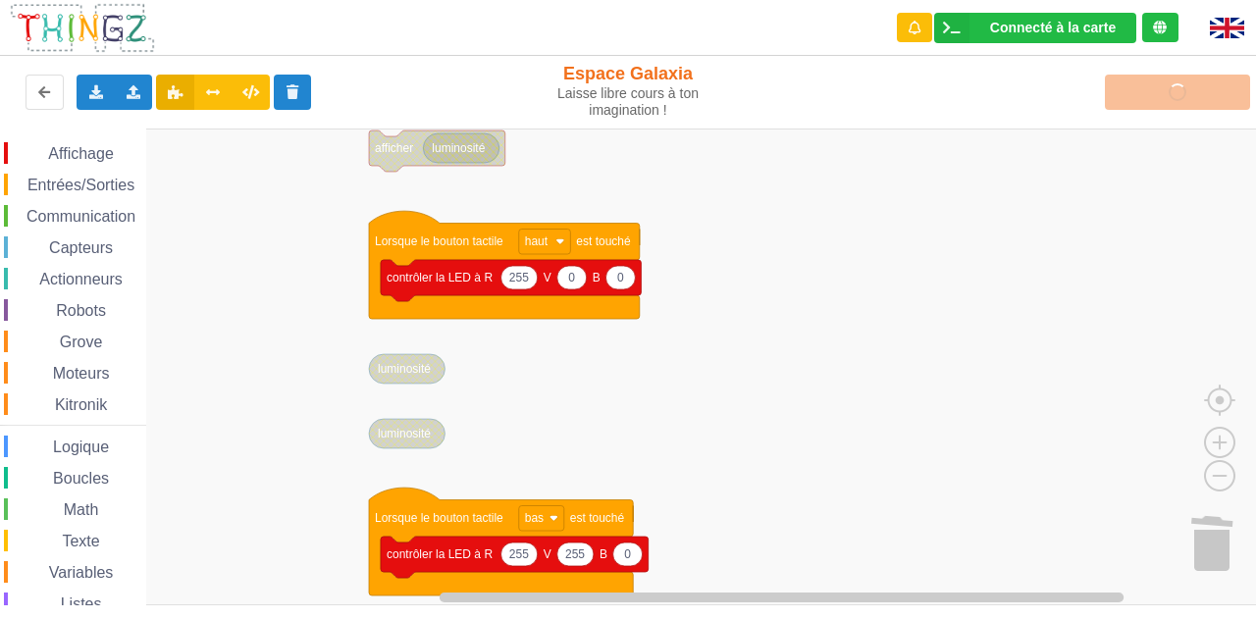
click at [1051, 419] on div "Affichage Entrées/Sorties Communication Capteurs Actionneurs Robots Grove Moteu…" at bounding box center [635, 367] width 1270 height 477
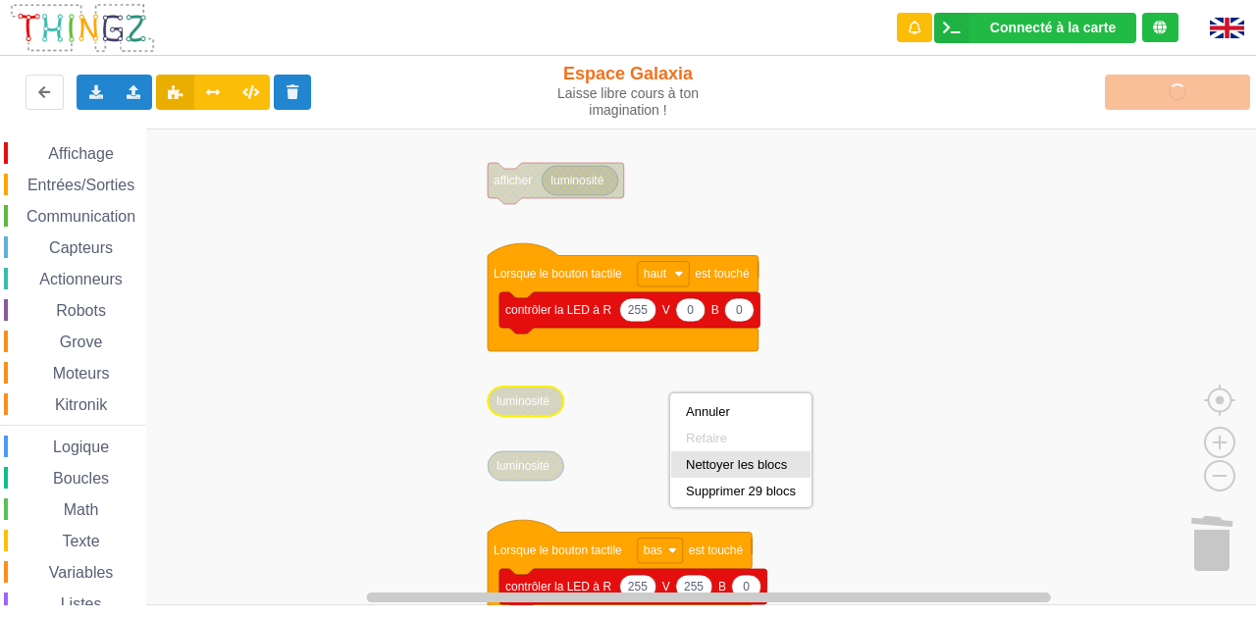
scroll to position [2, 0]
click at [646, 441] on rect "Espace de travail de Blocky" at bounding box center [635, 367] width 1270 height 477
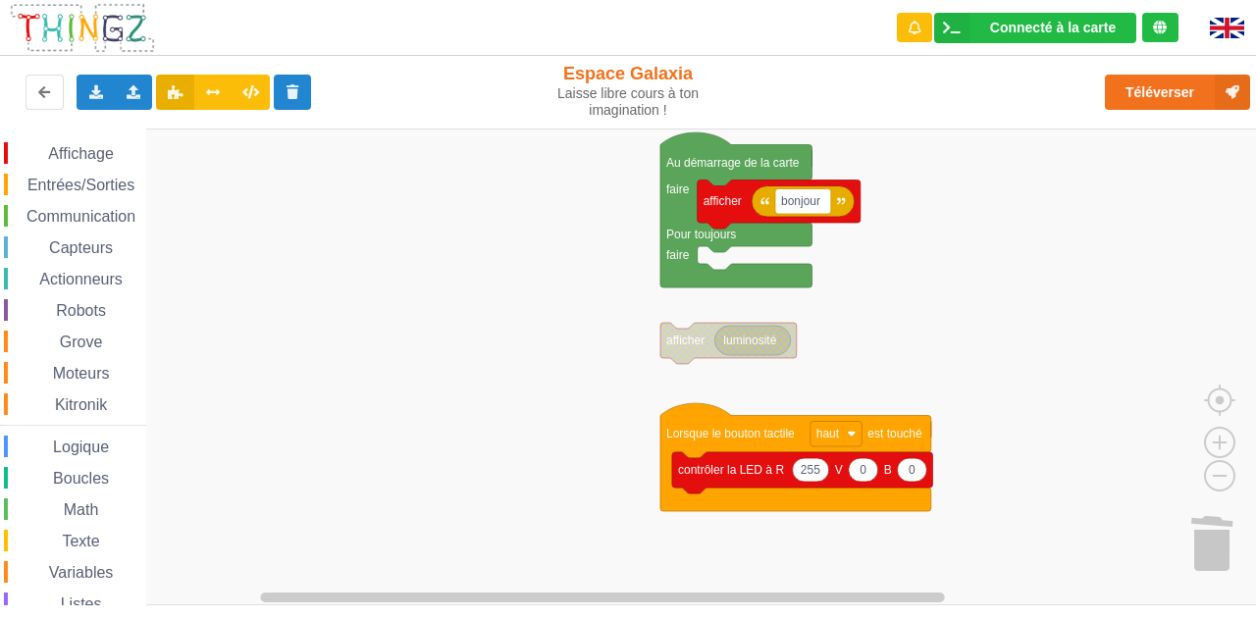
click at [701, 599] on div "Affichage Entrées/Sorties Communication Capteurs Actionneurs Robots Grove Moteu…" at bounding box center [635, 367] width 1270 height 477
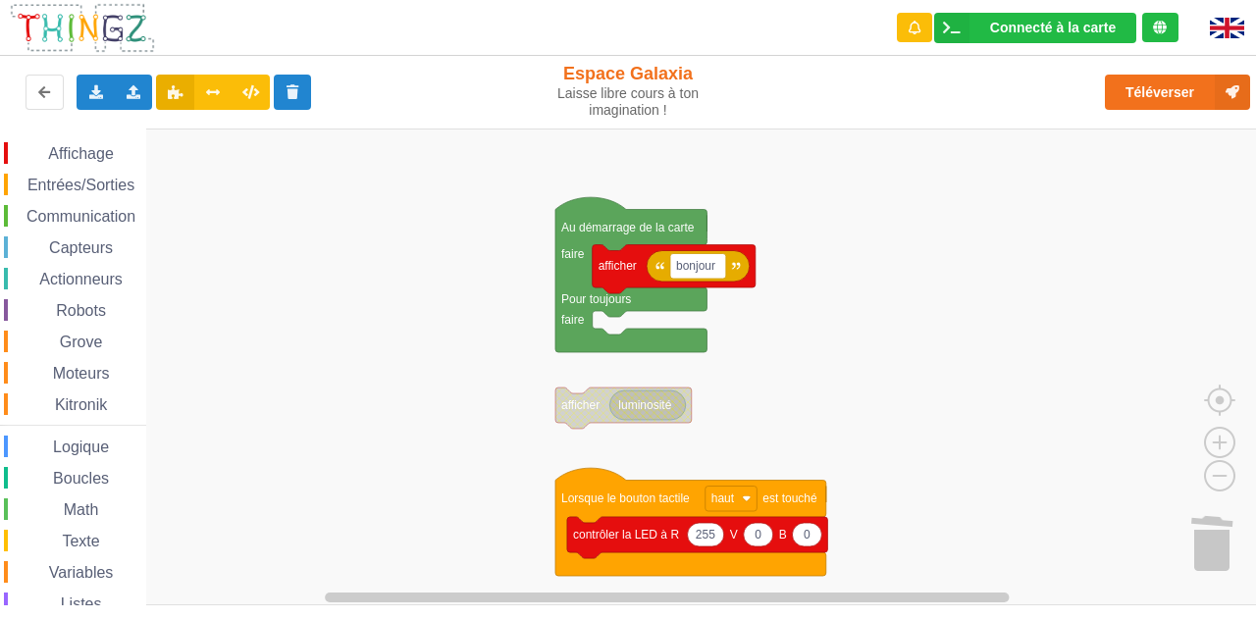
click at [494, 349] on rect "Espace de travail de Blocky" at bounding box center [635, 367] width 1270 height 477
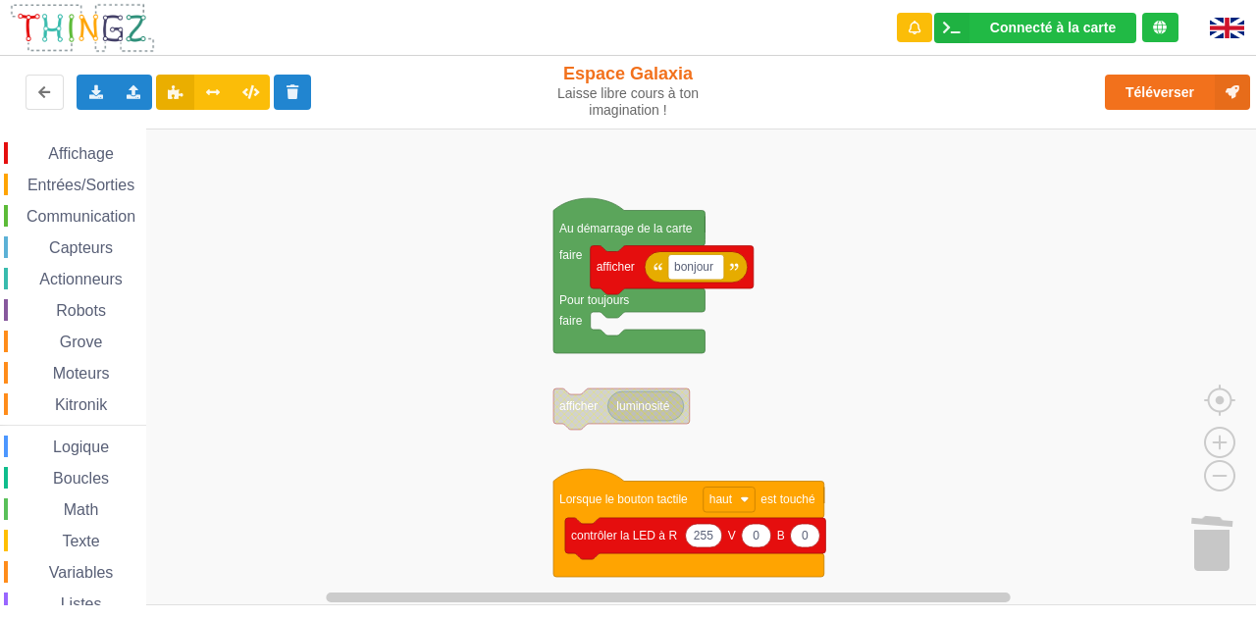
click at [75, 270] on div "Actionneurs" at bounding box center [75, 279] width 142 height 22
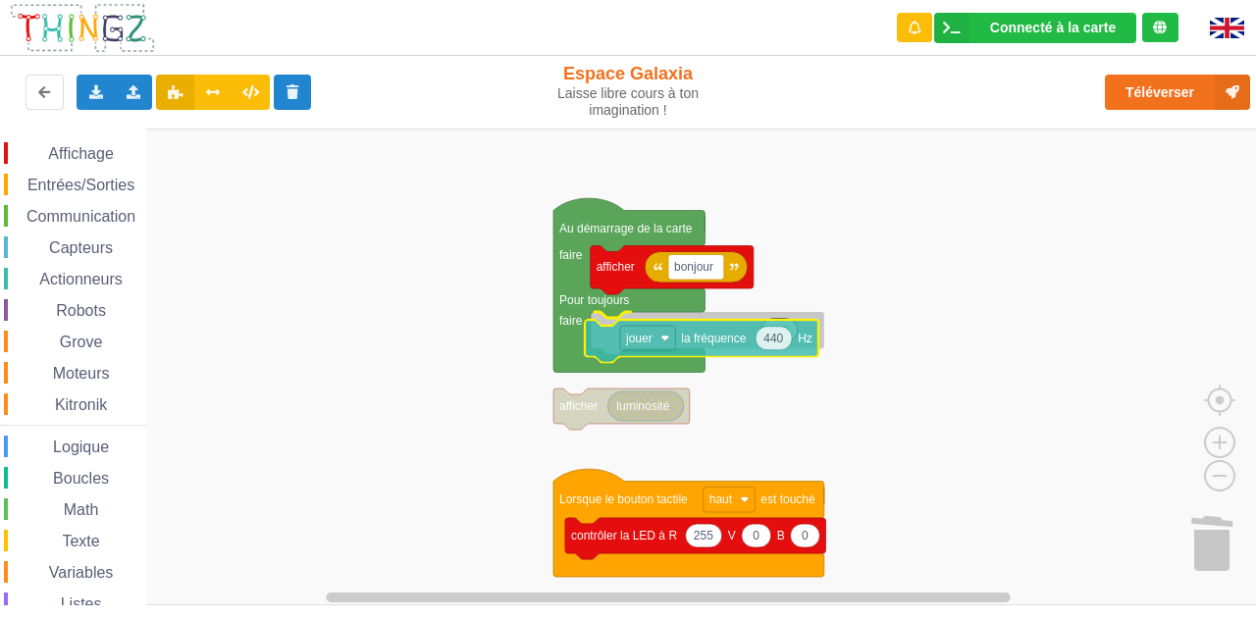
click at [696, 337] on div "Affichage Entrées/Sorties Communication Capteurs Actionneurs Robots Grove Moteu…" at bounding box center [635, 367] width 1270 height 477
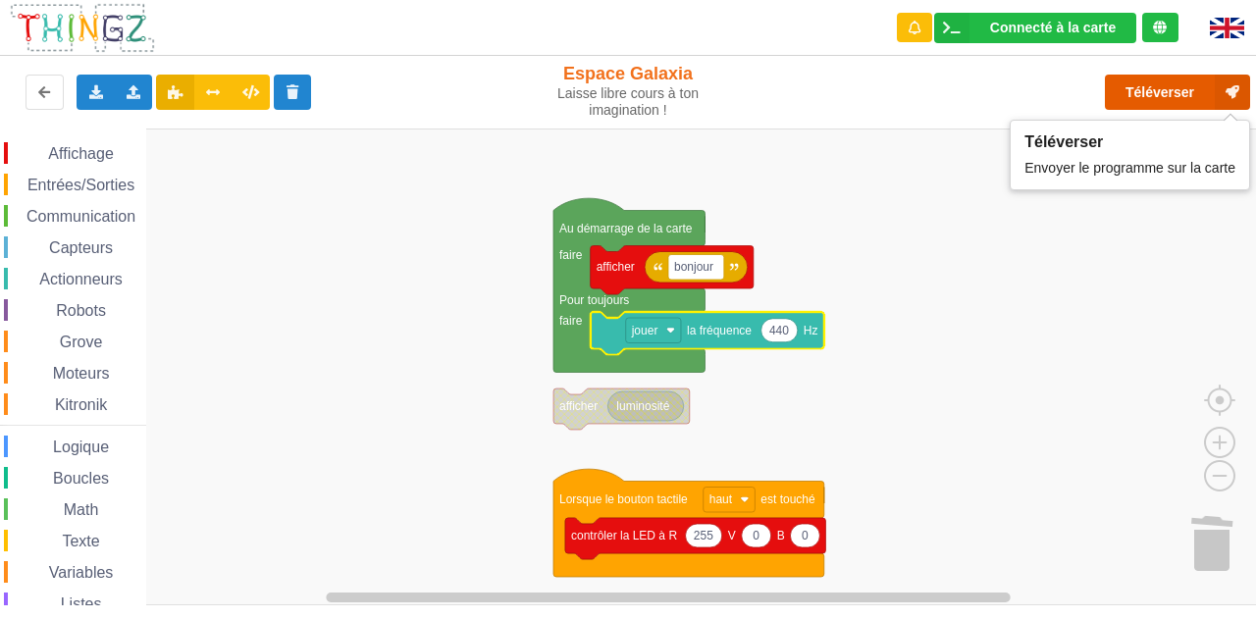
click at [1163, 80] on button "Téléverser" at bounding box center [1177, 92] width 145 height 35
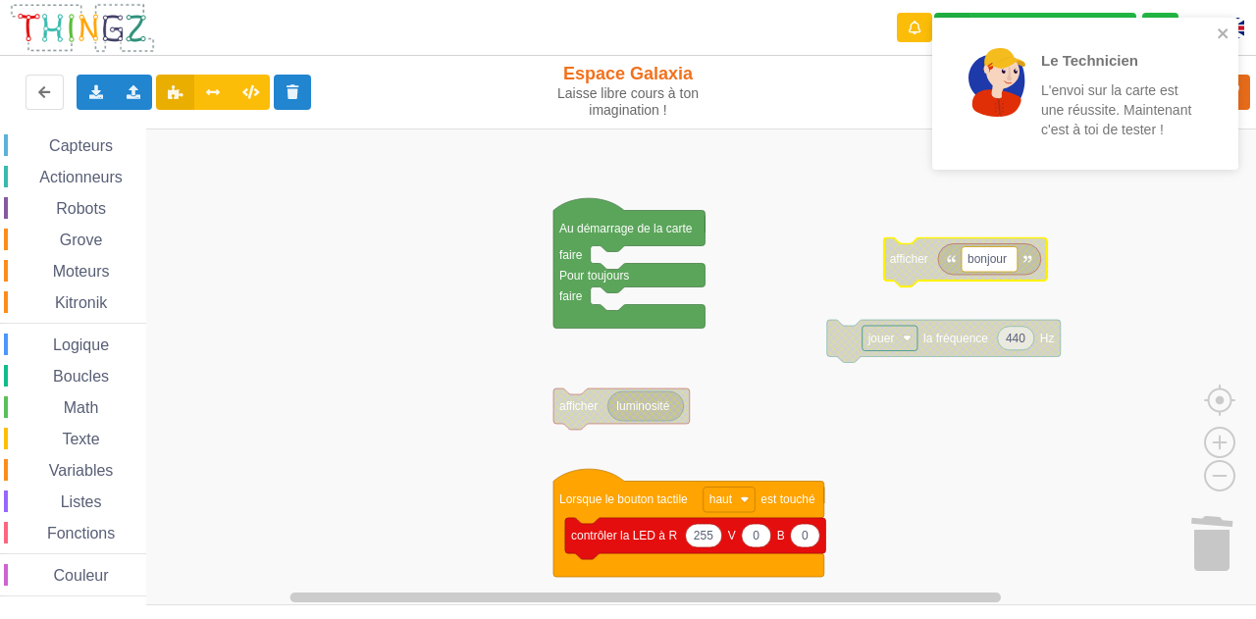
scroll to position [0, 0]
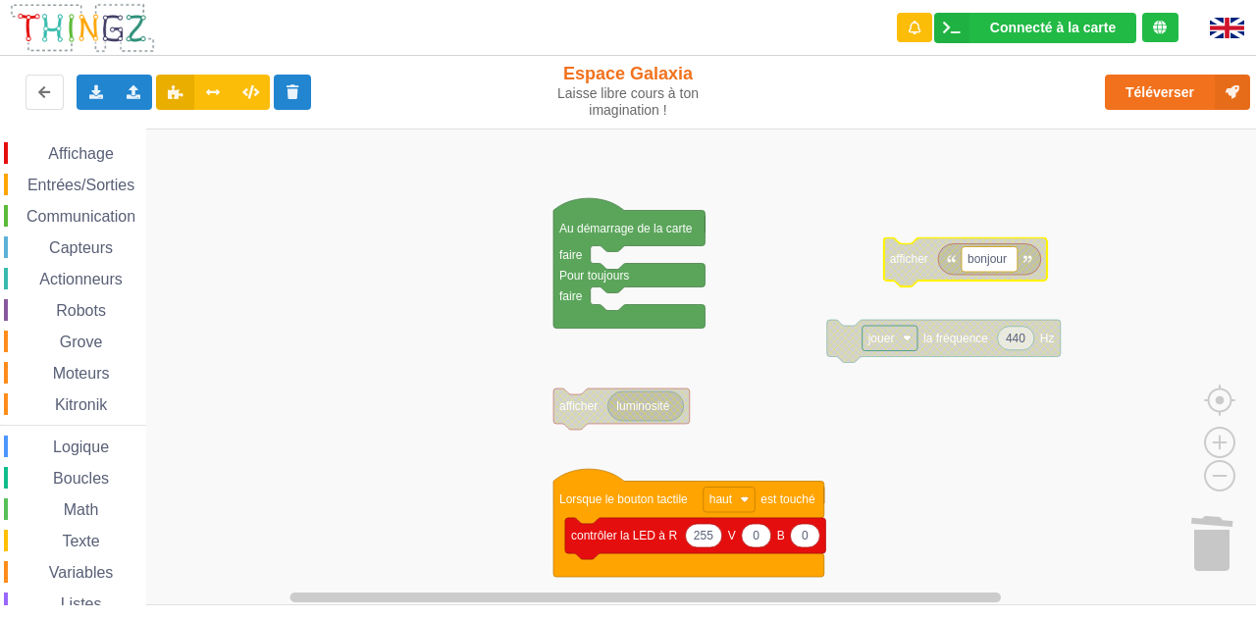
click at [114, 219] on span "Communication" at bounding box center [81, 216] width 115 height 17
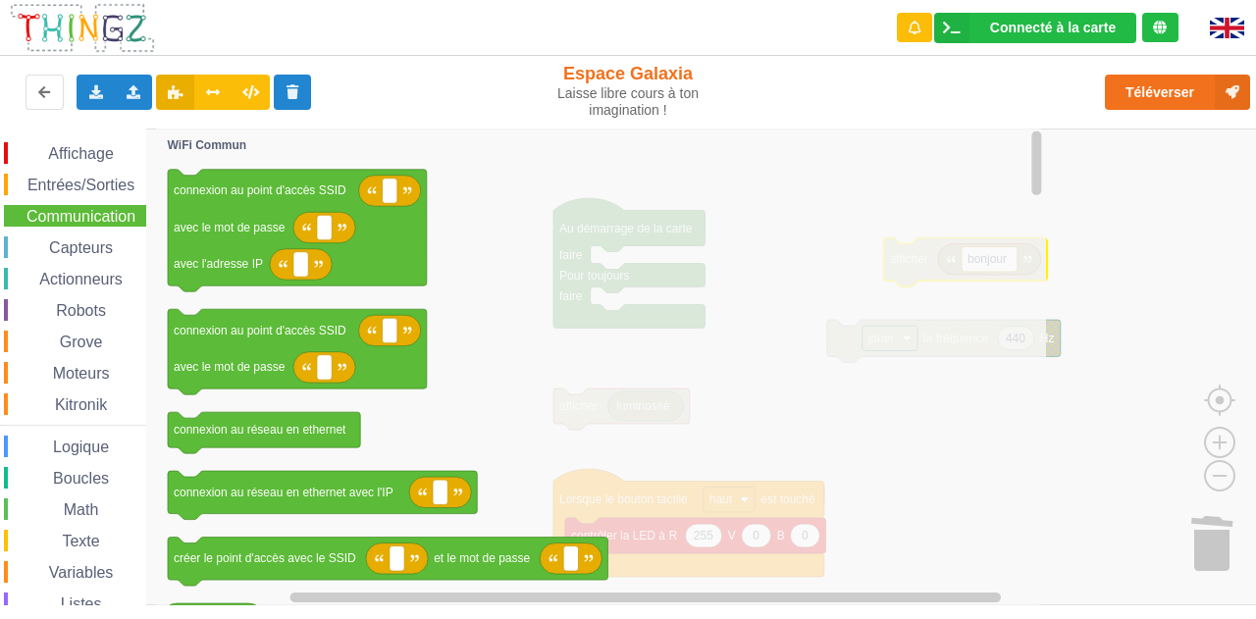
click at [95, 246] on span "Capteurs" at bounding box center [81, 247] width 70 height 17
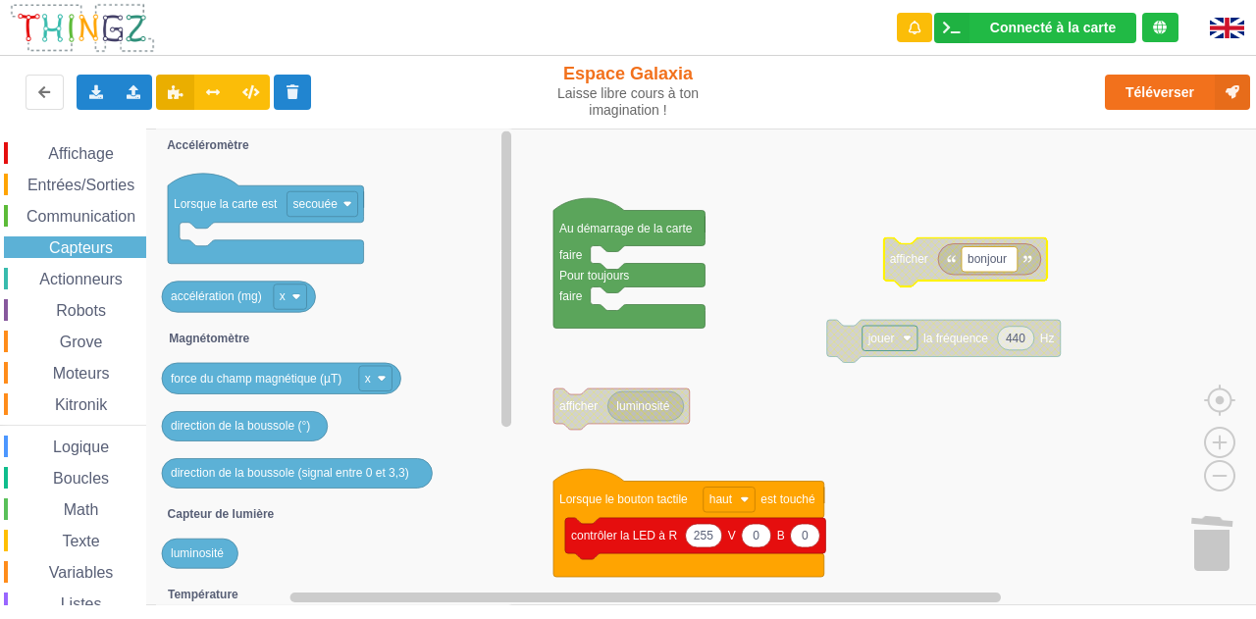
click at [88, 284] on span "Actionneurs" at bounding box center [80, 279] width 89 height 17
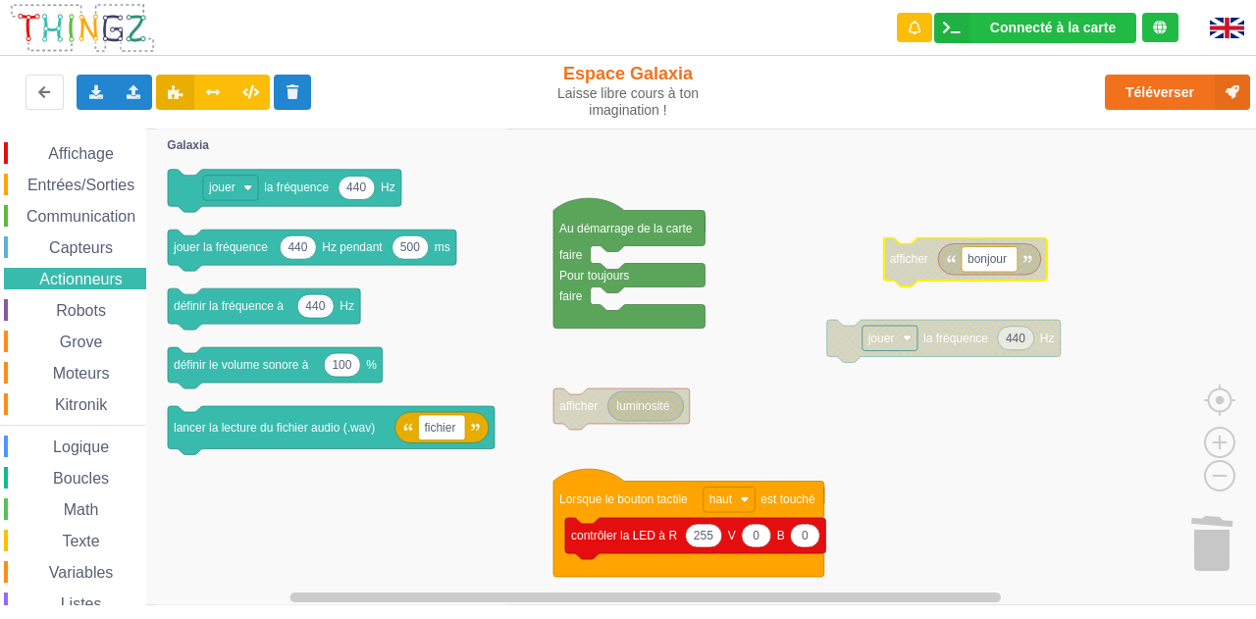
click at [84, 317] on span "Robots" at bounding box center [81, 310] width 56 height 17
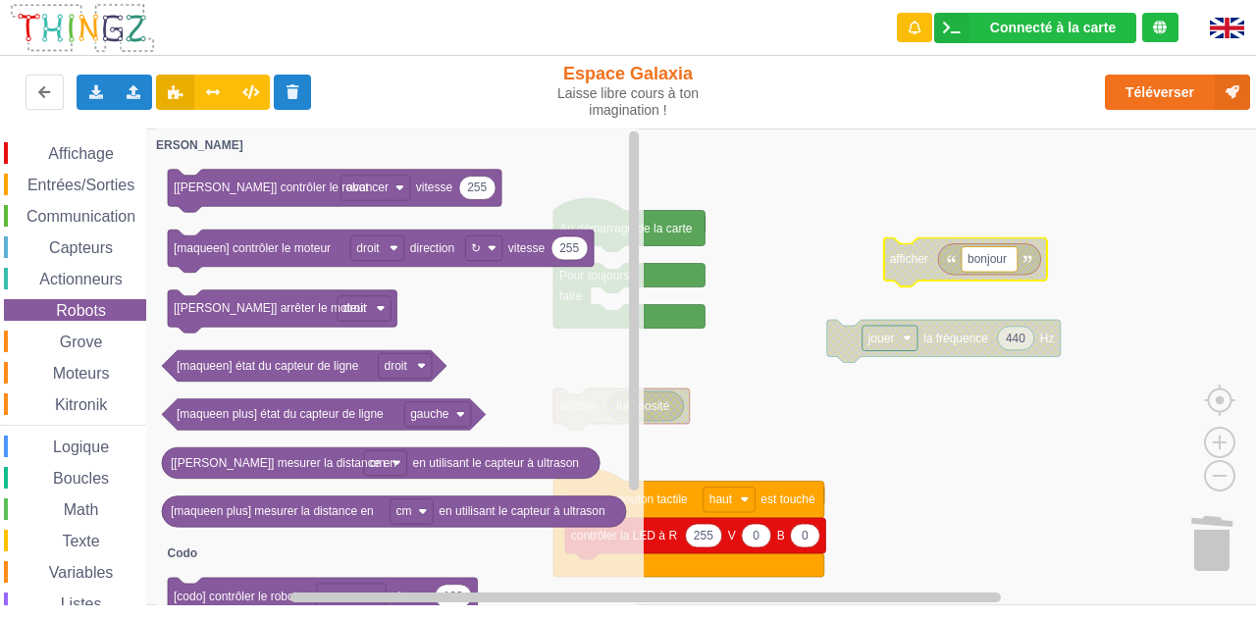
click at [80, 339] on span "Grove" at bounding box center [81, 342] width 49 height 17
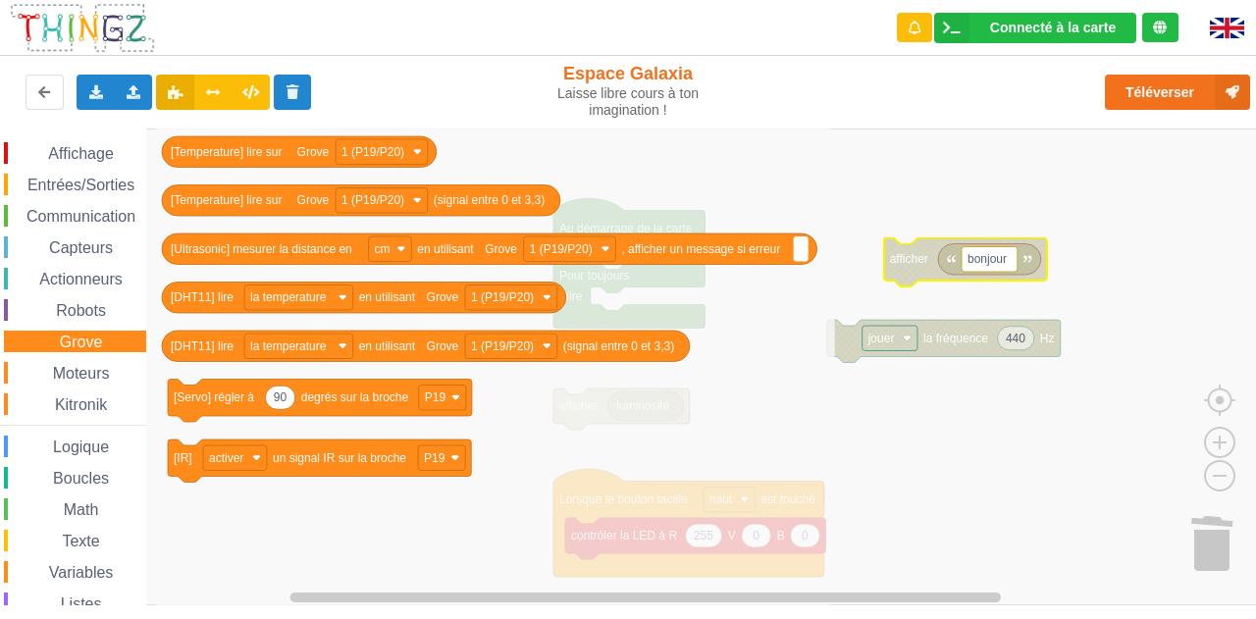
click at [85, 149] on span "Affichage" at bounding box center [80, 153] width 71 height 17
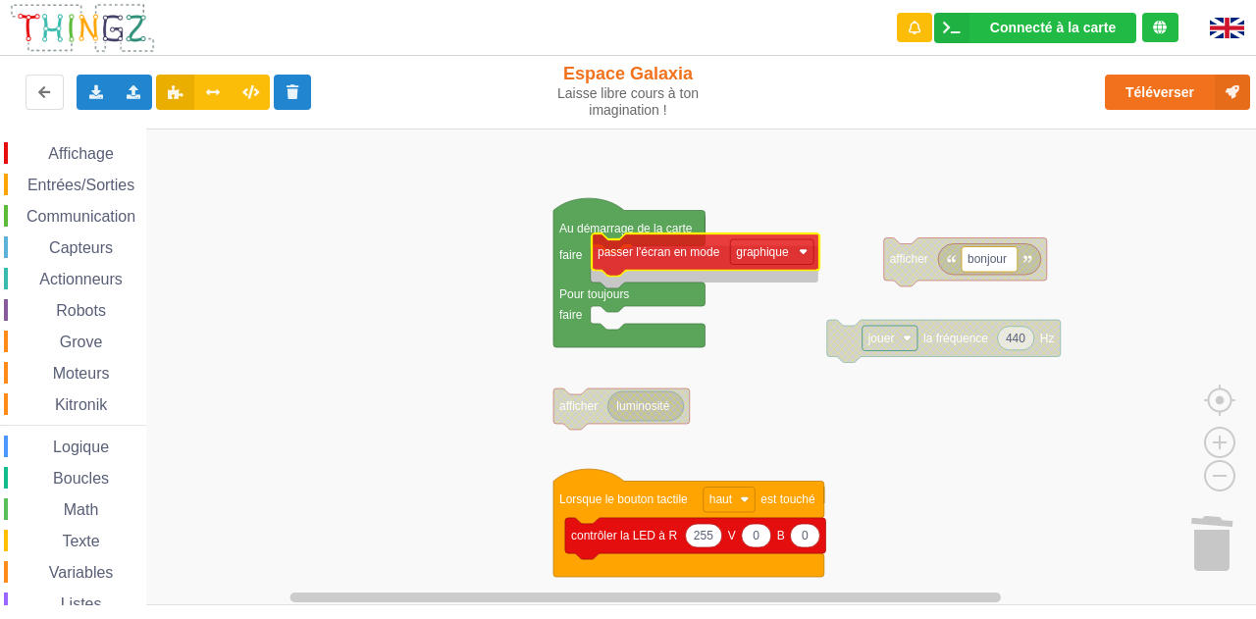
click at [655, 261] on div "Affichage Entrées/Sorties Communication Capteurs Actionneurs Robots Grove Moteu…" at bounding box center [635, 367] width 1270 height 477
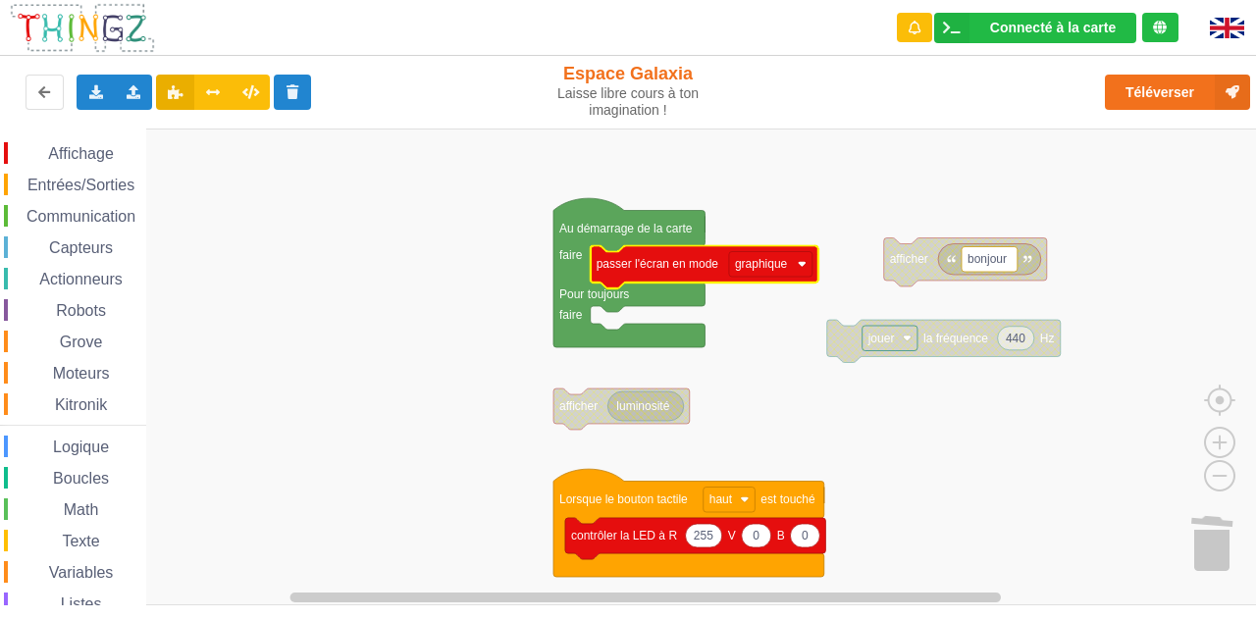
click at [97, 149] on span "Affichage" at bounding box center [80, 153] width 71 height 17
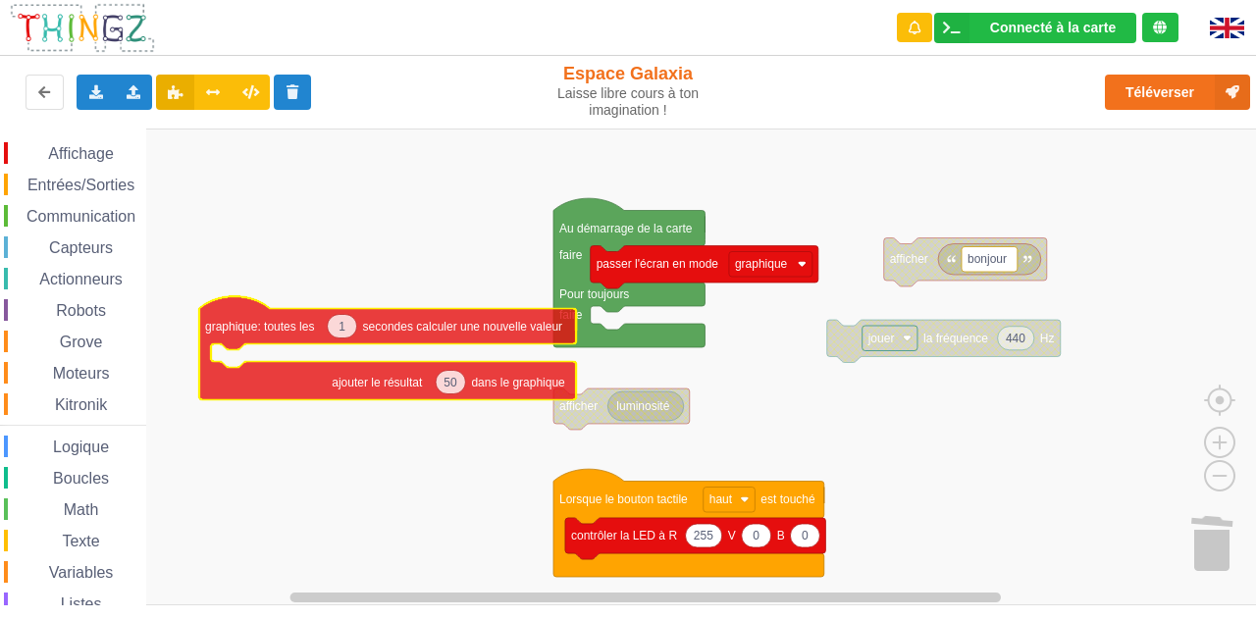
click at [252, 320] on div "Affichage Entrées/Sorties Communication Capteurs Actionneurs Robots Grove Moteu…" at bounding box center [635, 367] width 1270 height 477
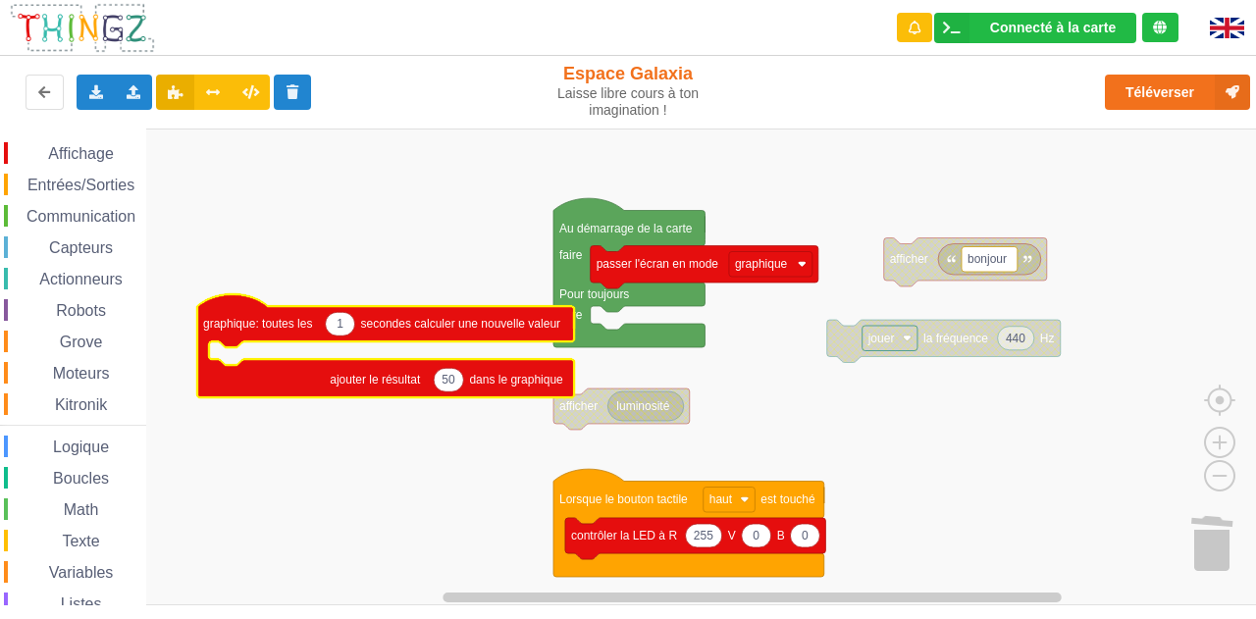
click at [93, 186] on span "Entrées/Sorties" at bounding box center [81, 185] width 113 height 17
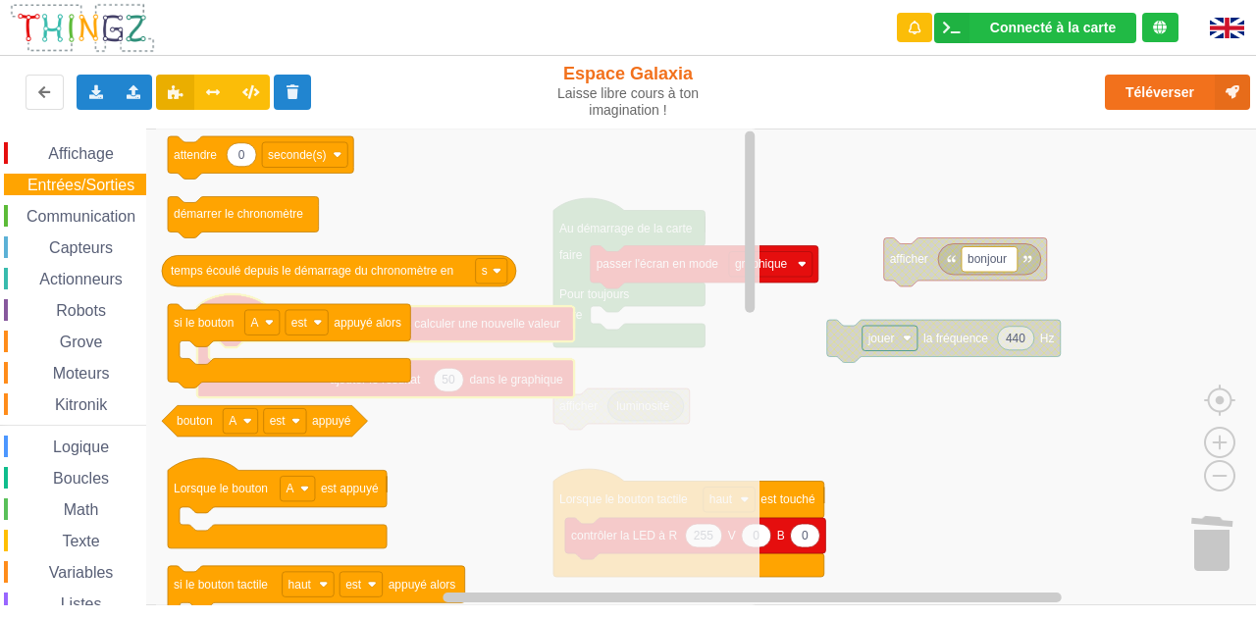
click at [98, 237] on div "Capteurs" at bounding box center [75, 247] width 142 height 22
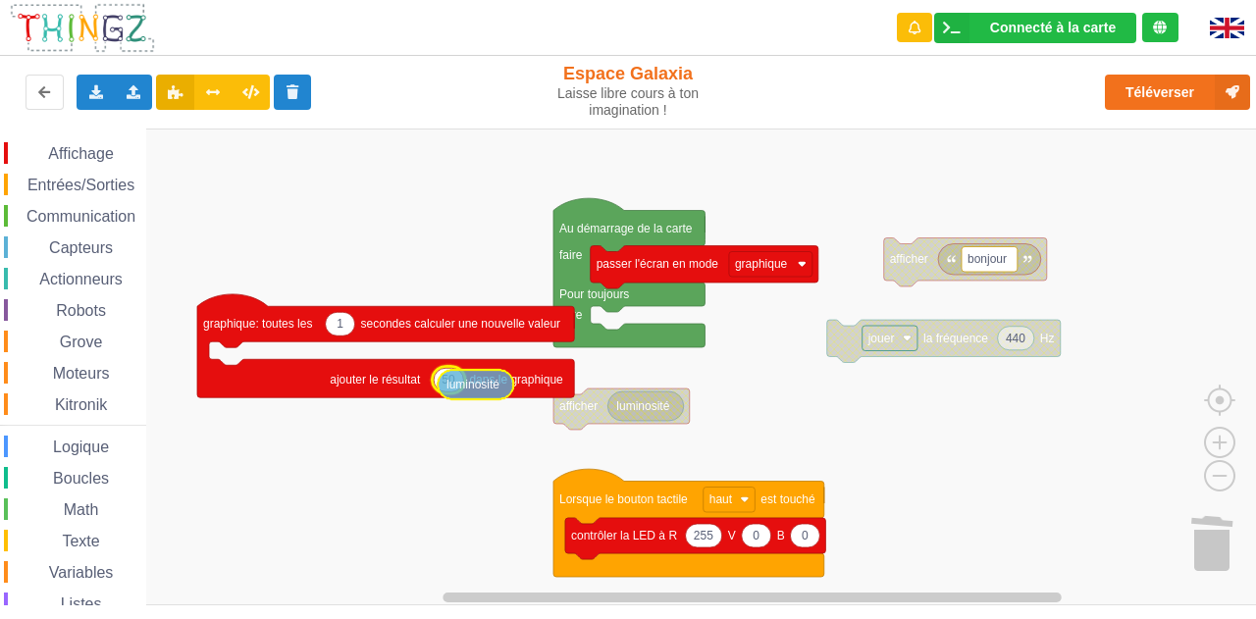
click at [472, 386] on div "Affichage Entrées/Sorties Communication Capteurs Actionneurs Robots Grove Moteu…" at bounding box center [635, 367] width 1270 height 477
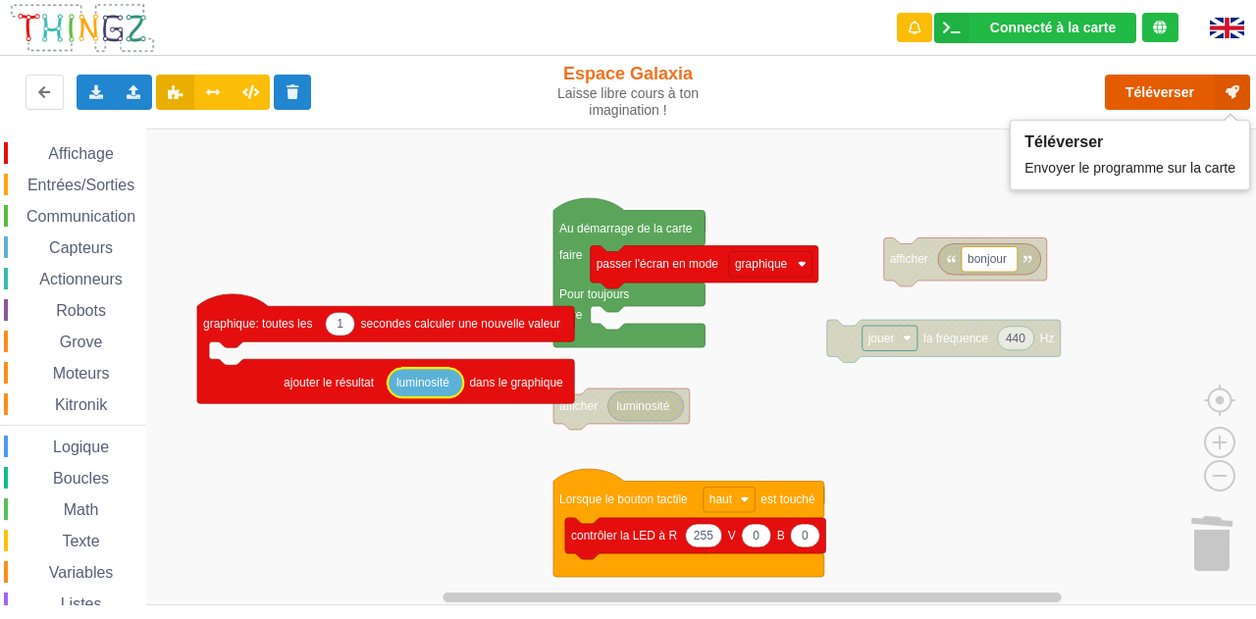
click at [1180, 90] on button "Téléverser" at bounding box center [1177, 92] width 145 height 35
